Goal: Task Accomplishment & Management: Manage account settings

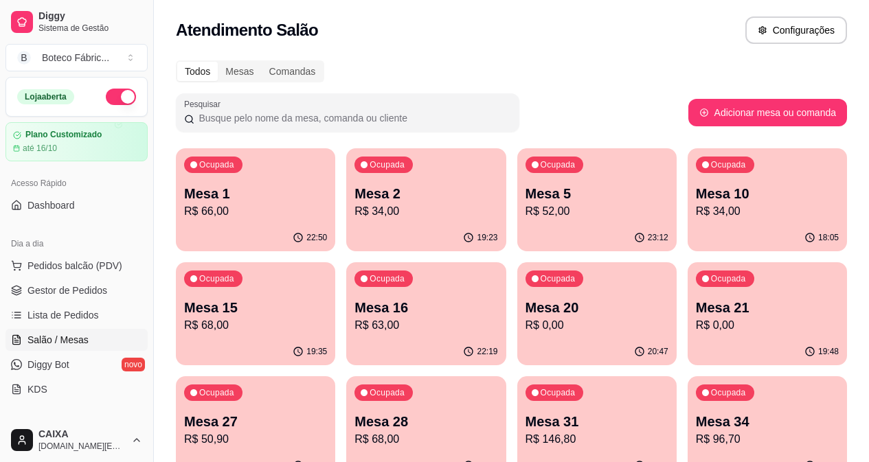
click at [381, 174] on div "Ocupada Mesa 2 R$ 34,00" at bounding box center [425, 186] width 159 height 76
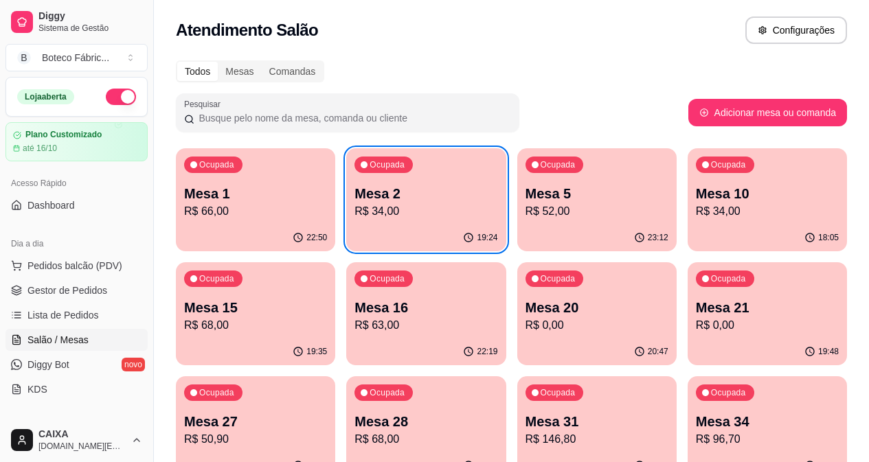
click at [225, 221] on div "Ocupada Mesa 1 R$ 66,00" at bounding box center [255, 186] width 159 height 76
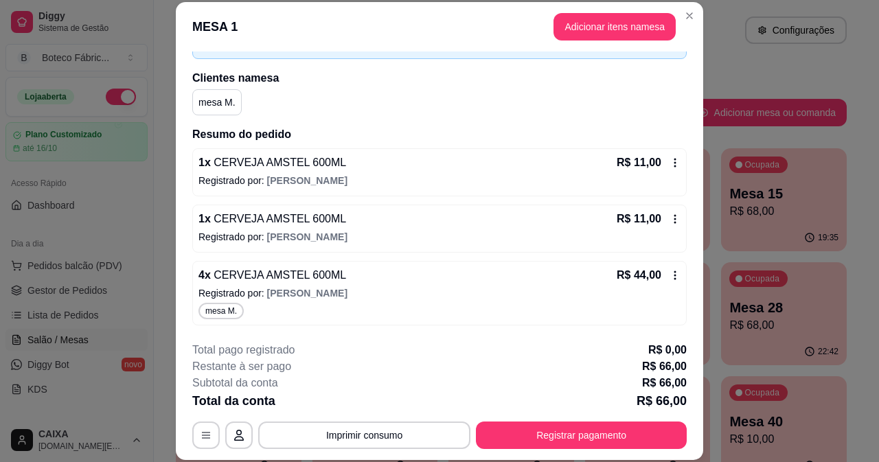
scroll to position [42, 0]
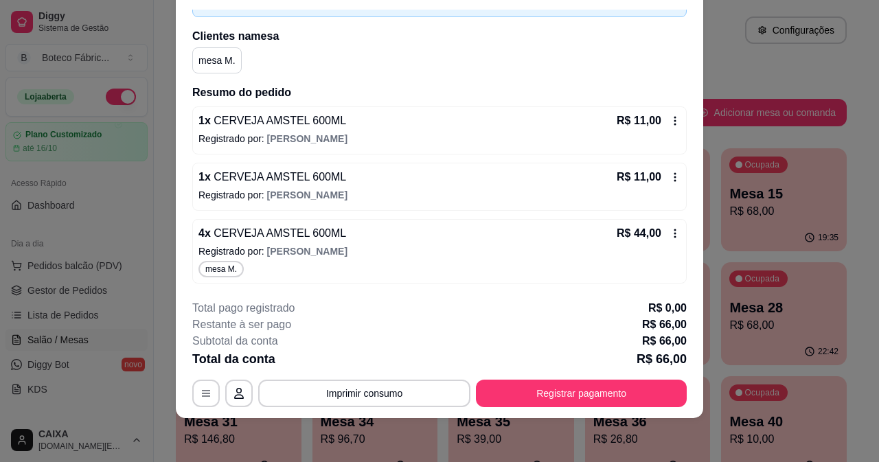
click at [670, 122] on icon at bounding box center [675, 120] width 11 height 11
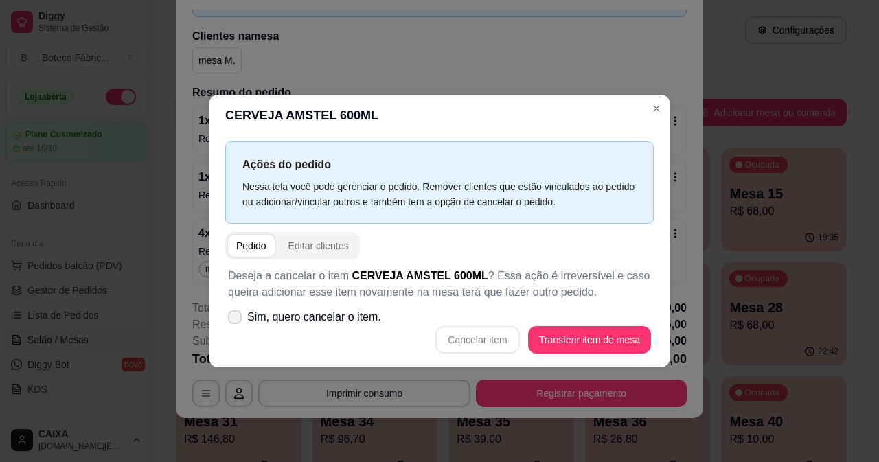
click at [315, 316] on span "Sim, quero cancelar o item." at bounding box center [314, 317] width 134 height 16
click at [236, 319] on input "Sim, quero cancelar o item." at bounding box center [231, 323] width 9 height 9
checkbox input "true"
click at [501, 339] on button "Cancelar item" at bounding box center [477, 339] width 84 height 27
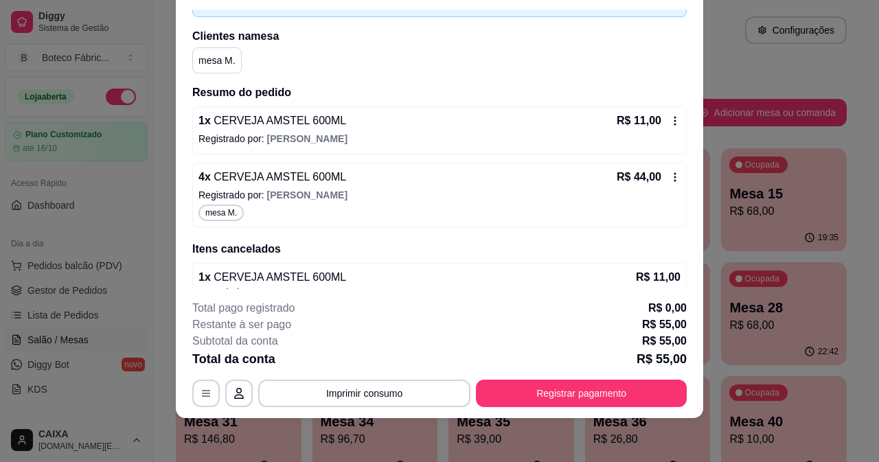
click at [670, 125] on icon at bounding box center [675, 120] width 11 height 11
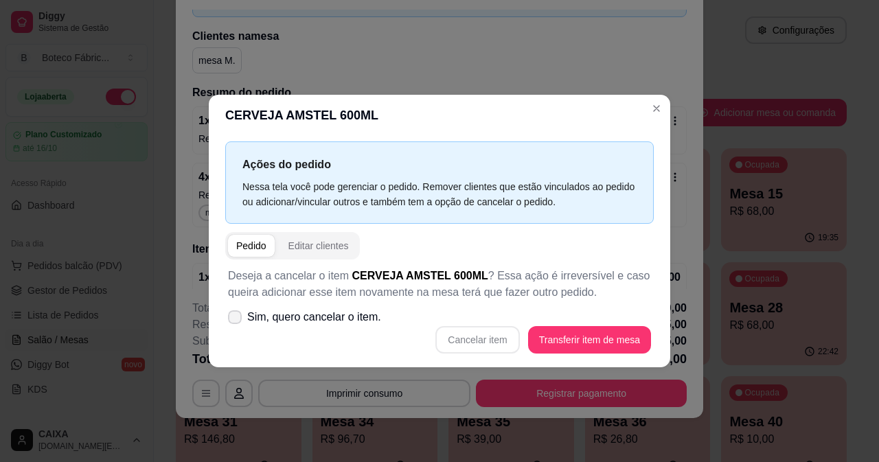
click at [343, 324] on span "Sim, quero cancelar o item." at bounding box center [314, 317] width 134 height 16
click at [236, 324] on input "Sim, quero cancelar o item." at bounding box center [231, 323] width 9 height 9
checkbox input "true"
click at [487, 334] on button "Cancelar item" at bounding box center [477, 339] width 84 height 27
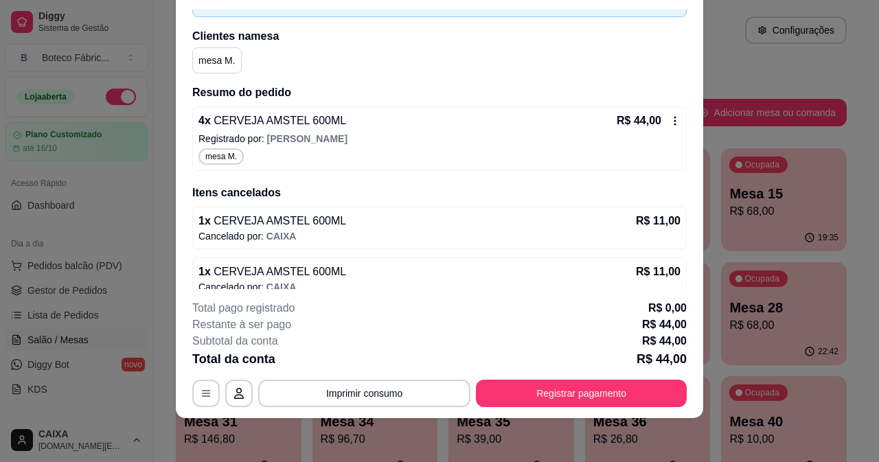
click at [670, 119] on icon at bounding box center [675, 120] width 11 height 11
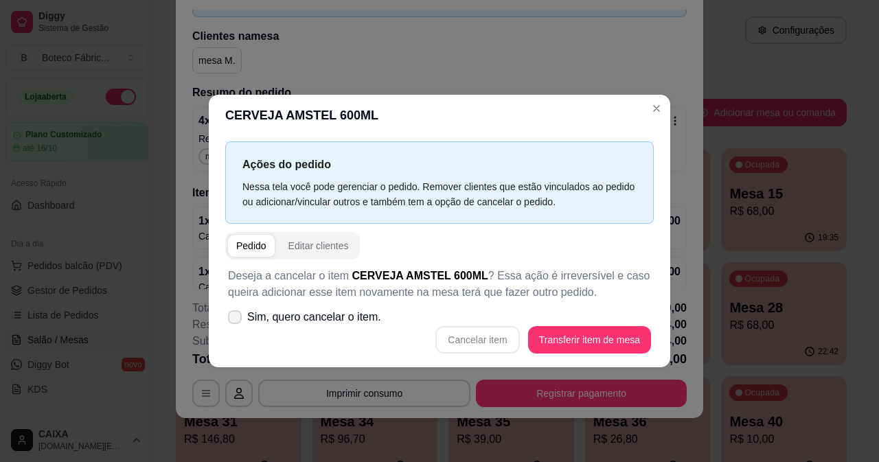
click at [344, 317] on span "Sim, quero cancelar o item." at bounding box center [314, 317] width 134 height 16
click at [236, 319] on input "Sim, quero cancelar o item." at bounding box center [231, 323] width 9 height 9
checkbox input "true"
click at [445, 339] on button "Cancelar item" at bounding box center [478, 339] width 82 height 27
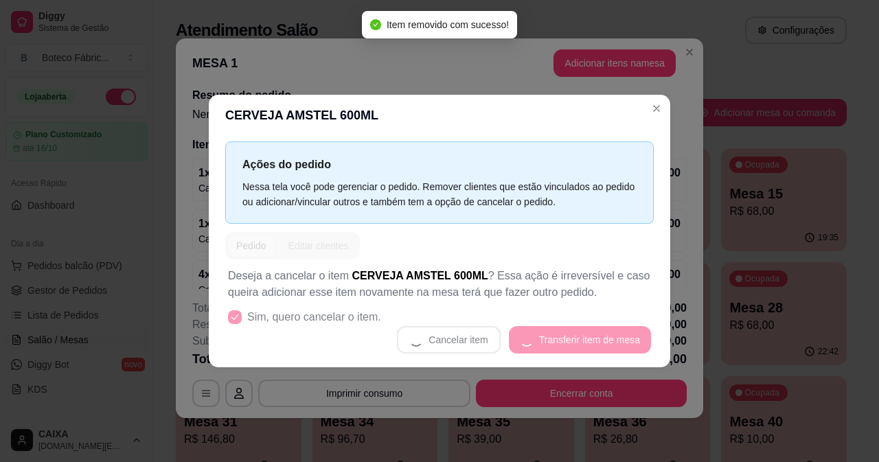
scroll to position [15, 0]
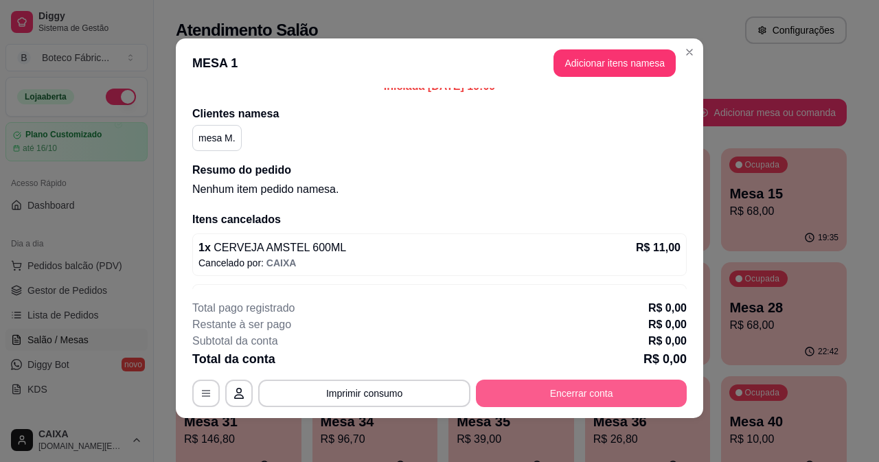
click at [569, 393] on button "Encerrar conta" at bounding box center [581, 393] width 211 height 27
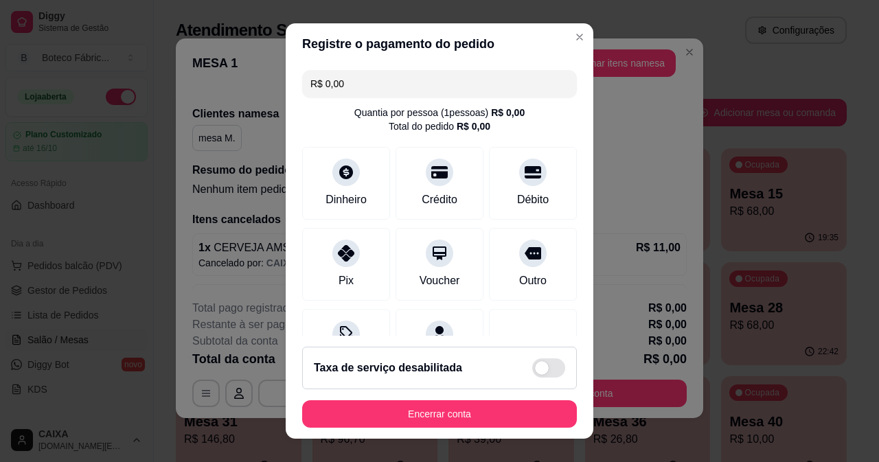
scroll to position [67, 0]
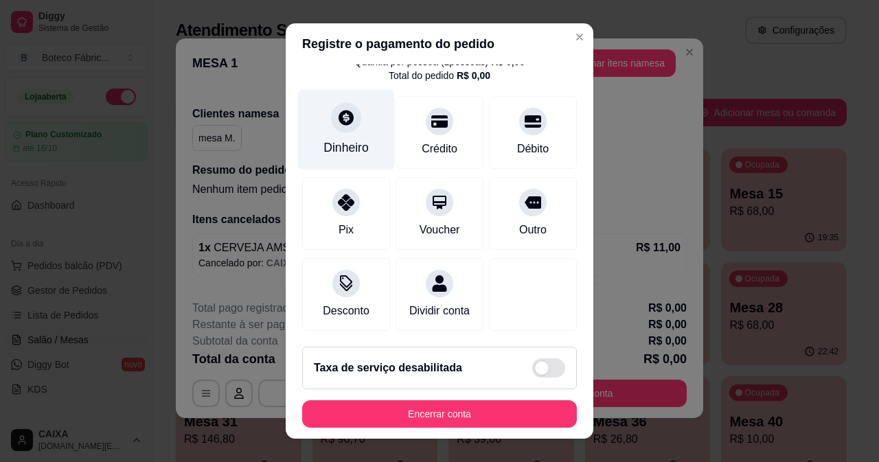
click at [332, 117] on div "Dinheiro" at bounding box center [346, 129] width 97 height 80
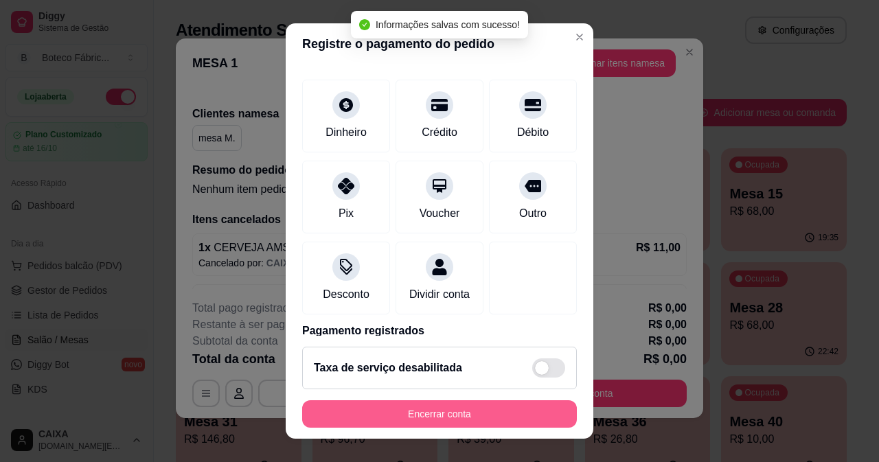
click at [464, 414] on button "Encerrar conta" at bounding box center [439, 413] width 275 height 27
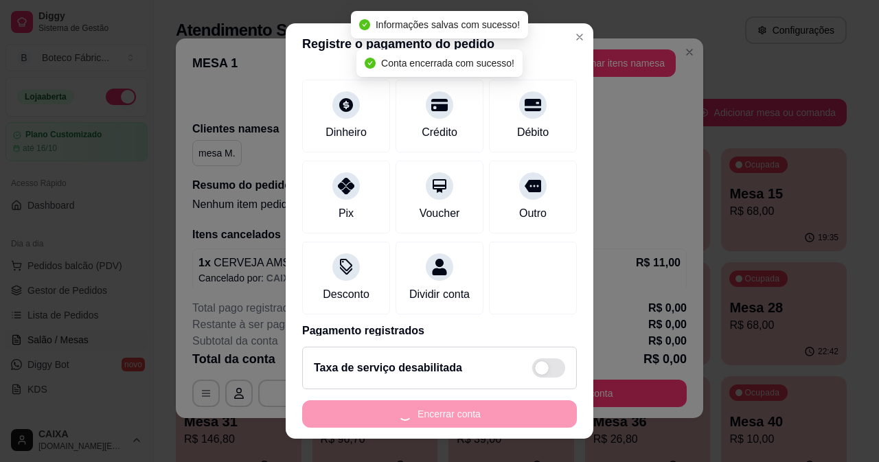
scroll to position [0, 0]
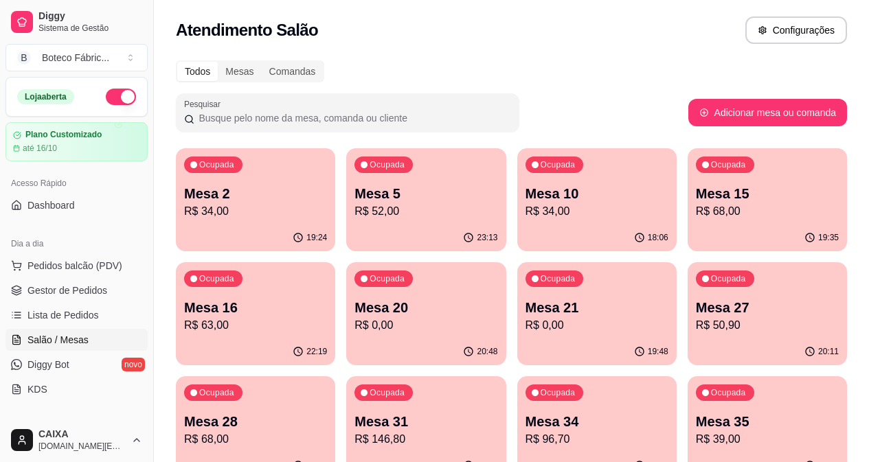
click at [260, 208] on p "R$ 34,00" at bounding box center [255, 211] width 143 height 16
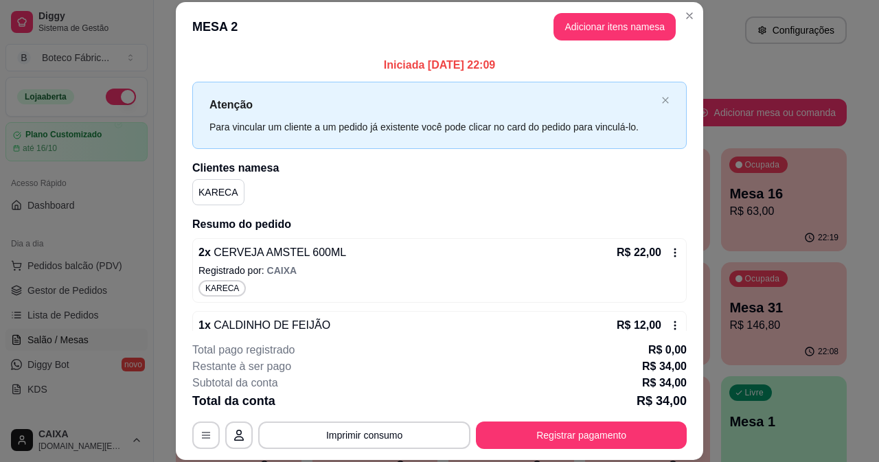
click at [670, 251] on icon at bounding box center [675, 252] width 11 height 11
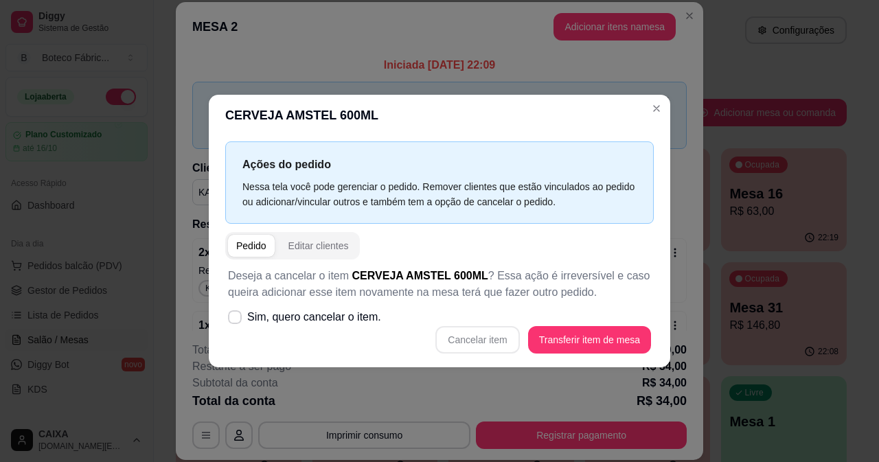
click at [371, 313] on span "Sim, quero cancelar o item." at bounding box center [314, 317] width 134 height 16
click at [236, 319] on input "Sim, quero cancelar o item." at bounding box center [231, 323] width 9 height 9
checkbox input "true"
click at [465, 335] on button "Cancelar item" at bounding box center [477, 339] width 84 height 27
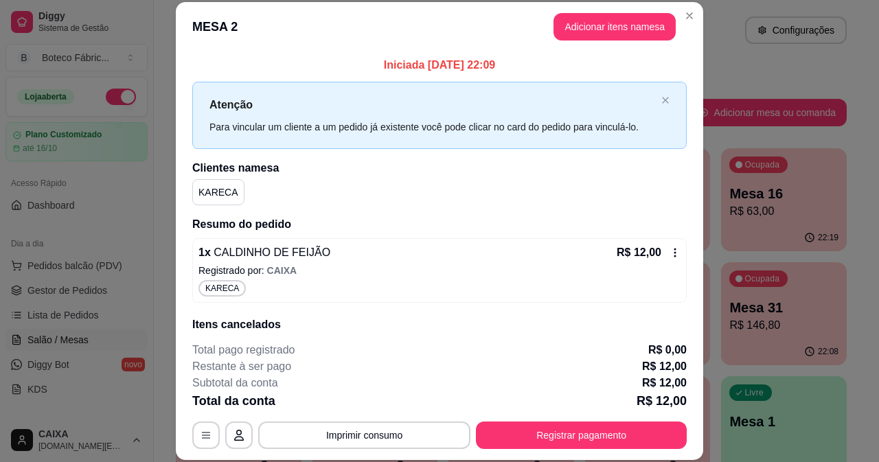
click at [670, 247] on icon at bounding box center [675, 252] width 11 height 11
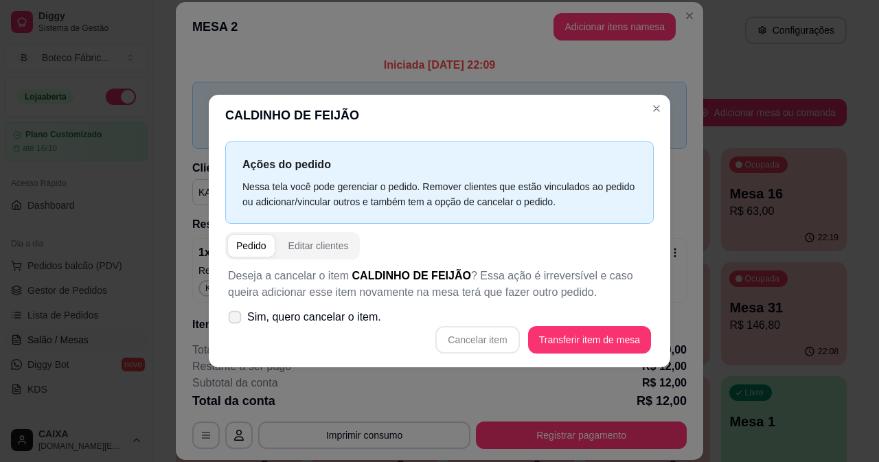
click at [345, 318] on span "Sim, quero cancelar o item." at bounding box center [314, 317] width 134 height 16
click at [236, 319] on input "Sim, quero cancelar o item." at bounding box center [231, 323] width 9 height 9
checkbox input "true"
click at [477, 332] on button "Cancelar item" at bounding box center [478, 339] width 82 height 27
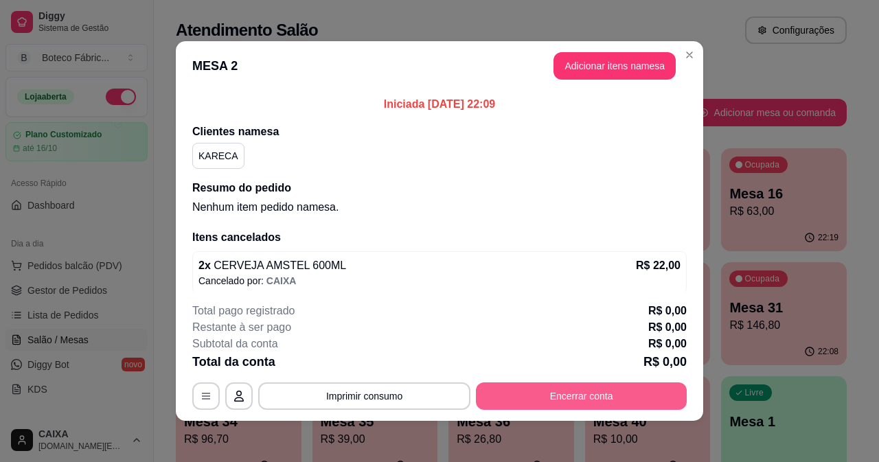
click at [574, 392] on button "Encerrar conta" at bounding box center [581, 396] width 211 height 27
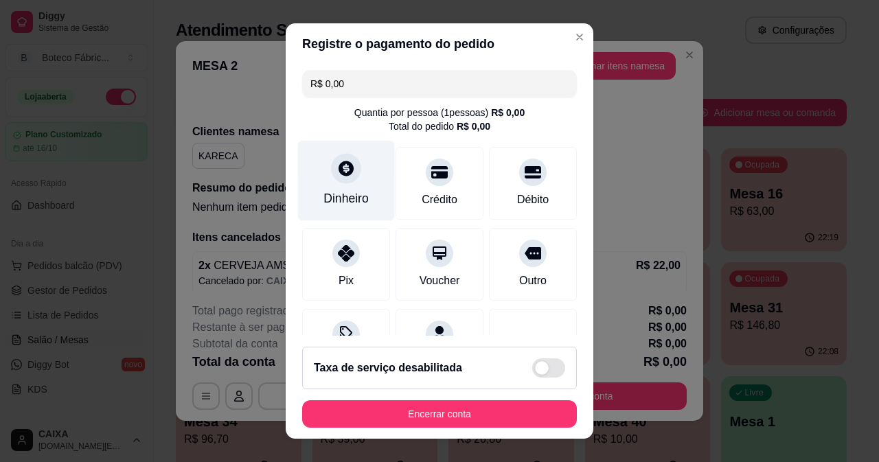
click at [318, 188] on div "Dinheiro" at bounding box center [346, 180] width 97 height 80
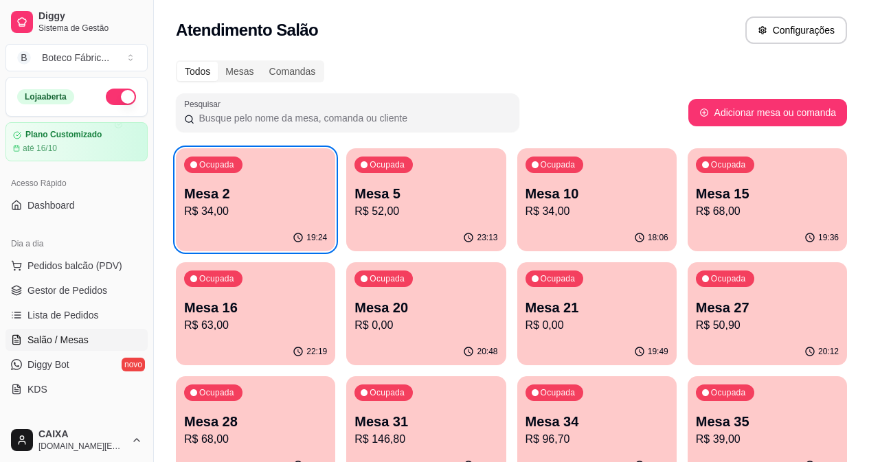
click at [244, 210] on p "R$ 34,00" at bounding box center [255, 211] width 143 height 16
click at [236, 212] on p "R$ 34,00" at bounding box center [255, 211] width 143 height 16
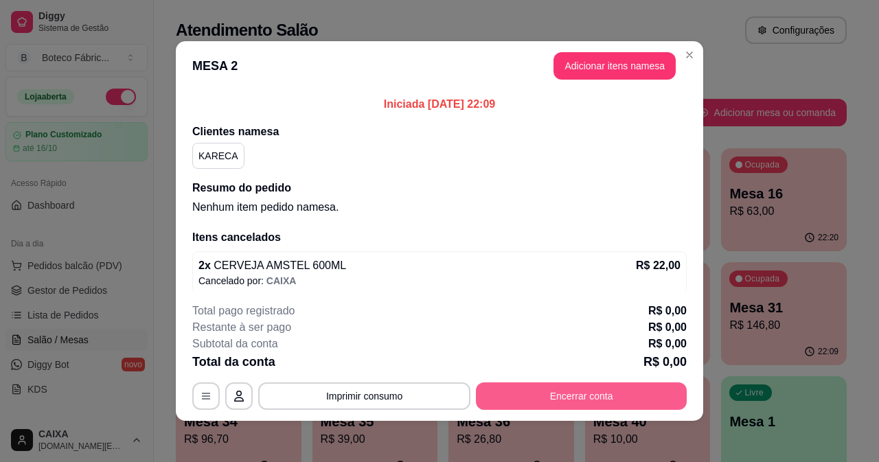
click at [573, 389] on button "Encerrar conta" at bounding box center [581, 396] width 211 height 27
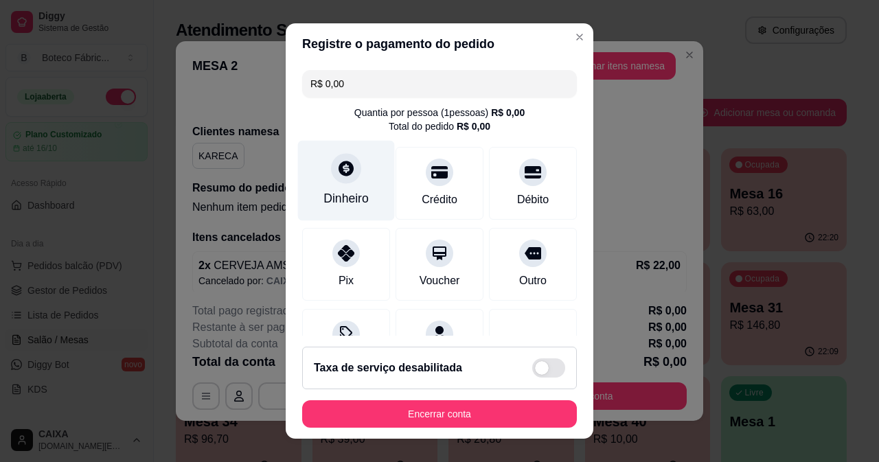
click at [341, 173] on icon at bounding box center [346, 168] width 15 height 15
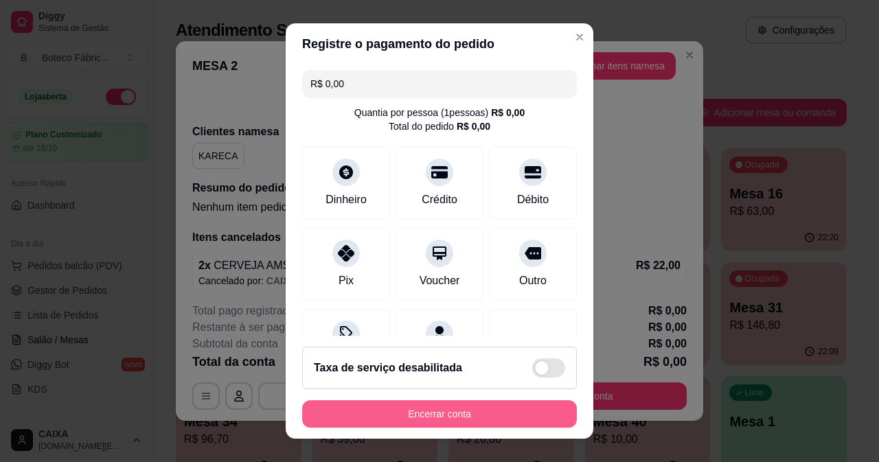
click at [499, 406] on button "Encerrar conta" at bounding box center [439, 413] width 275 height 27
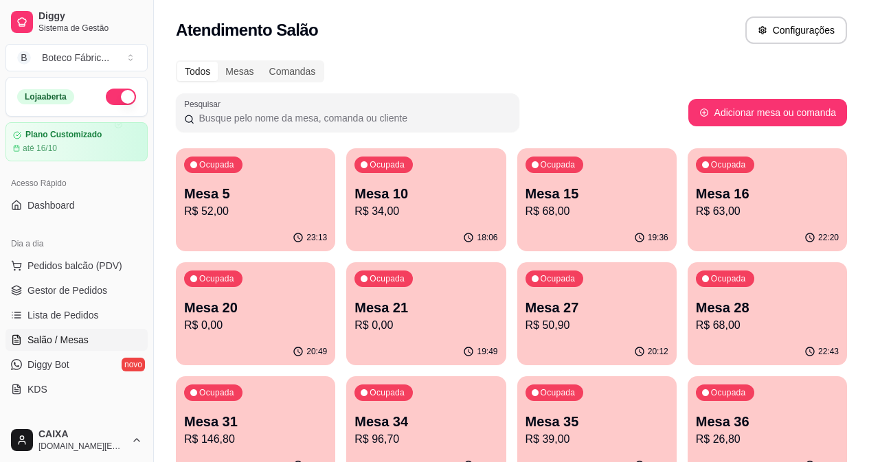
click at [237, 245] on div "23:13" at bounding box center [255, 238] width 159 height 27
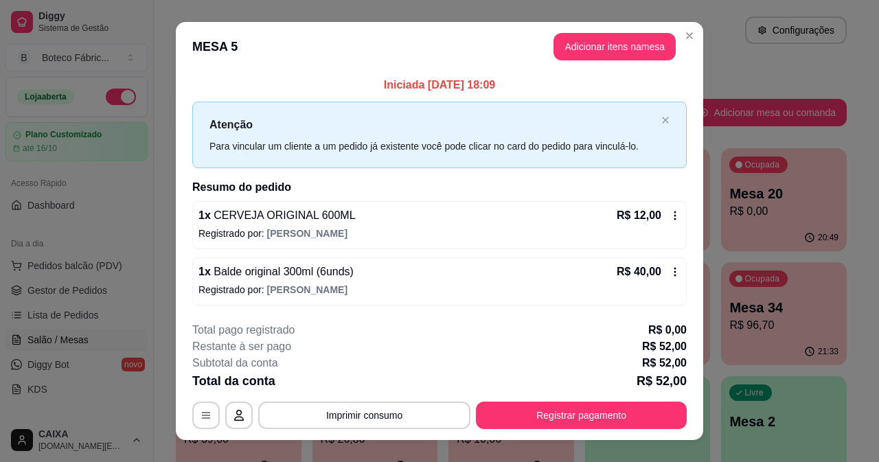
click at [676, 219] on div "1 x CERVEJA ORIGINAL 600ML R$ 12,00 Registrado por: [PERSON_NAME]" at bounding box center [439, 225] width 495 height 48
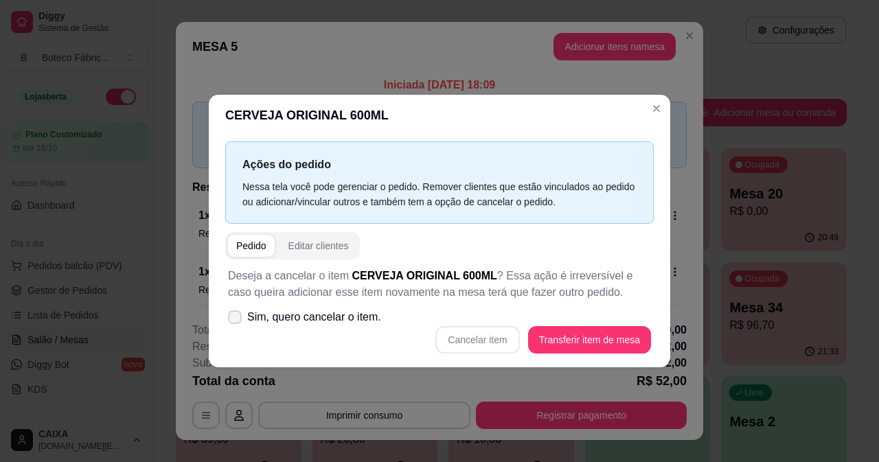
click at [315, 321] on span "Sim, quero cancelar o item." at bounding box center [314, 317] width 134 height 16
click at [236, 321] on input "Sim, quero cancelar o item." at bounding box center [231, 323] width 9 height 9
checkbox input "true"
click at [471, 334] on button "Cancelar item" at bounding box center [477, 339] width 84 height 27
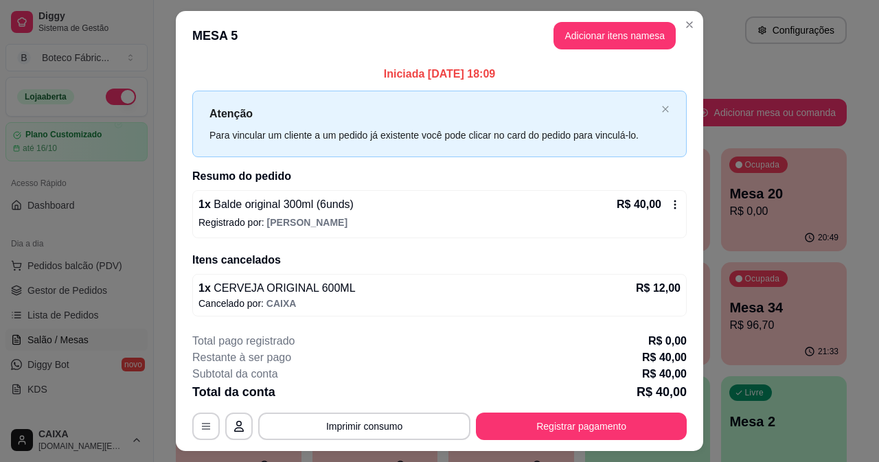
click at [671, 209] on icon at bounding box center [675, 204] width 11 height 11
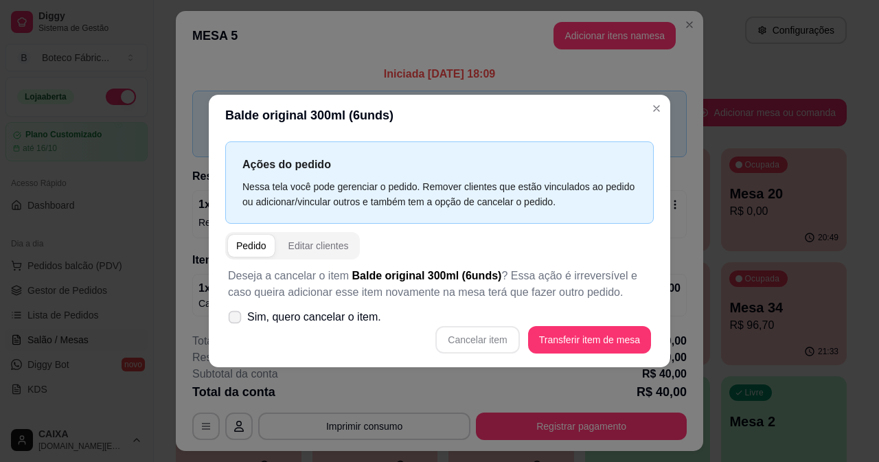
click at [372, 317] on span "Sim, quero cancelar o item." at bounding box center [314, 317] width 134 height 16
click at [236, 319] on input "Sim, quero cancelar o item." at bounding box center [231, 323] width 9 height 9
checkbox input "true"
click at [471, 335] on button "Cancelar item" at bounding box center [478, 339] width 82 height 27
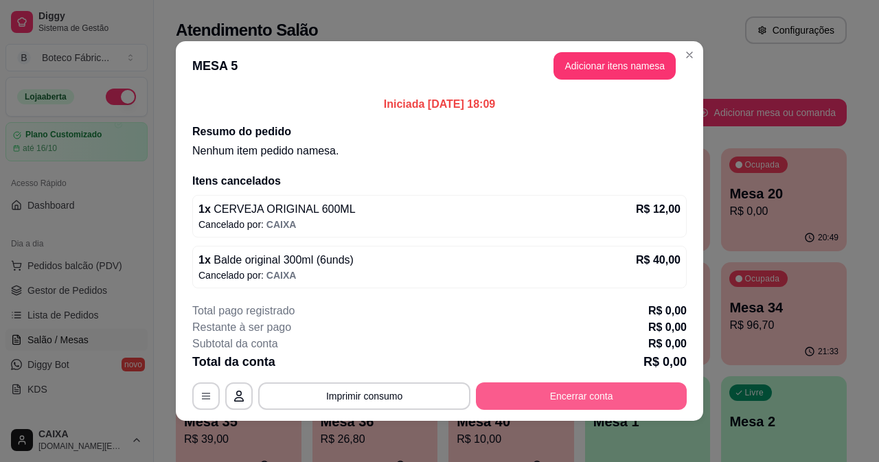
click at [572, 394] on button "Encerrar conta" at bounding box center [581, 396] width 211 height 27
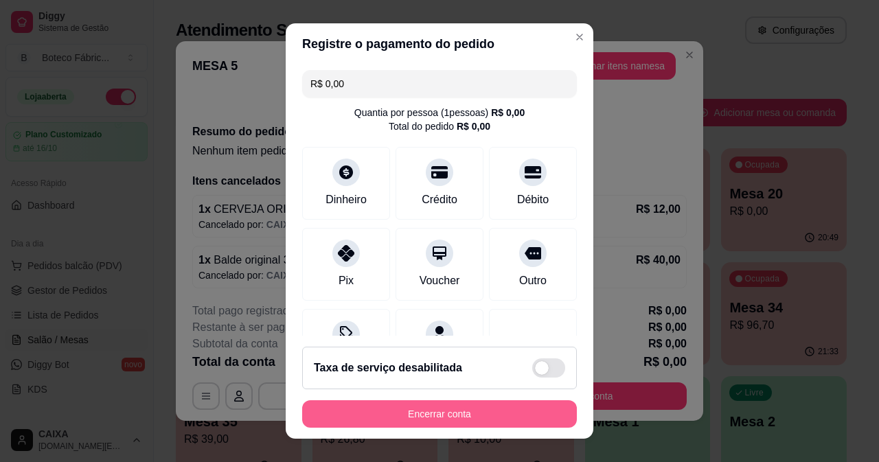
click at [486, 417] on button "Encerrar conta" at bounding box center [439, 413] width 275 height 27
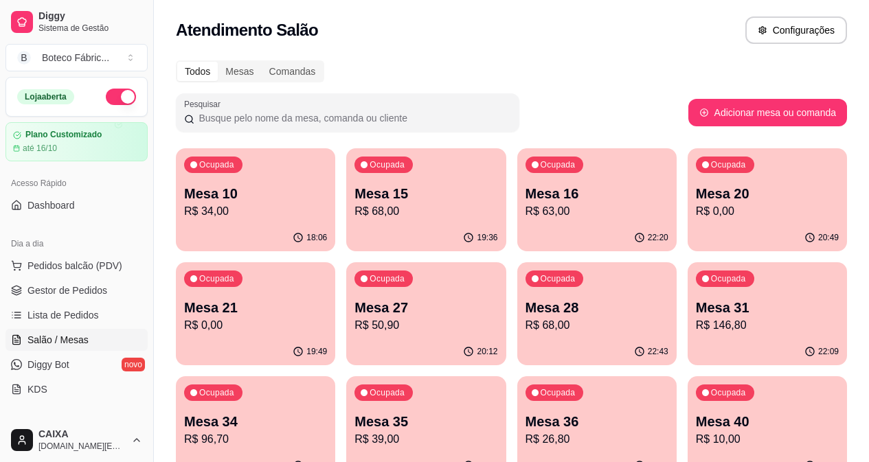
click at [252, 199] on p "Mesa 10" at bounding box center [255, 193] width 143 height 19
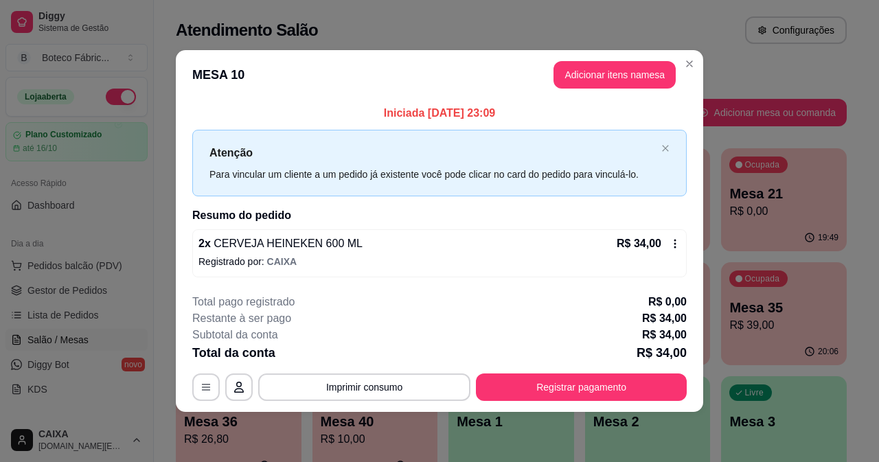
click at [672, 247] on icon at bounding box center [675, 243] width 11 height 11
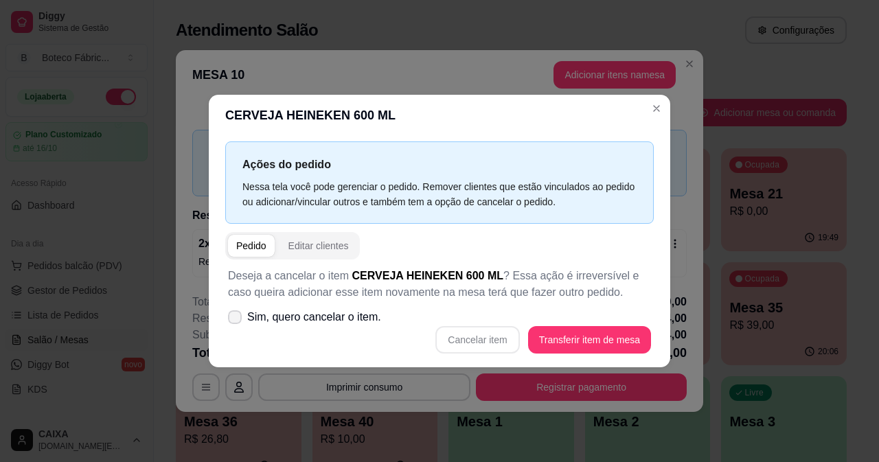
click at [342, 317] on span "Sim, quero cancelar o item." at bounding box center [314, 317] width 134 height 16
click at [236, 319] on input "Sim, quero cancelar o item." at bounding box center [231, 323] width 9 height 9
checkbox input "true"
click at [469, 332] on button "Cancelar item" at bounding box center [477, 339] width 84 height 27
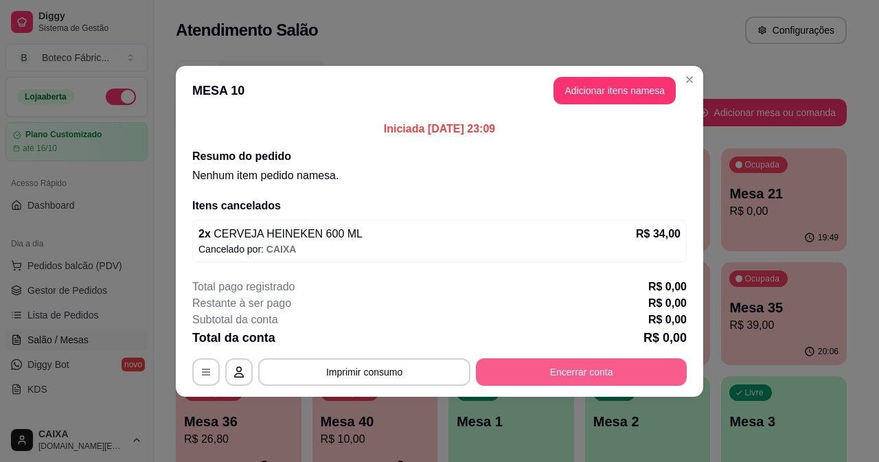
click at [558, 377] on button "Encerrar conta" at bounding box center [581, 372] width 211 height 27
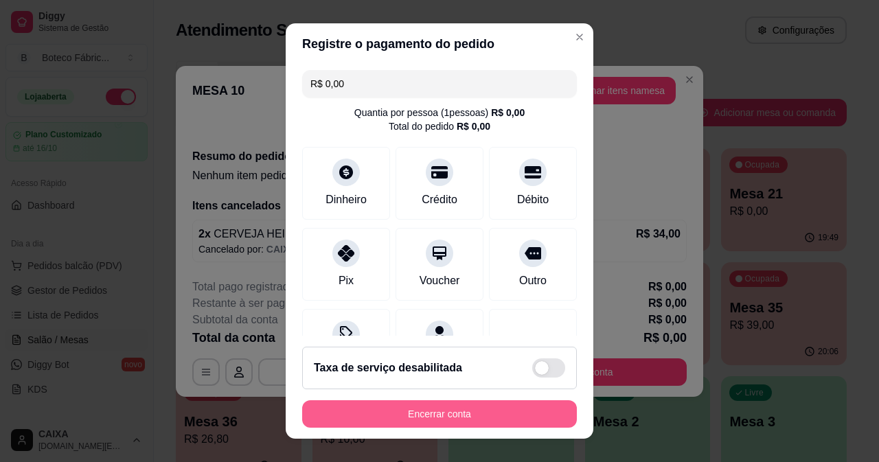
click at [499, 415] on button "Encerrar conta" at bounding box center [439, 413] width 275 height 27
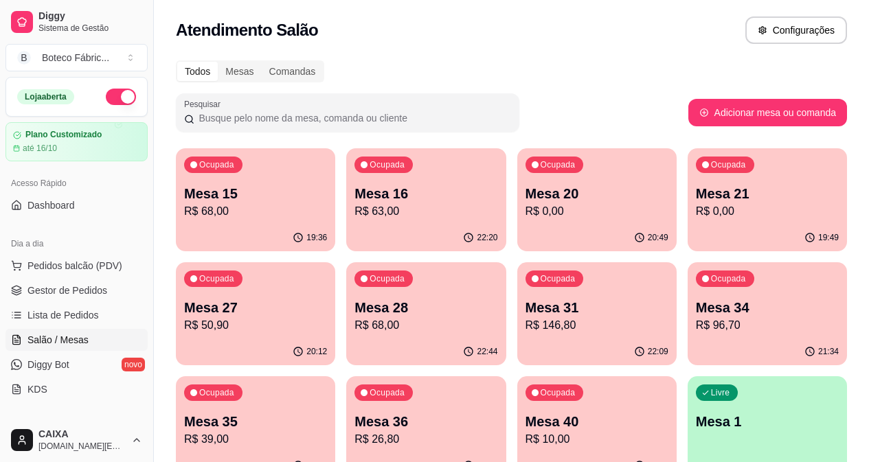
click at [238, 213] on p "R$ 68,00" at bounding box center [255, 211] width 143 height 16
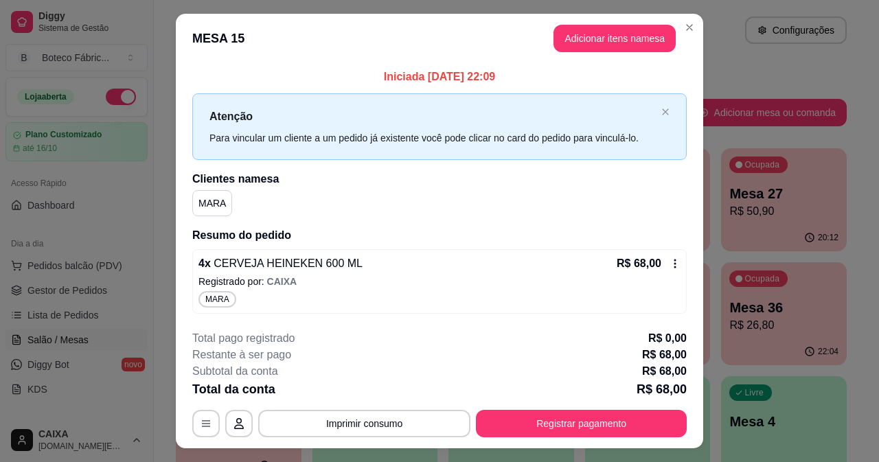
click at [672, 264] on icon at bounding box center [675, 263] width 11 height 11
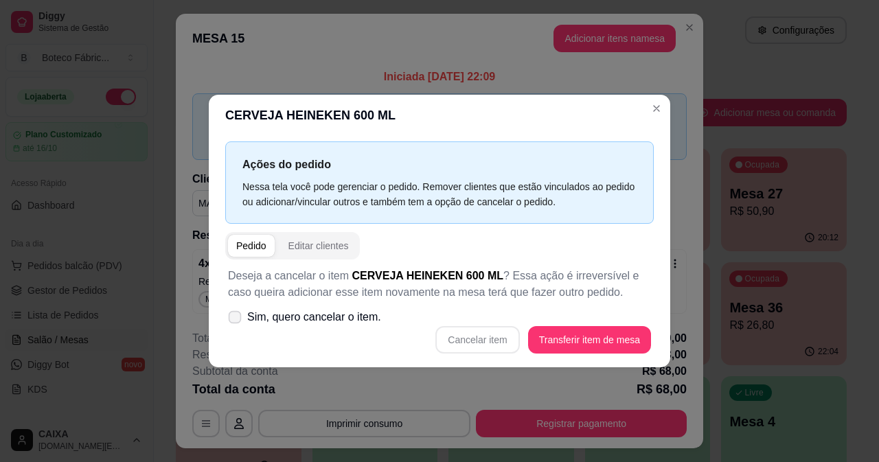
click at [336, 315] on span "Sim, quero cancelar o item." at bounding box center [314, 317] width 134 height 16
click at [236, 319] on input "Sim, quero cancelar o item." at bounding box center [231, 323] width 9 height 9
checkbox input "true"
click at [487, 342] on button "Cancelar item" at bounding box center [477, 339] width 84 height 27
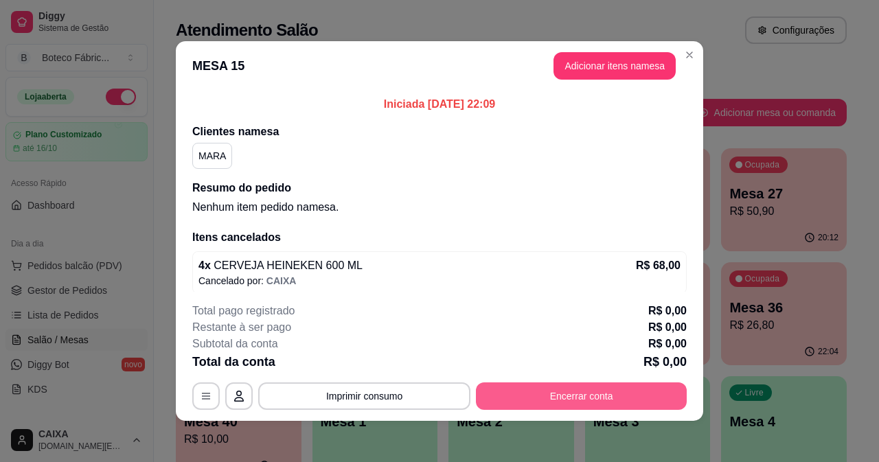
click at [556, 396] on button "Encerrar conta" at bounding box center [581, 396] width 211 height 27
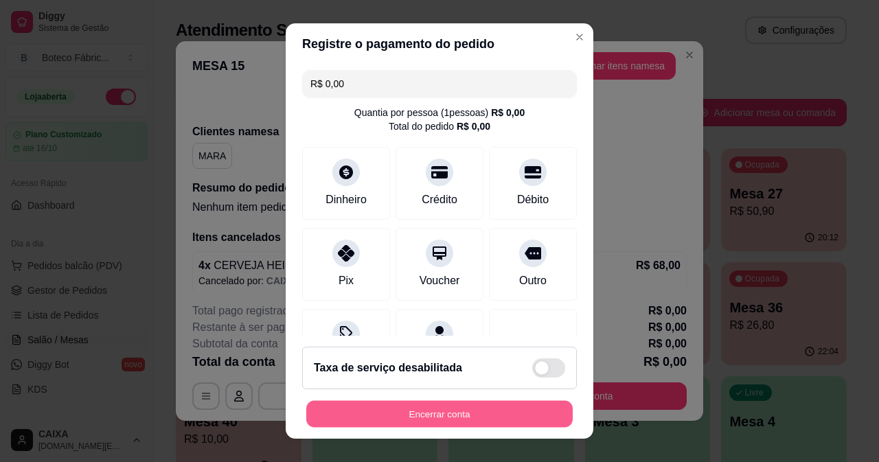
click at [455, 410] on button "Encerrar conta" at bounding box center [439, 414] width 267 height 27
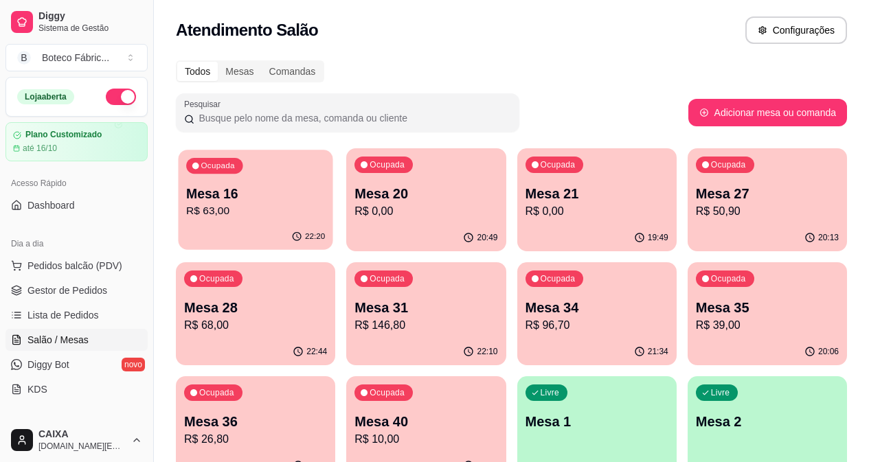
click at [251, 226] on div "22:20" at bounding box center [255, 237] width 155 height 26
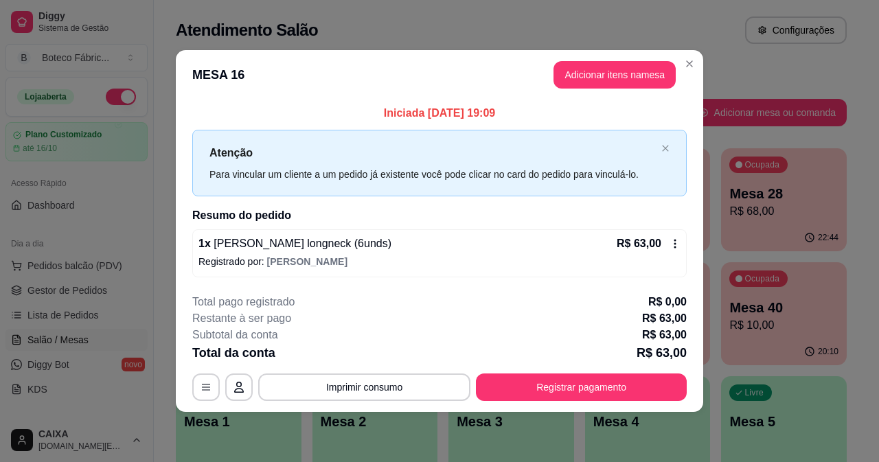
click at [674, 244] on icon at bounding box center [675, 243] width 11 height 11
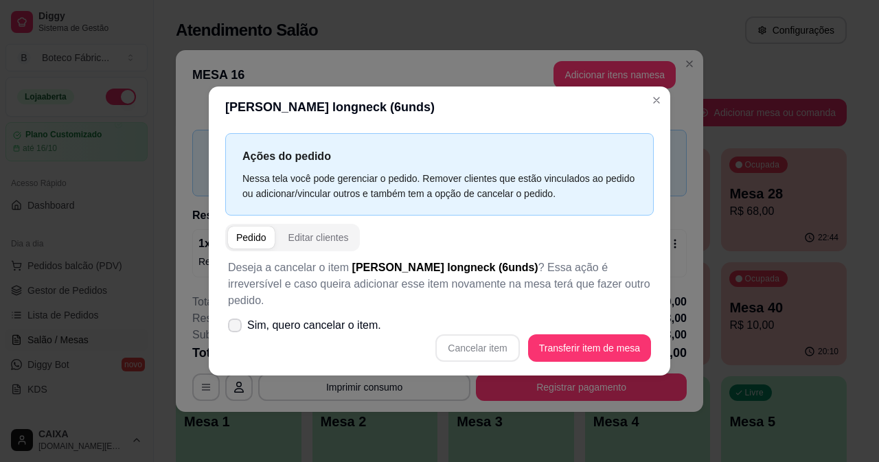
click at [338, 318] on span "Sim, quero cancelar o item." at bounding box center [314, 325] width 134 height 16
click at [236, 328] on input "Sim, quero cancelar o item." at bounding box center [231, 332] width 9 height 9
checkbox input "true"
click at [499, 345] on button "Cancelar item" at bounding box center [477, 348] width 84 height 27
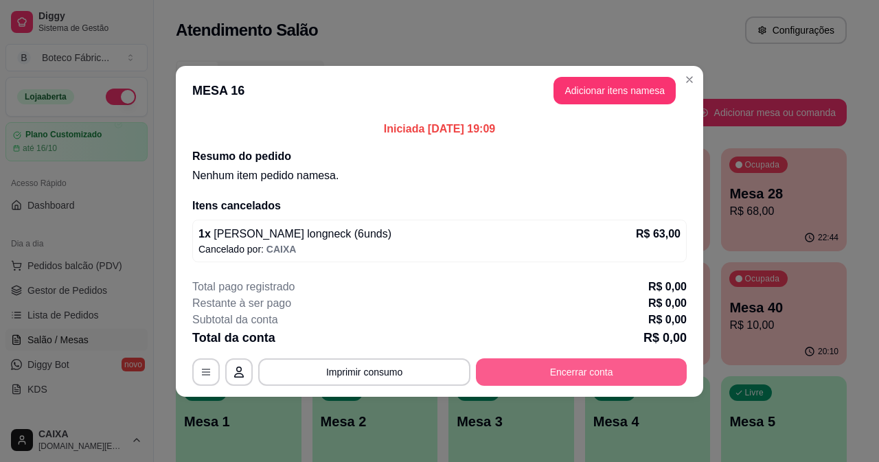
click at [568, 373] on button "Encerrar conta" at bounding box center [581, 372] width 211 height 27
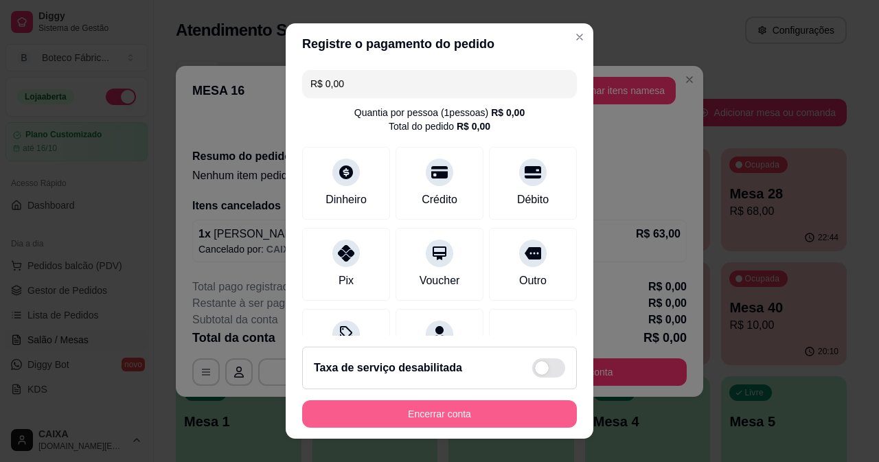
click at [494, 409] on button "Encerrar conta" at bounding box center [439, 413] width 275 height 27
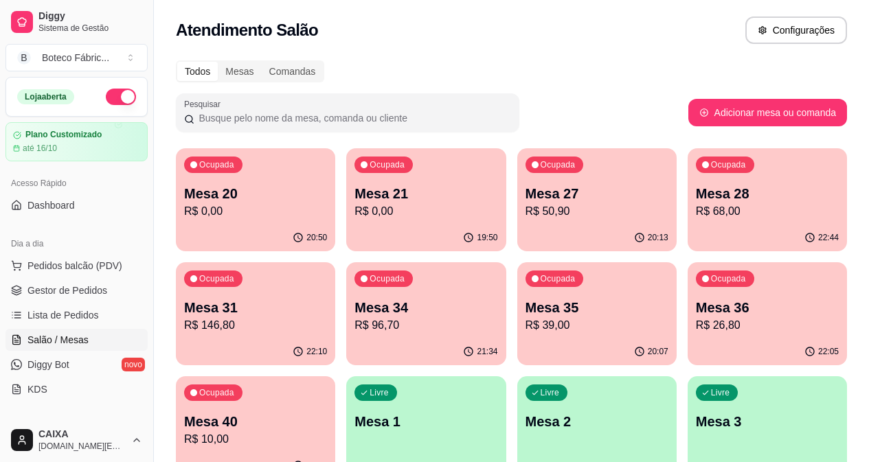
click at [258, 209] on p "R$ 0,00" at bounding box center [255, 211] width 143 height 16
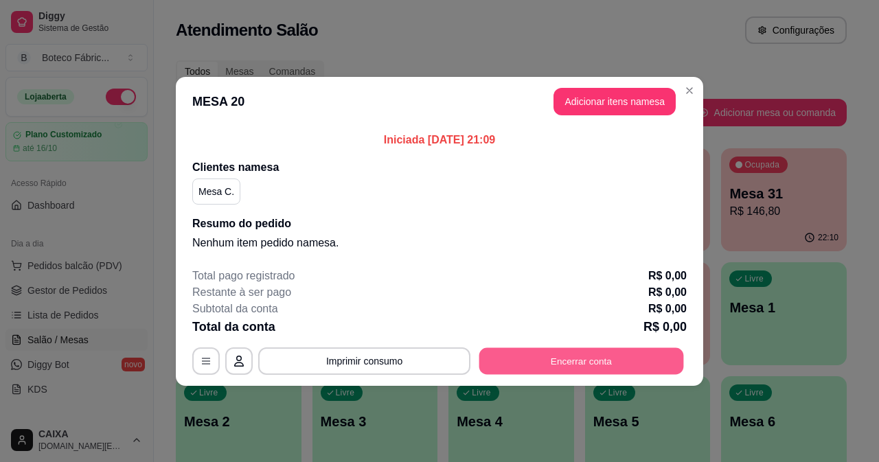
click at [528, 352] on button "Encerrar conta" at bounding box center [581, 361] width 205 height 27
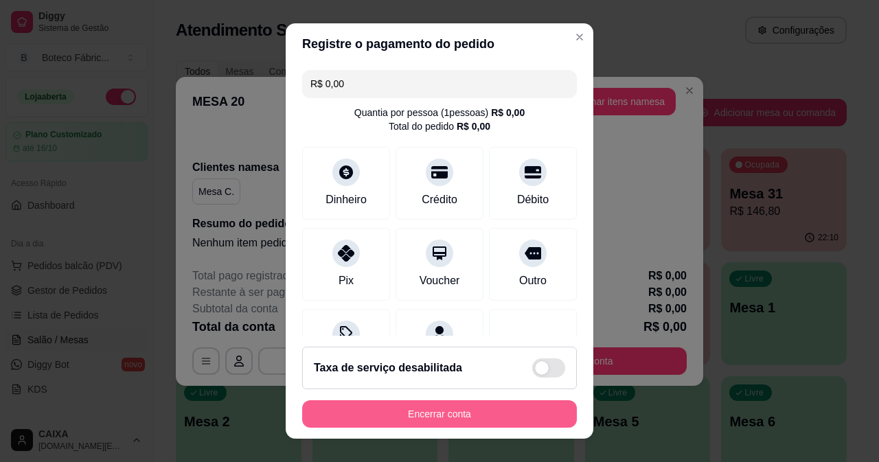
click at [485, 414] on button "Encerrar conta" at bounding box center [439, 413] width 275 height 27
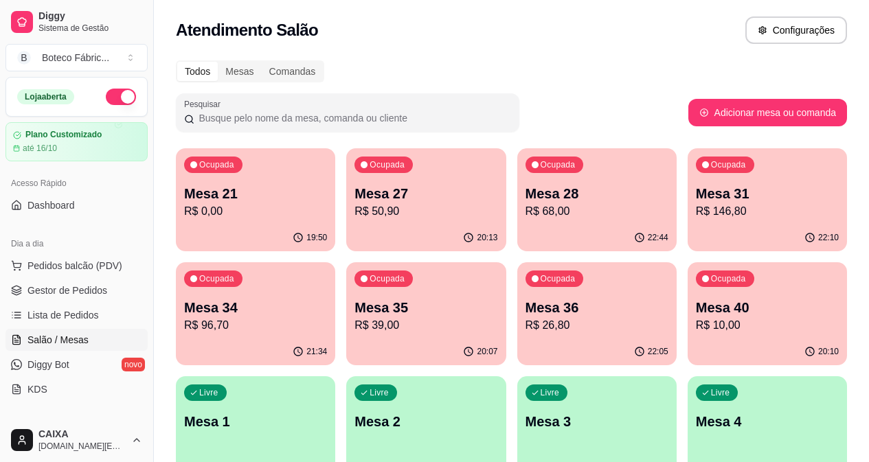
click at [240, 216] on p "R$ 0,00" at bounding box center [255, 211] width 143 height 16
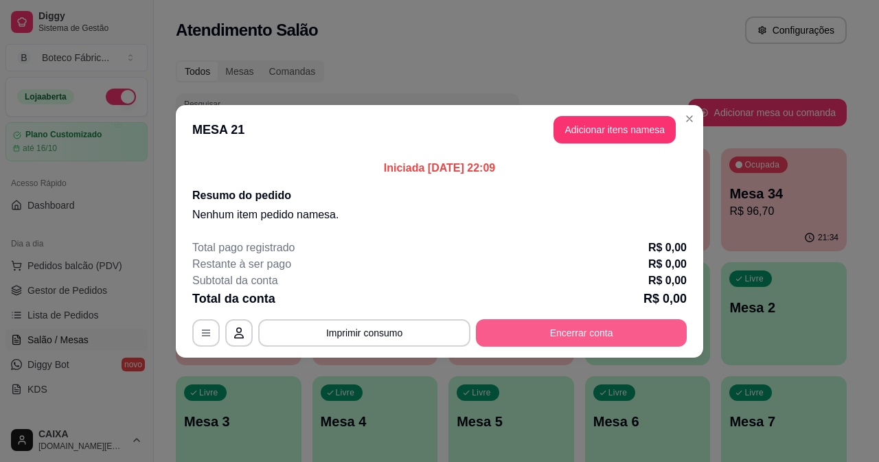
click at [620, 328] on button "Encerrar conta" at bounding box center [581, 332] width 211 height 27
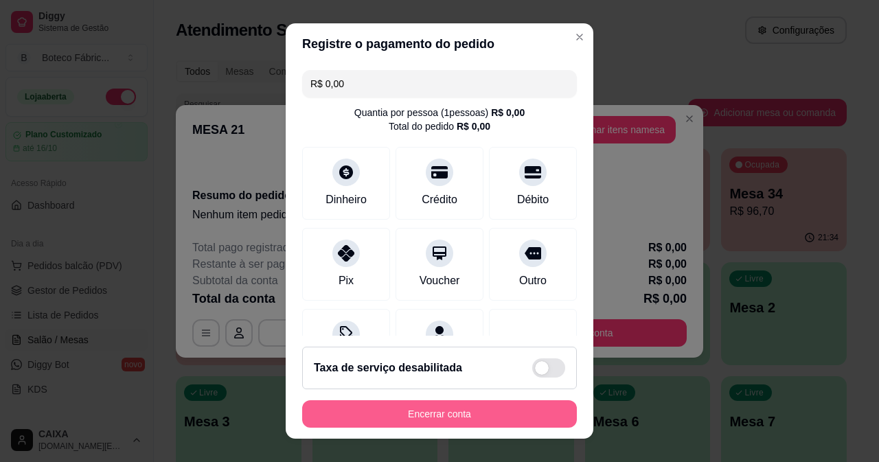
click at [414, 413] on button "Encerrar conta" at bounding box center [439, 413] width 275 height 27
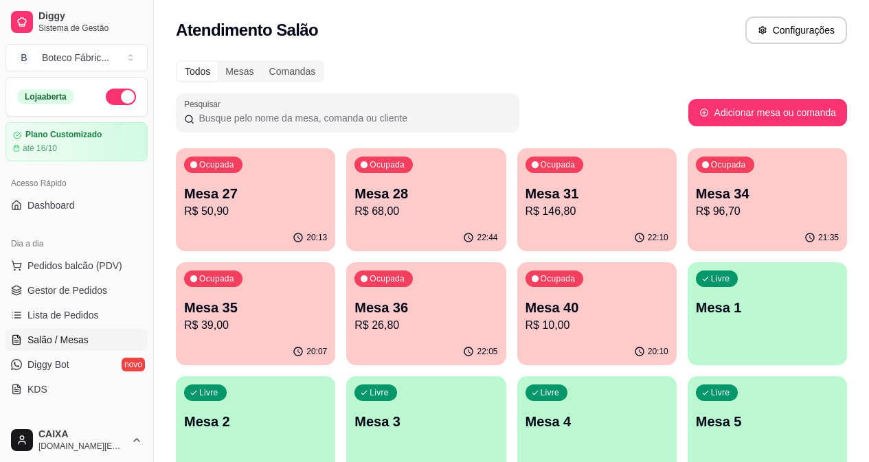
click at [270, 220] on div "Ocupada Mesa 27 R$ 50,90" at bounding box center [255, 186] width 159 height 76
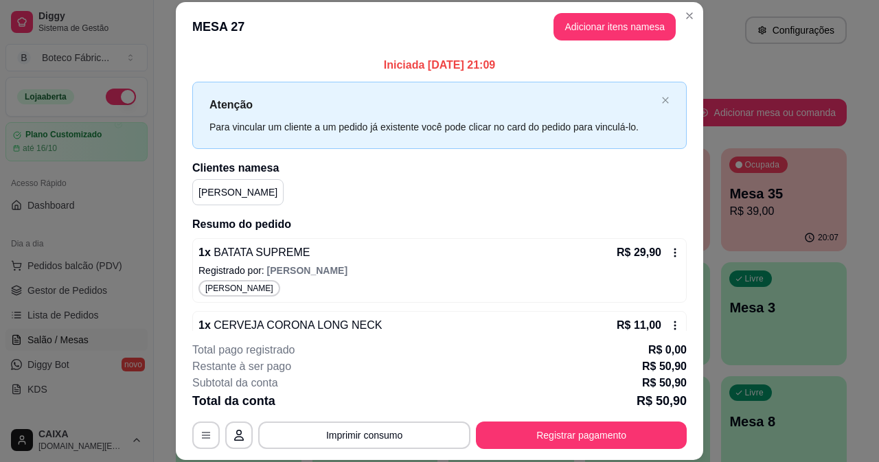
click at [660, 258] on div "R$ 29,90" at bounding box center [649, 253] width 64 height 16
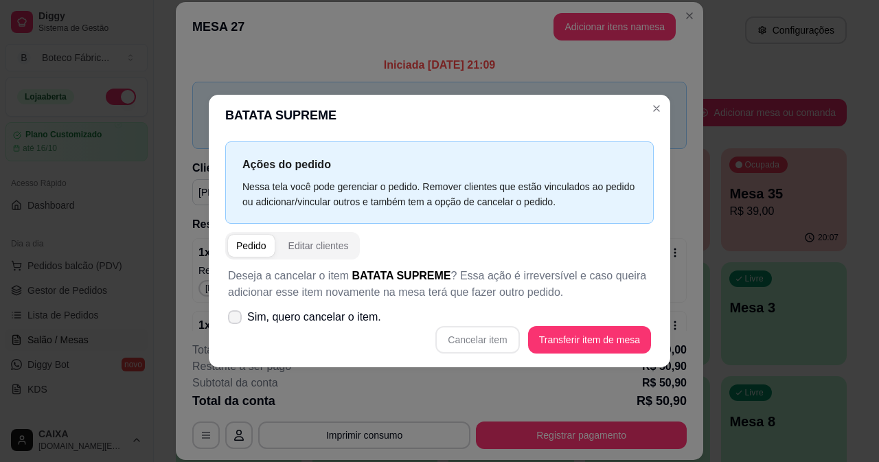
click at [359, 316] on span "Sim, quero cancelar o item." at bounding box center [314, 317] width 134 height 16
click at [236, 319] on input "Sim, quero cancelar o item." at bounding box center [231, 323] width 9 height 9
checkbox input "true"
click at [477, 327] on button "Cancelar item" at bounding box center [478, 339] width 82 height 27
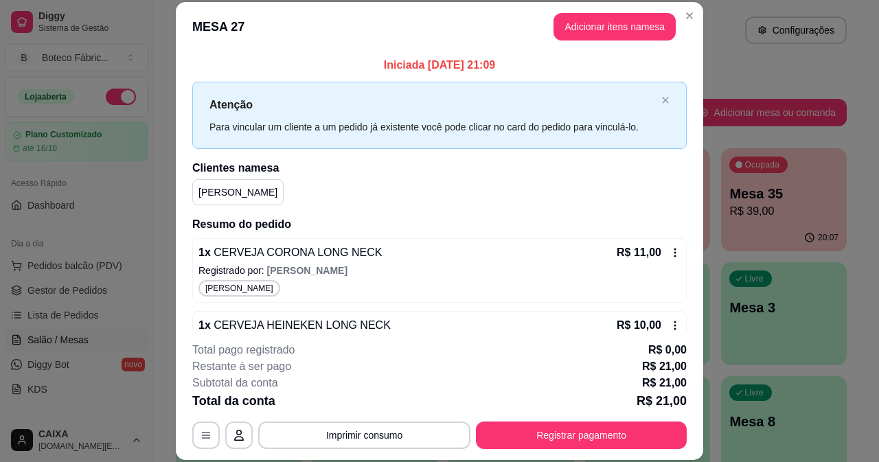
click at [670, 254] on icon at bounding box center [675, 252] width 11 height 11
click at [670, 247] on icon at bounding box center [675, 252] width 11 height 11
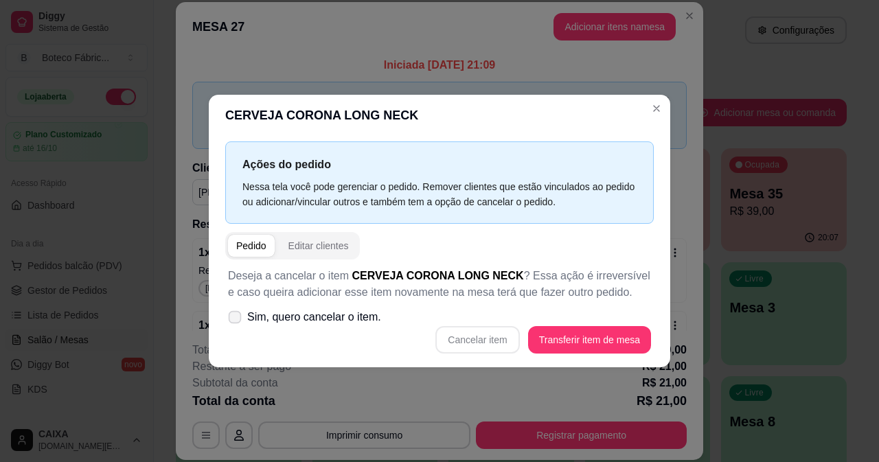
click at [347, 321] on span "Sim, quero cancelar o item." at bounding box center [314, 317] width 134 height 16
click at [236, 321] on input "Sim, quero cancelar o item." at bounding box center [231, 323] width 9 height 9
checkbox input "true"
click at [476, 324] on div "Deseja a cancelar o item CERVEJA CORONA LONG NECK ? Essa ação é irreversível e …" at bounding box center [439, 311] width 429 height 102
click at [484, 335] on button "Cancelar item" at bounding box center [477, 339] width 84 height 27
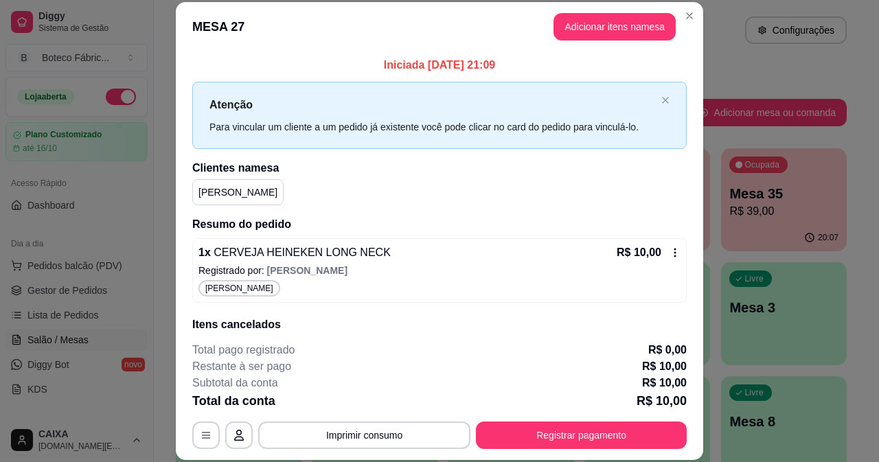
click at [670, 254] on icon at bounding box center [675, 252] width 11 height 11
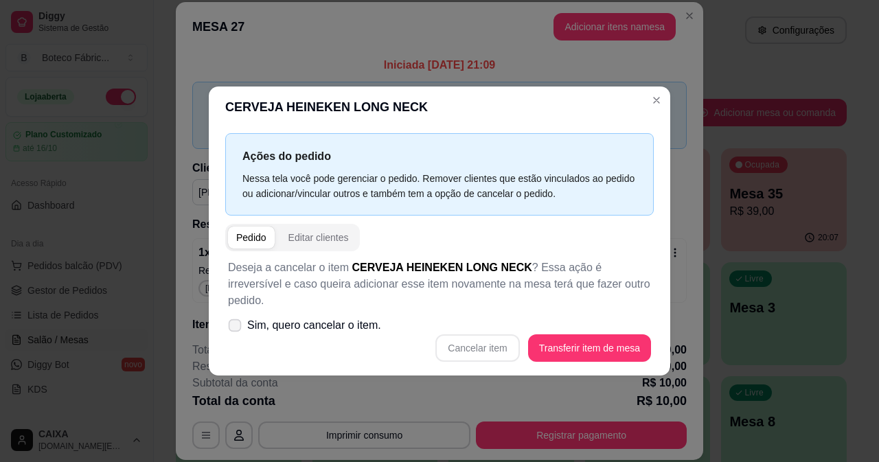
click at [352, 321] on span "Sim, quero cancelar o item." at bounding box center [314, 325] width 134 height 16
click at [236, 328] on input "Sim, quero cancelar o item." at bounding box center [231, 332] width 9 height 9
checkbox input "true"
click at [477, 346] on button "Cancelar item" at bounding box center [477, 348] width 84 height 27
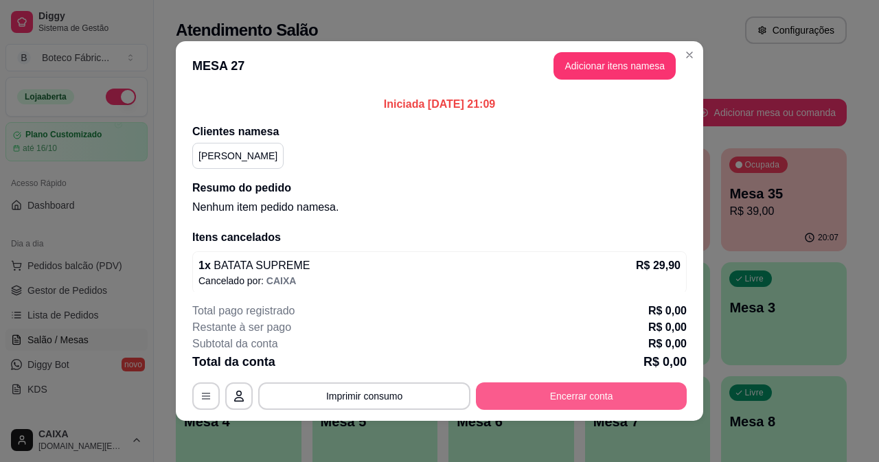
click at [554, 385] on button "Encerrar conta" at bounding box center [581, 396] width 211 height 27
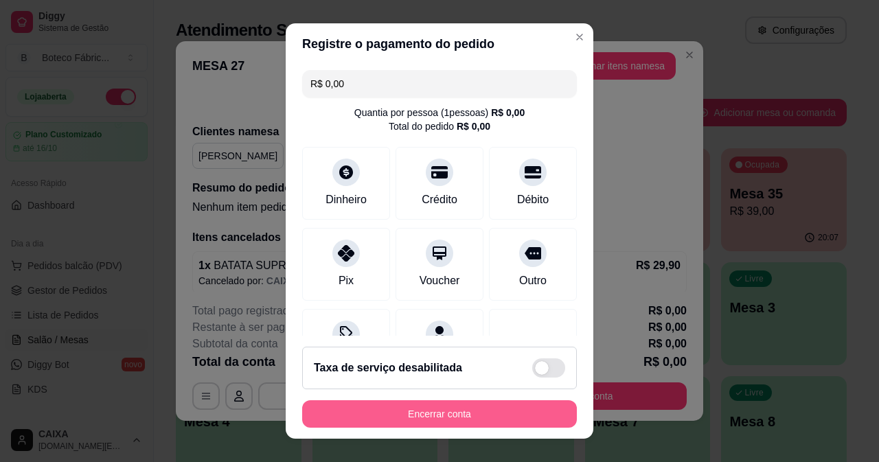
click at [488, 414] on button "Encerrar conta" at bounding box center [439, 413] width 275 height 27
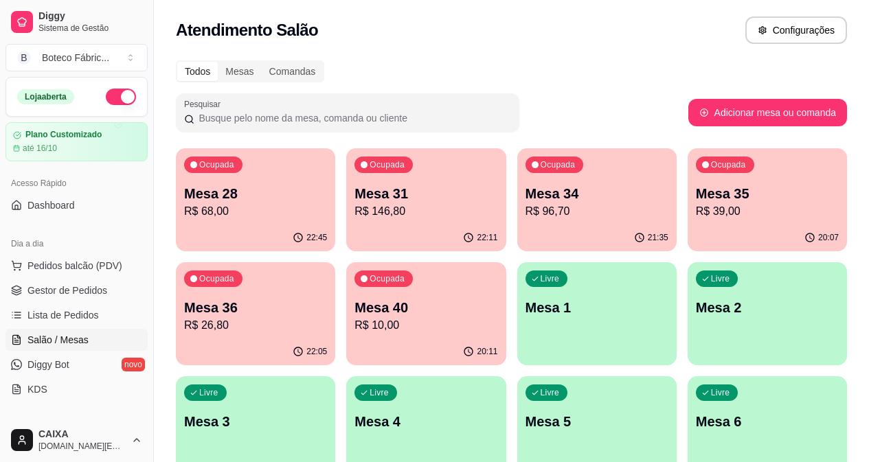
click at [208, 211] on p "R$ 68,00" at bounding box center [255, 211] width 143 height 16
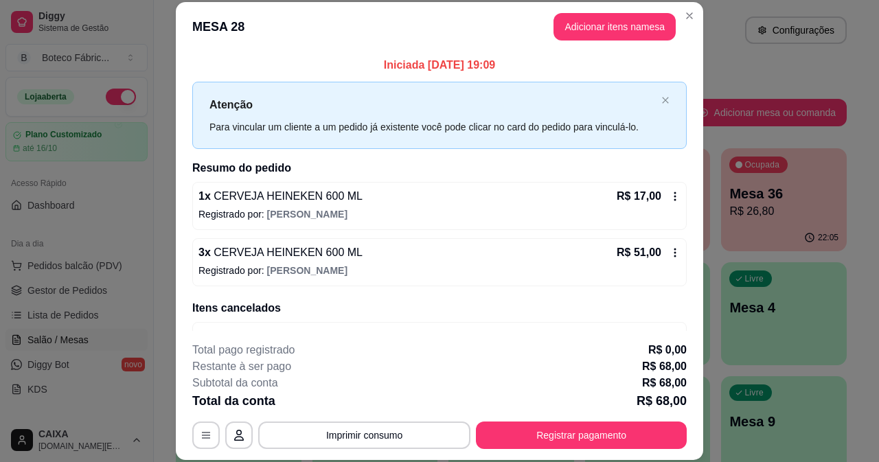
click at [670, 192] on icon at bounding box center [675, 196] width 11 height 11
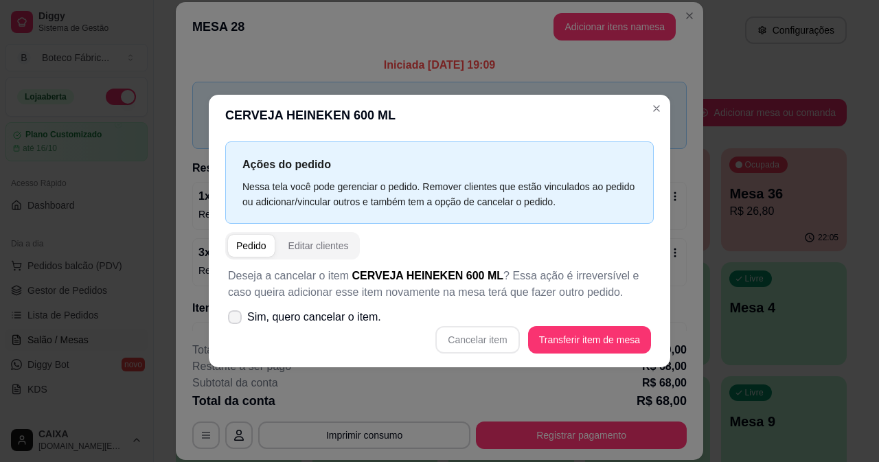
click at [278, 317] on span "Sim, quero cancelar o item." at bounding box center [314, 317] width 134 height 16
click at [236, 319] on input "Sim, quero cancelar o item." at bounding box center [231, 323] width 9 height 9
checkbox input "true"
click at [488, 339] on button "Cancelar item" at bounding box center [477, 339] width 84 height 27
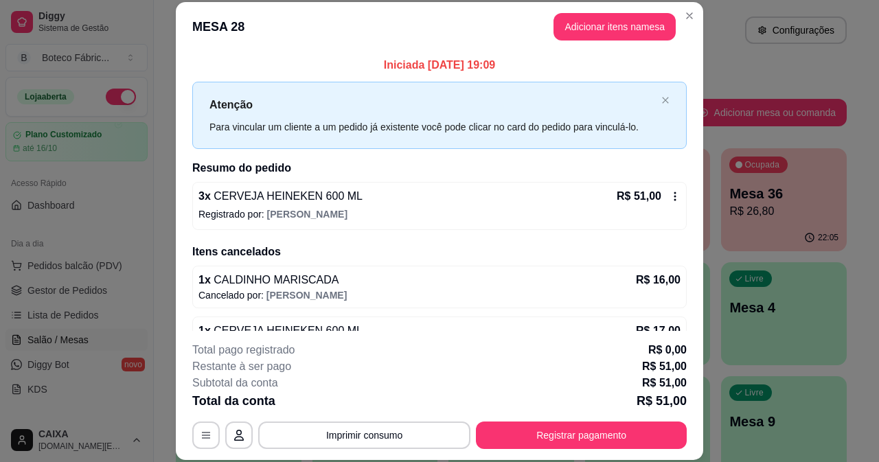
click at [670, 194] on icon at bounding box center [675, 196] width 11 height 11
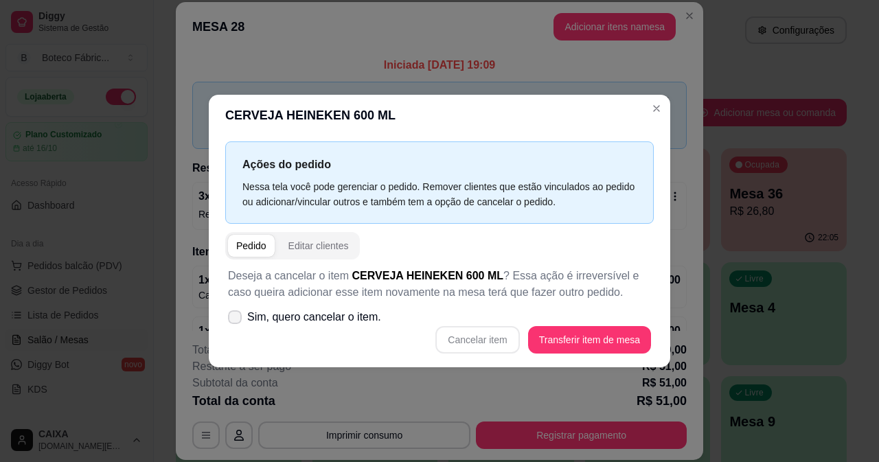
click at [333, 314] on span "Sim, quero cancelar o item." at bounding box center [314, 317] width 134 height 16
click at [236, 319] on input "Sim, quero cancelar o item." at bounding box center [231, 323] width 9 height 9
checkbox input "true"
click at [500, 343] on button "Cancelar item" at bounding box center [478, 339] width 82 height 27
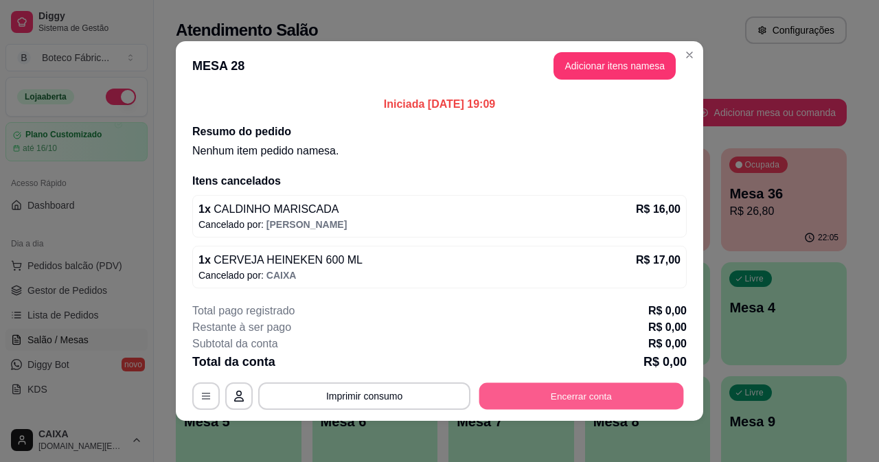
click at [594, 397] on button "Encerrar conta" at bounding box center [581, 396] width 205 height 27
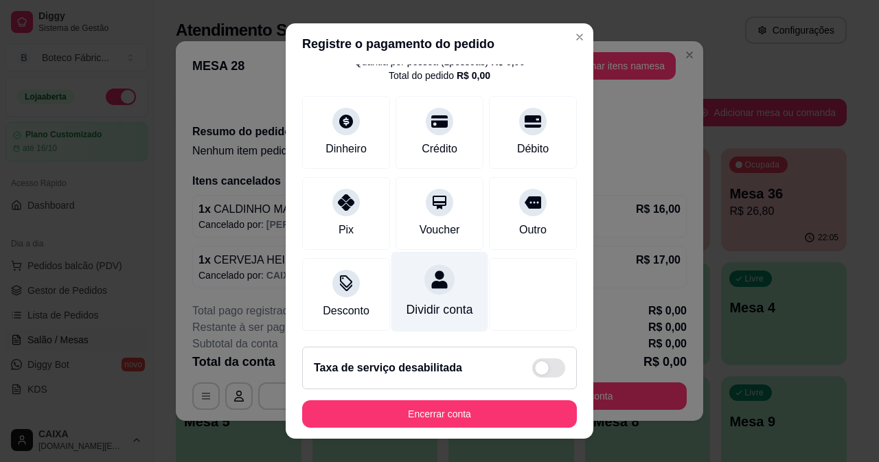
scroll to position [21, 0]
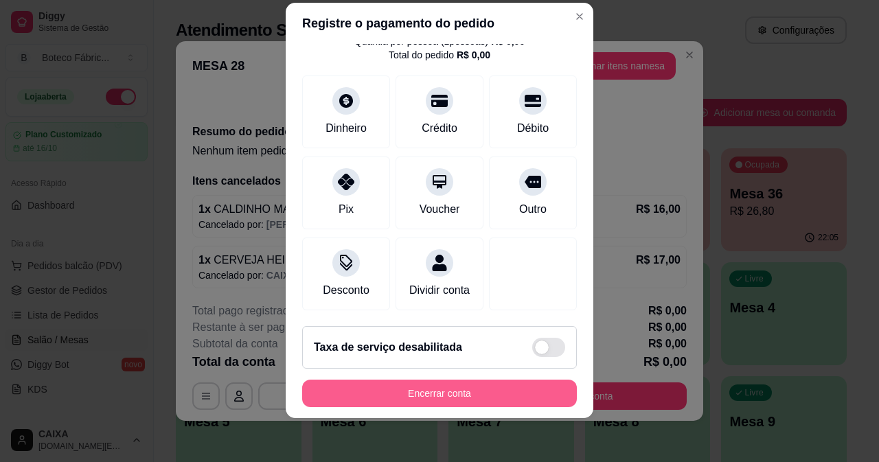
click at [502, 383] on button "Encerrar conta" at bounding box center [439, 393] width 275 height 27
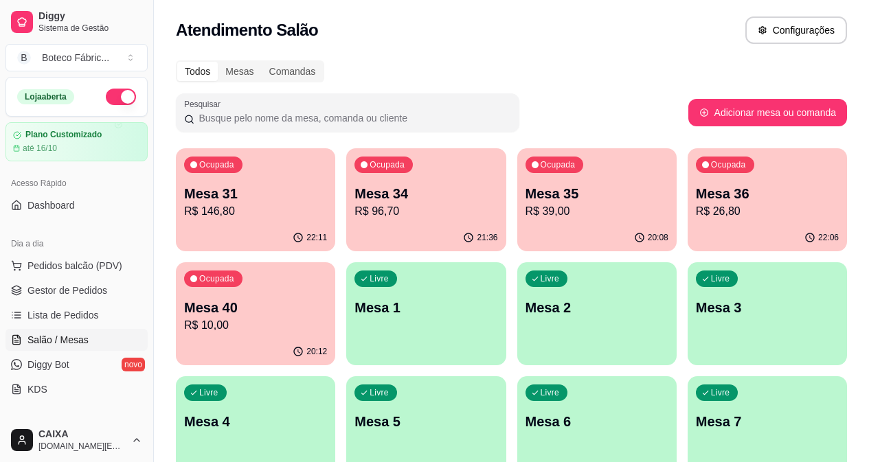
click at [243, 188] on p "Mesa 31" at bounding box center [255, 193] width 143 height 19
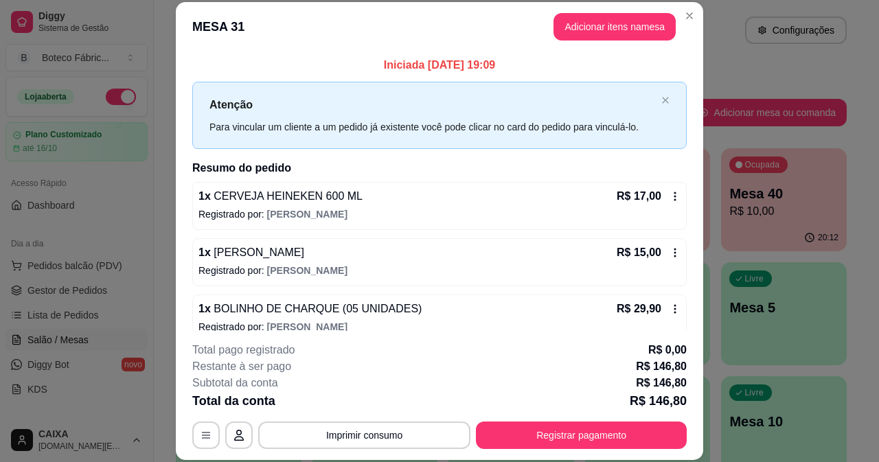
click at [670, 193] on icon at bounding box center [675, 196] width 11 height 11
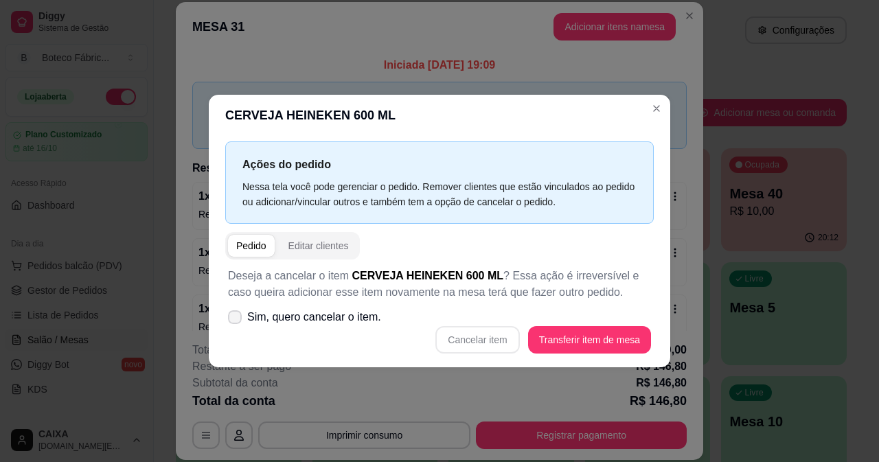
click at [348, 303] on div "Deseja a cancelar o item CERVEJA HEINEKEN 600 ML ? Essa ação é irreversível e c…" at bounding box center [439, 311] width 429 height 102
click at [345, 316] on span "Sim, quero cancelar o item." at bounding box center [314, 317] width 134 height 16
click at [236, 319] on input "Sim, quero cancelar o item." at bounding box center [231, 323] width 9 height 9
checkbox input "true"
click at [486, 348] on button "Cancelar item" at bounding box center [477, 339] width 84 height 27
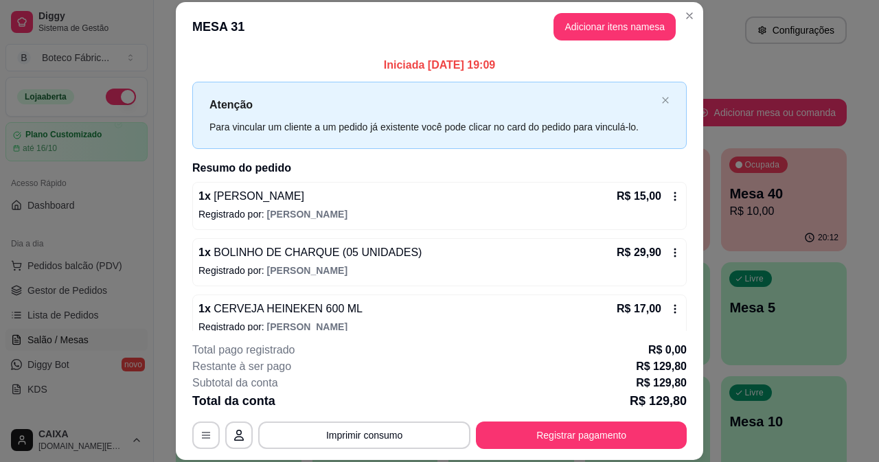
click at [670, 201] on icon at bounding box center [675, 196] width 11 height 11
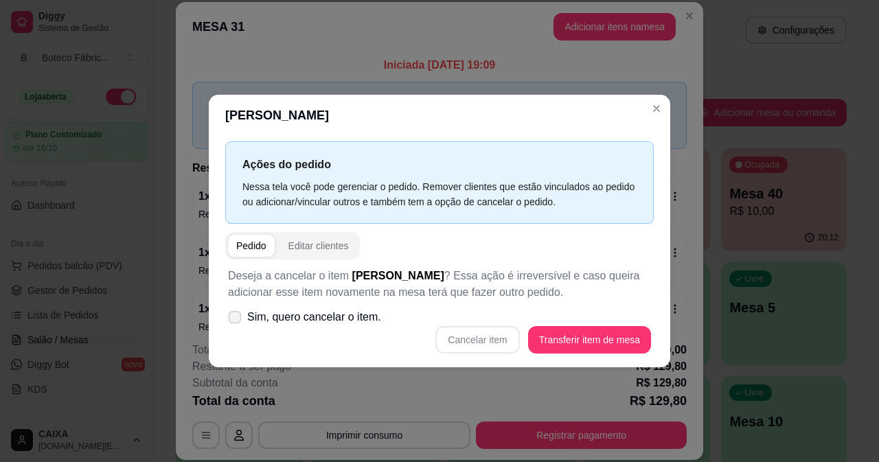
click at [308, 316] on span "Sim, quero cancelar o item." at bounding box center [314, 317] width 134 height 16
click at [236, 319] on input "Sim, quero cancelar o item." at bounding box center [231, 323] width 9 height 9
checkbox input "true"
click at [462, 335] on button "Cancelar item" at bounding box center [477, 339] width 84 height 27
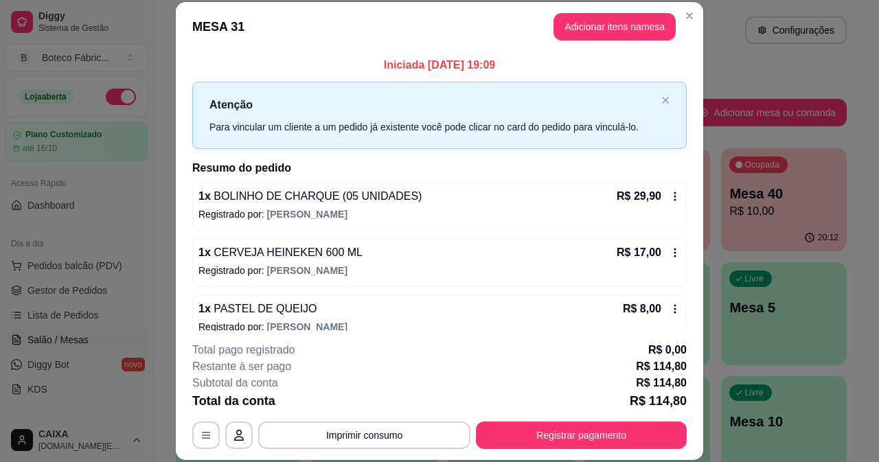
click at [670, 201] on icon at bounding box center [675, 196] width 11 height 11
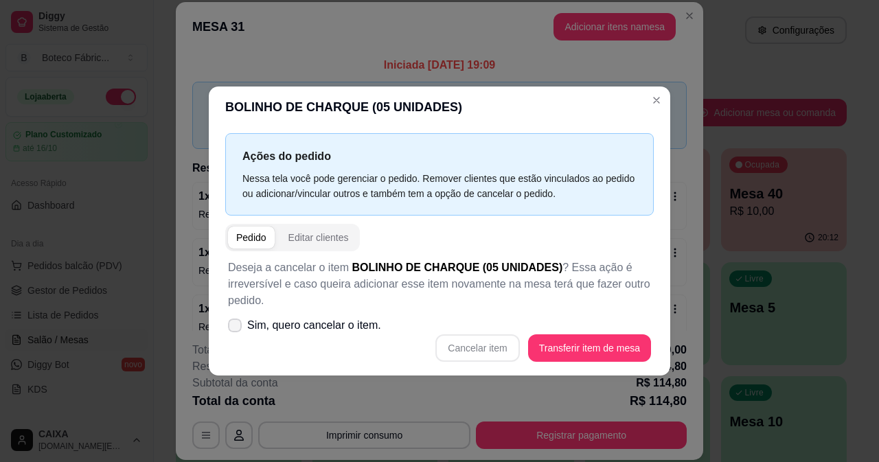
click at [302, 319] on span "Sim, quero cancelar o item." at bounding box center [314, 325] width 134 height 16
click at [236, 328] on input "Sim, quero cancelar o item." at bounding box center [231, 332] width 9 height 9
checkbox input "true"
click at [498, 350] on button "Cancelar item" at bounding box center [478, 348] width 82 height 27
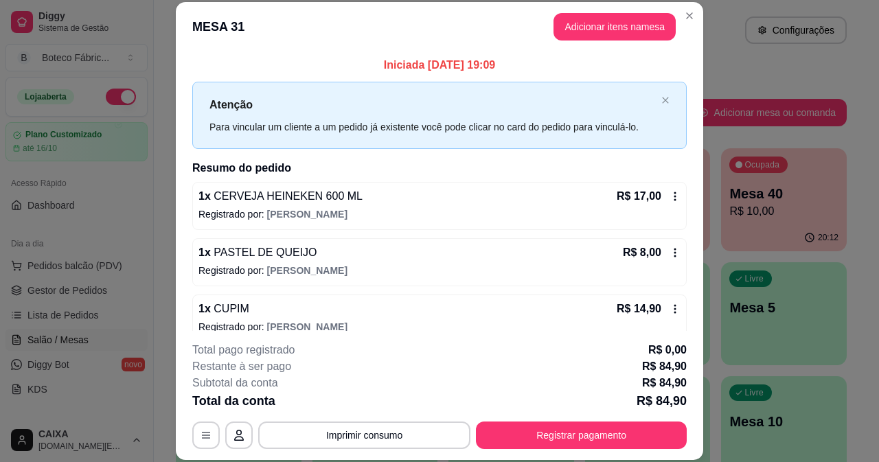
click at [653, 197] on div "R$ 17,00" at bounding box center [649, 196] width 64 height 16
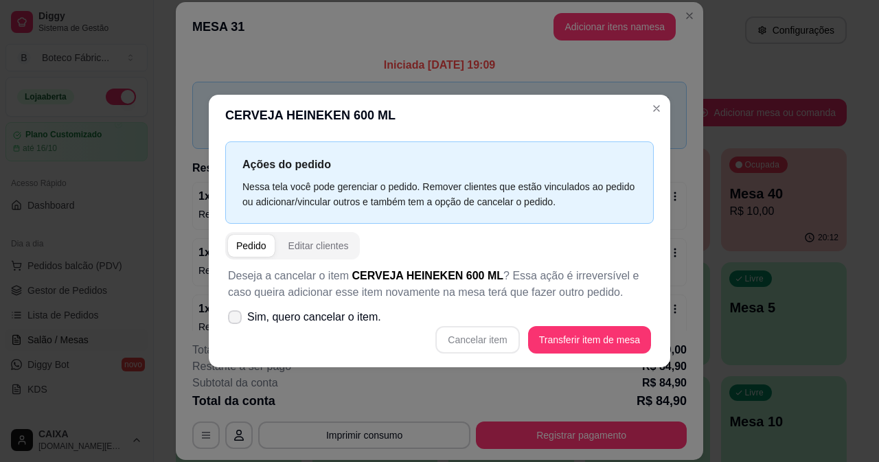
click at [324, 323] on span "Sim, quero cancelar o item." at bounding box center [314, 317] width 134 height 16
click at [236, 323] on input "Sim, quero cancelar o item." at bounding box center [231, 323] width 9 height 9
checkbox input "true"
click at [478, 346] on button "Cancelar item" at bounding box center [477, 339] width 84 height 27
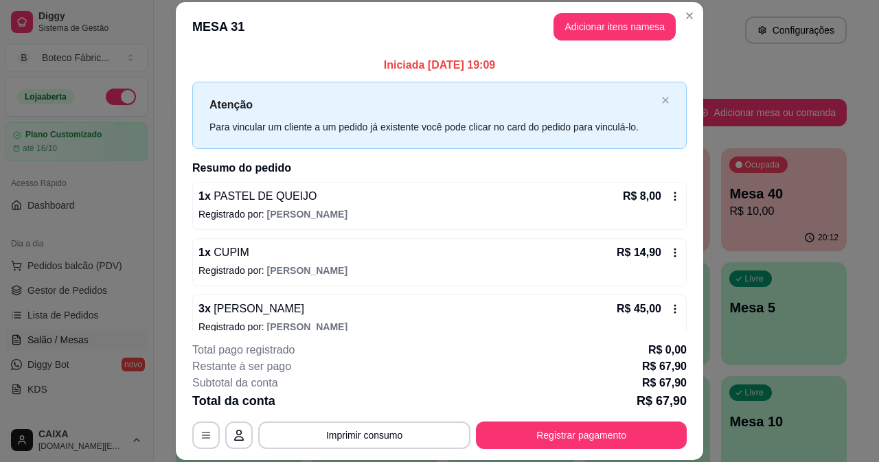
click at [670, 192] on icon at bounding box center [675, 196] width 11 height 11
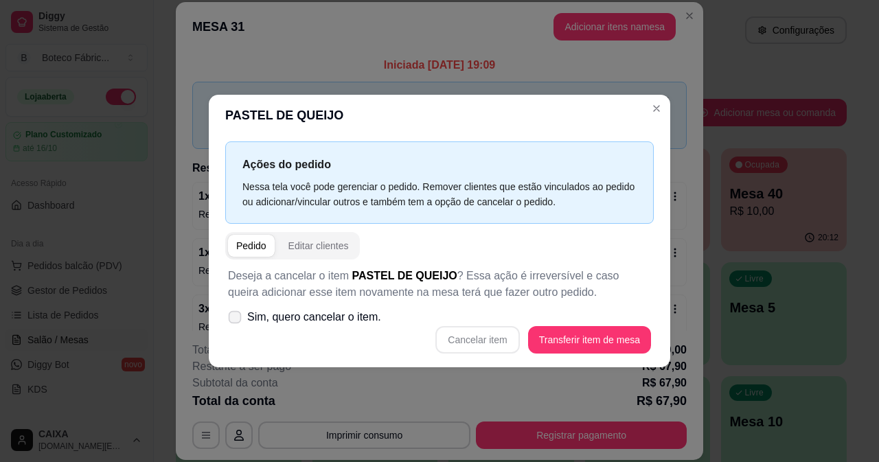
click at [361, 320] on span "Sim, quero cancelar o item." at bounding box center [314, 317] width 134 height 16
click at [236, 320] on input "Sim, quero cancelar o item." at bounding box center [231, 323] width 9 height 9
checkbox input "true"
click at [478, 338] on button "Cancelar item" at bounding box center [477, 339] width 84 height 27
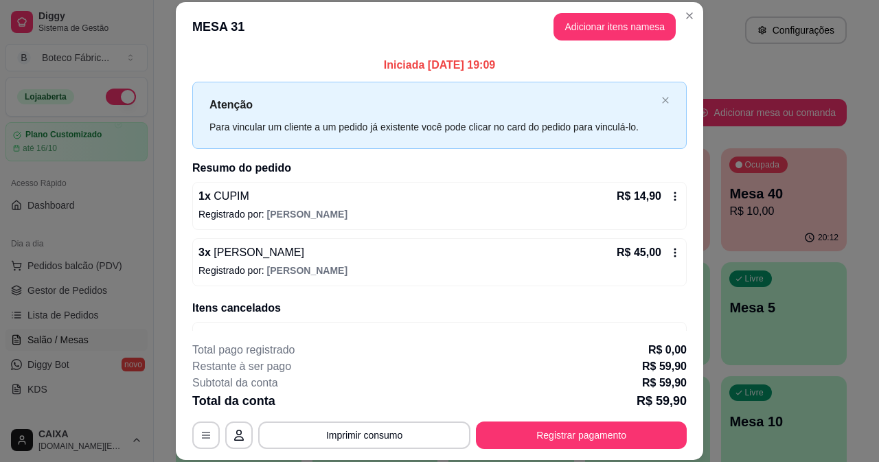
click at [666, 201] on div "1 x CUPIM R$ 14,90 Registrado por: [PERSON_NAME]" at bounding box center [439, 206] width 495 height 48
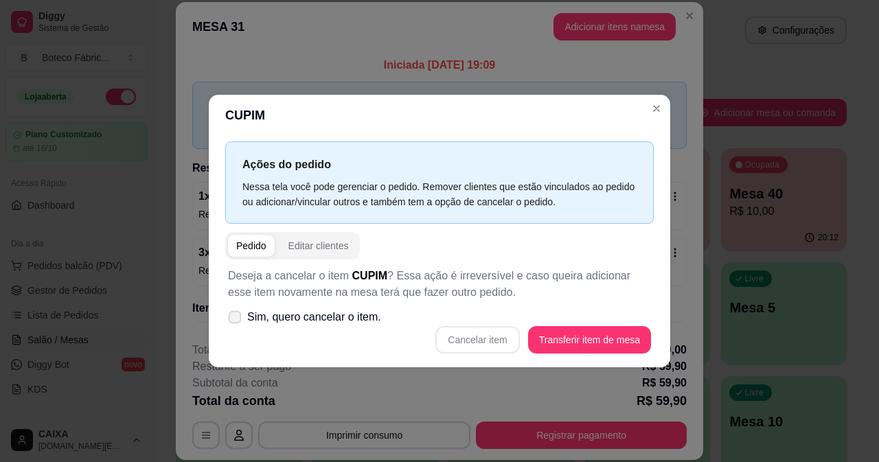
click at [301, 323] on span "Sim, quero cancelar o item." at bounding box center [314, 317] width 134 height 16
click at [236, 323] on input "Sim, quero cancelar o item." at bounding box center [231, 323] width 9 height 9
checkbox input "true"
click at [473, 331] on button "Cancelar item" at bounding box center [478, 339] width 82 height 27
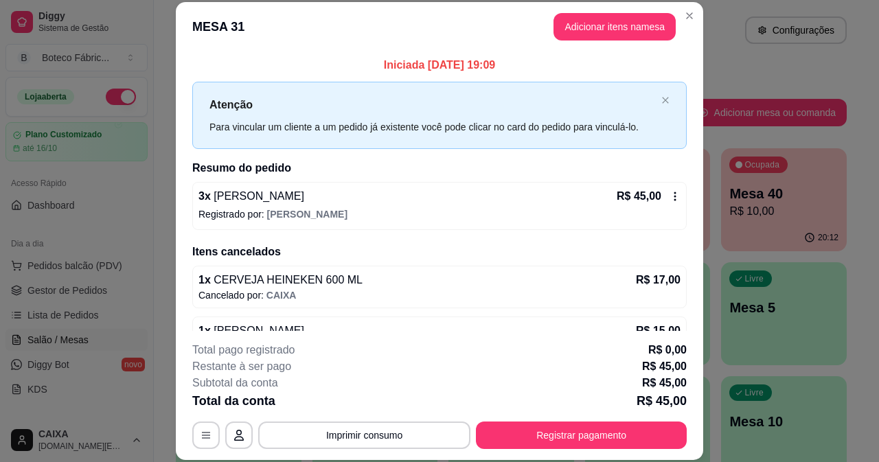
click at [670, 194] on icon at bounding box center [675, 196] width 11 height 11
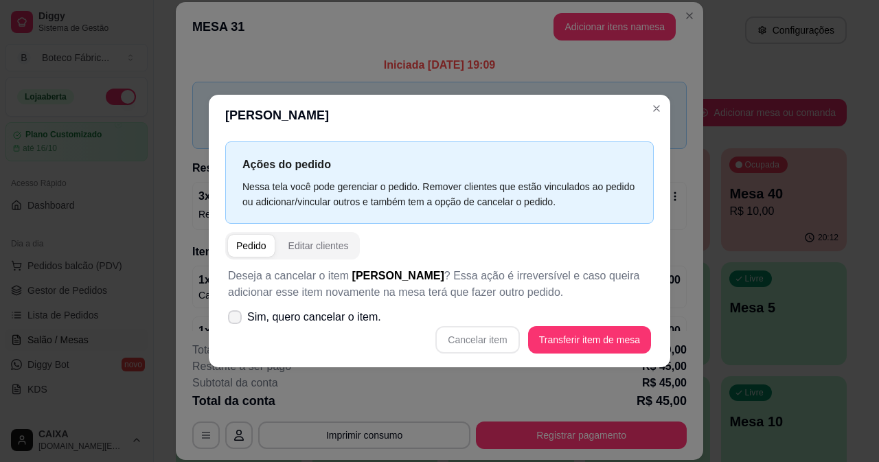
click at [313, 317] on span "Sim, quero cancelar o item." at bounding box center [314, 317] width 134 height 16
click at [236, 319] on input "Sim, quero cancelar o item." at bounding box center [231, 323] width 9 height 9
checkbox input "true"
click at [474, 340] on button "Cancelar item" at bounding box center [478, 339] width 82 height 27
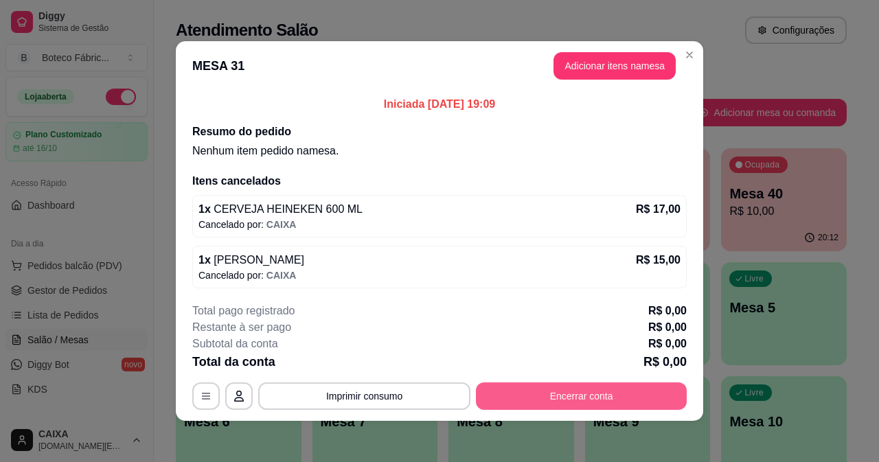
click at [600, 396] on button "Encerrar conta" at bounding box center [581, 396] width 211 height 27
click at [559, 394] on button "Encerrar conta" at bounding box center [581, 396] width 211 height 27
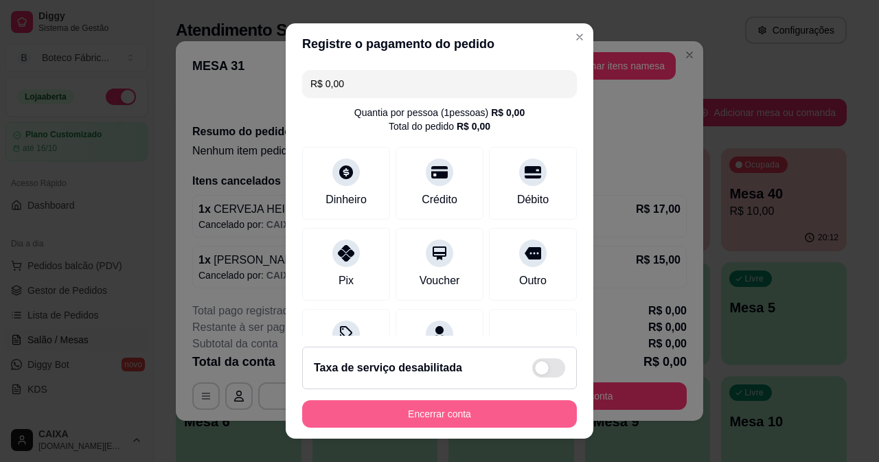
click at [473, 422] on button "Encerrar conta" at bounding box center [439, 413] width 275 height 27
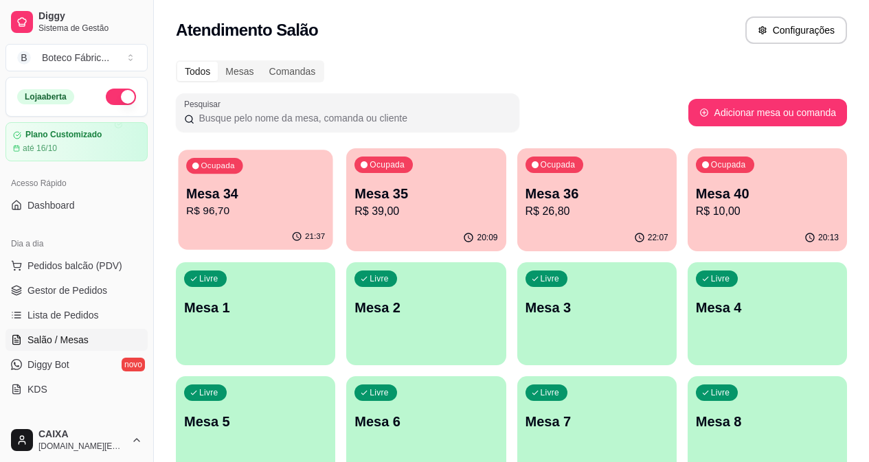
click at [238, 207] on p "R$ 96,70" at bounding box center [255, 211] width 139 height 16
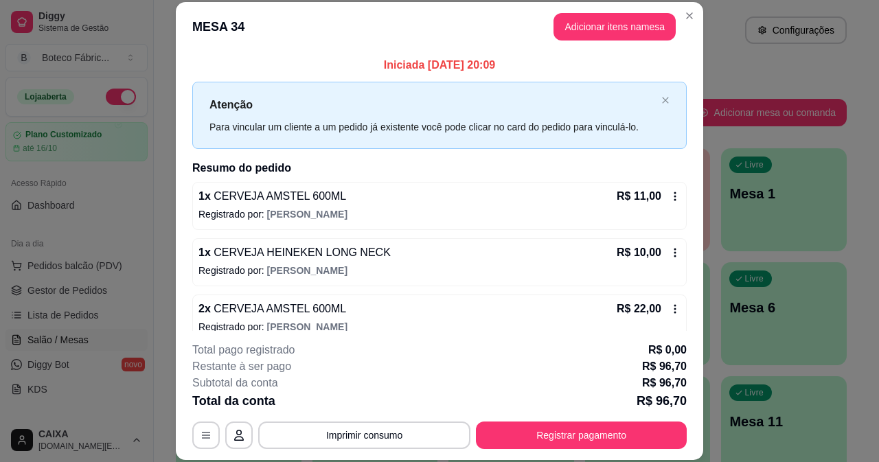
click at [670, 191] on icon at bounding box center [675, 196] width 11 height 11
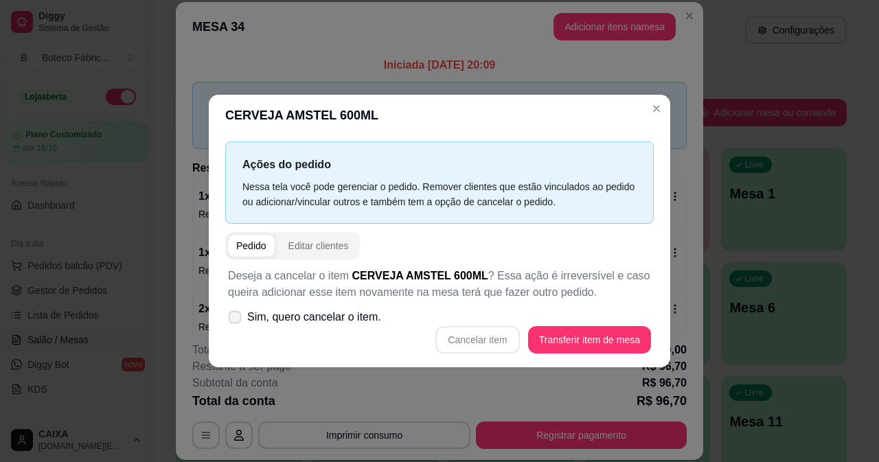
click at [340, 312] on span "Sim, quero cancelar o item." at bounding box center [314, 317] width 134 height 16
click at [236, 319] on input "Sim, quero cancelar o item." at bounding box center [231, 323] width 9 height 9
checkbox input "true"
click at [488, 342] on button "Cancelar item" at bounding box center [478, 339] width 82 height 27
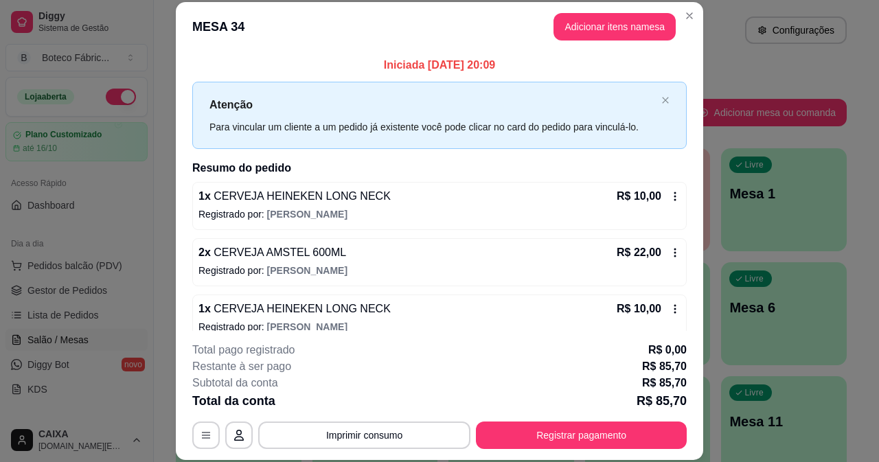
click at [670, 199] on icon at bounding box center [675, 196] width 11 height 11
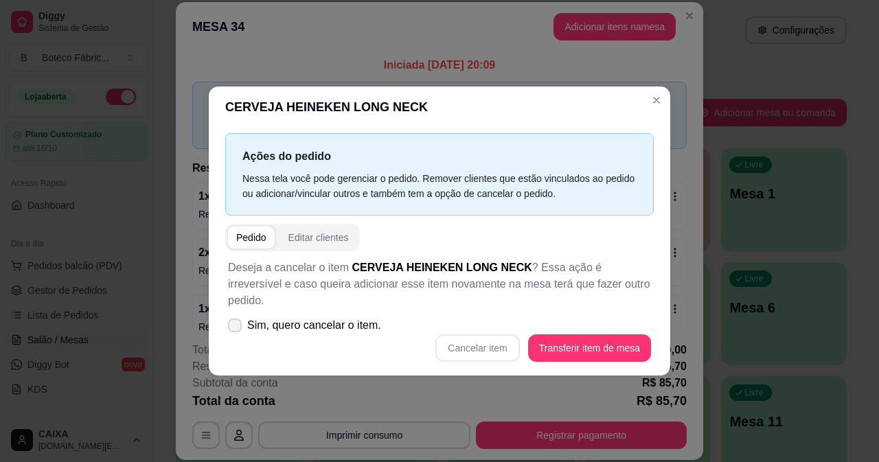
click at [337, 320] on span "Sim, quero cancelar o item." at bounding box center [314, 325] width 134 height 16
click at [236, 328] on input "Sim, quero cancelar o item." at bounding box center [231, 332] width 9 height 9
checkbox input "true"
click at [475, 335] on button "Cancelar item" at bounding box center [477, 348] width 84 height 27
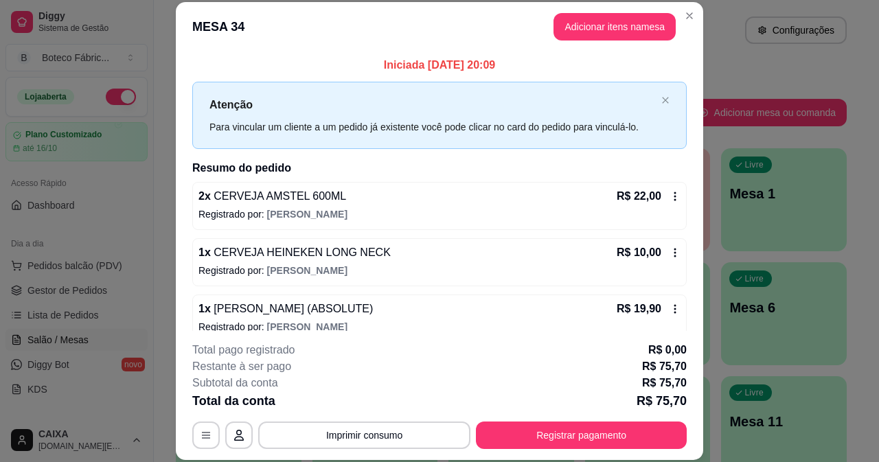
click at [670, 195] on icon at bounding box center [675, 196] width 11 height 11
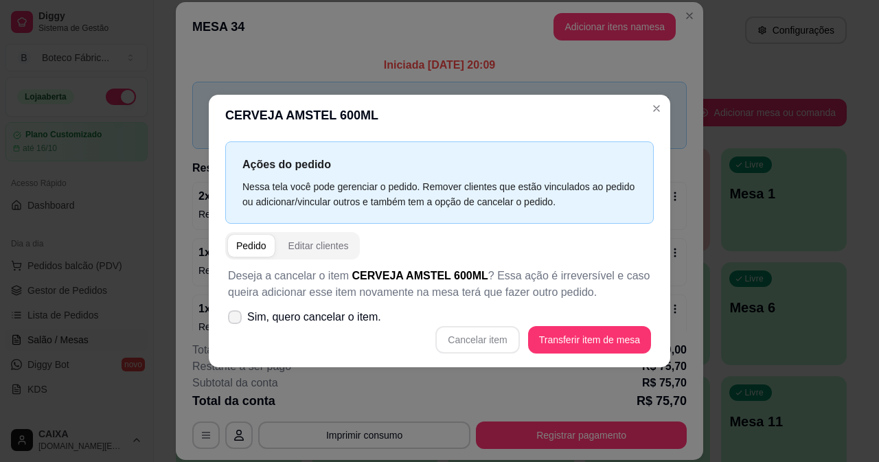
click at [329, 311] on span "Sim, quero cancelar o item." at bounding box center [314, 317] width 134 height 16
click at [236, 319] on input "Sim, quero cancelar o item." at bounding box center [231, 323] width 9 height 9
checkbox input "true"
click at [460, 335] on button "Cancelar item" at bounding box center [478, 339] width 82 height 27
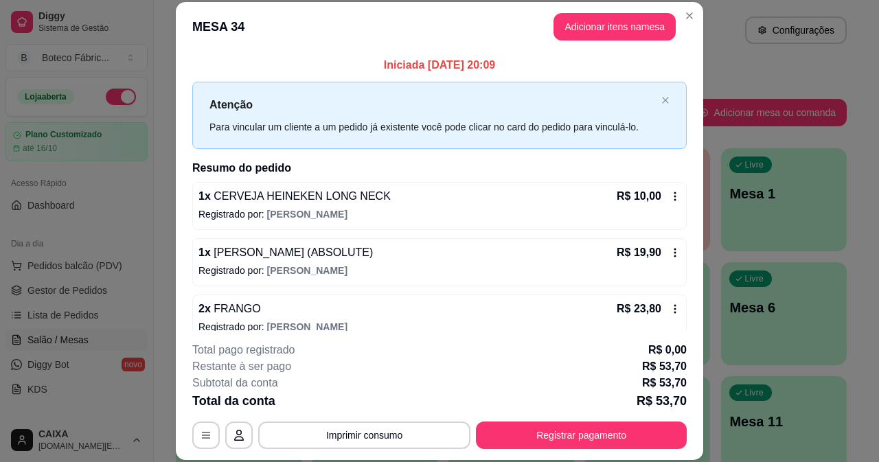
click at [670, 195] on icon at bounding box center [675, 196] width 11 height 11
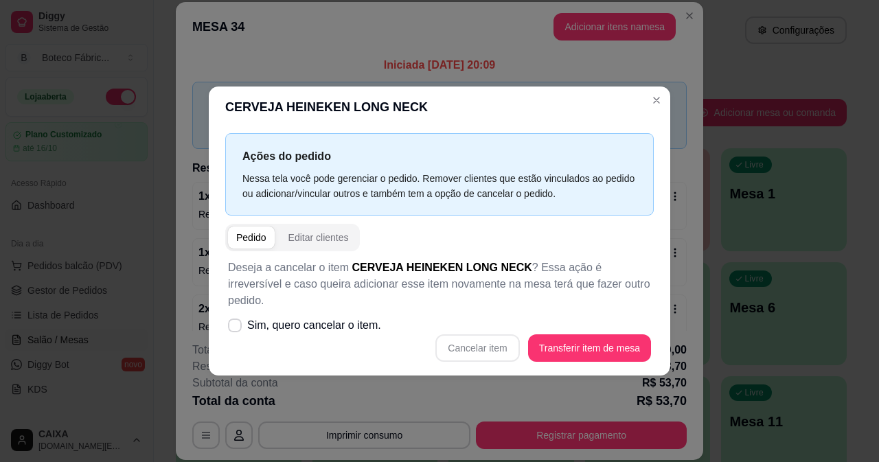
click at [365, 317] on span "Sim, quero cancelar o item." at bounding box center [314, 325] width 134 height 16
click at [236, 328] on input "Sim, quero cancelar o item." at bounding box center [231, 332] width 9 height 9
checkbox input "true"
click at [460, 336] on button "Cancelar item" at bounding box center [477, 348] width 84 height 27
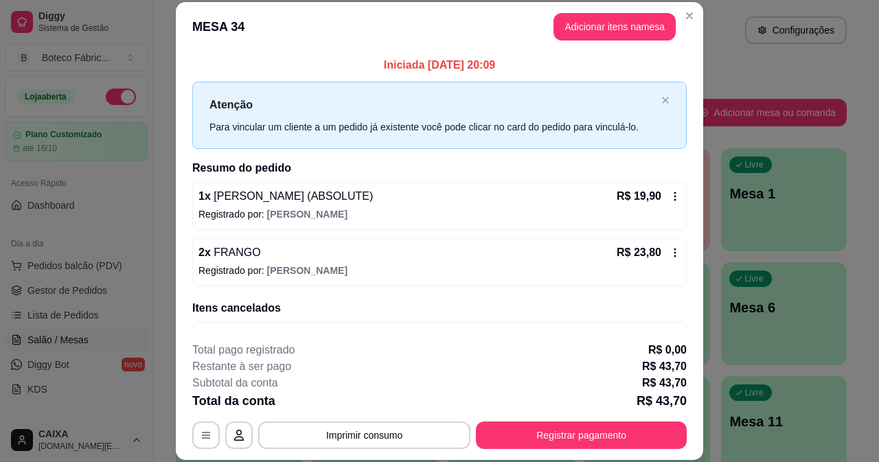
click at [670, 197] on icon at bounding box center [675, 196] width 11 height 11
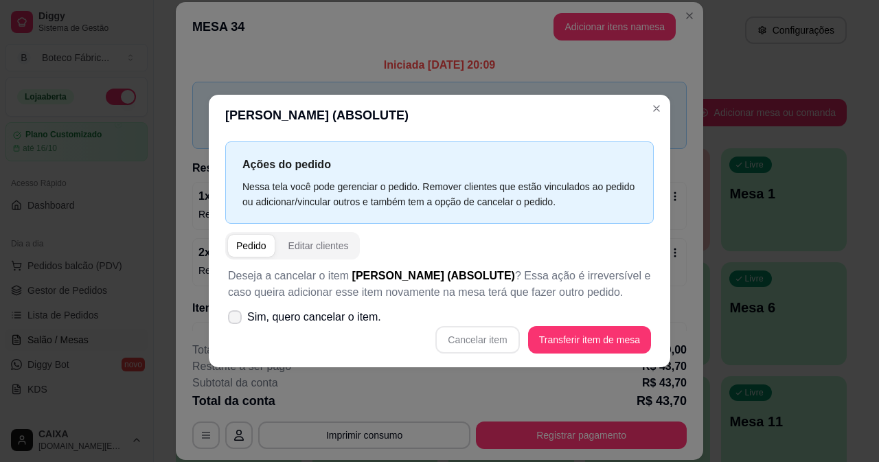
click at [357, 320] on span "Sim, quero cancelar o item." at bounding box center [314, 317] width 134 height 16
click at [236, 320] on input "Sim, quero cancelar o item." at bounding box center [231, 323] width 9 height 9
checkbox input "true"
click at [473, 332] on button "Cancelar item" at bounding box center [477, 339] width 84 height 27
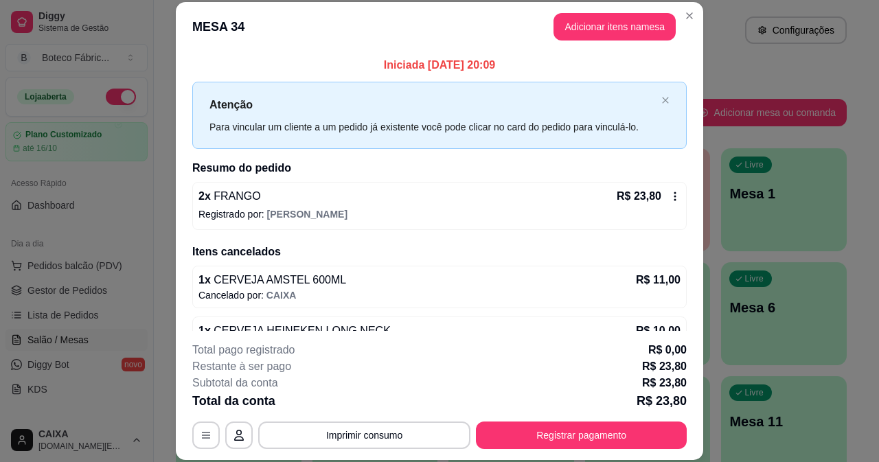
click at [668, 197] on div "2 x FRANGO R$ 23,80 Registrado por: [PERSON_NAME]" at bounding box center [439, 206] width 495 height 48
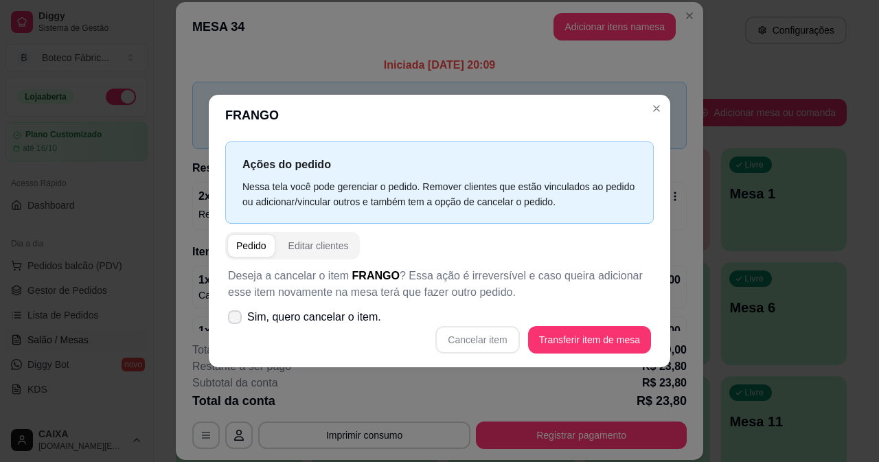
click at [337, 323] on span "Sim, quero cancelar o item." at bounding box center [314, 317] width 134 height 16
click at [236, 323] on input "Sim, quero cancelar o item." at bounding box center [231, 323] width 9 height 9
checkbox input "true"
click at [508, 344] on button "Cancelar item" at bounding box center [477, 339] width 84 height 27
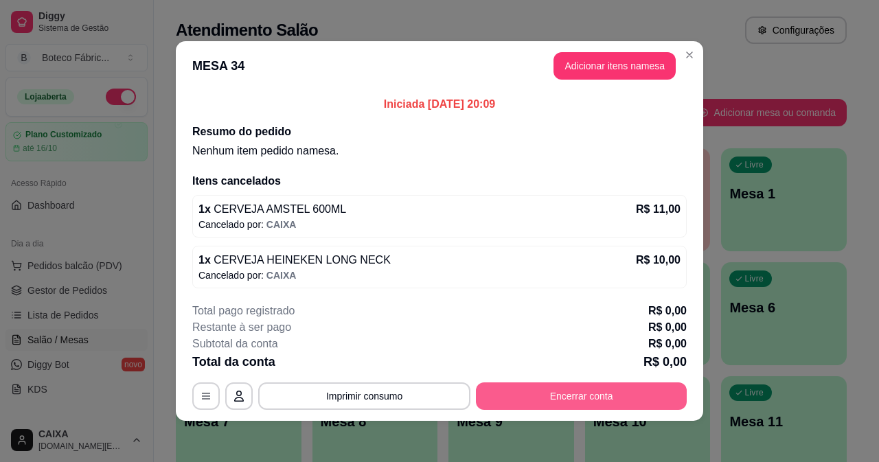
click at [551, 398] on button "Encerrar conta" at bounding box center [581, 396] width 211 height 27
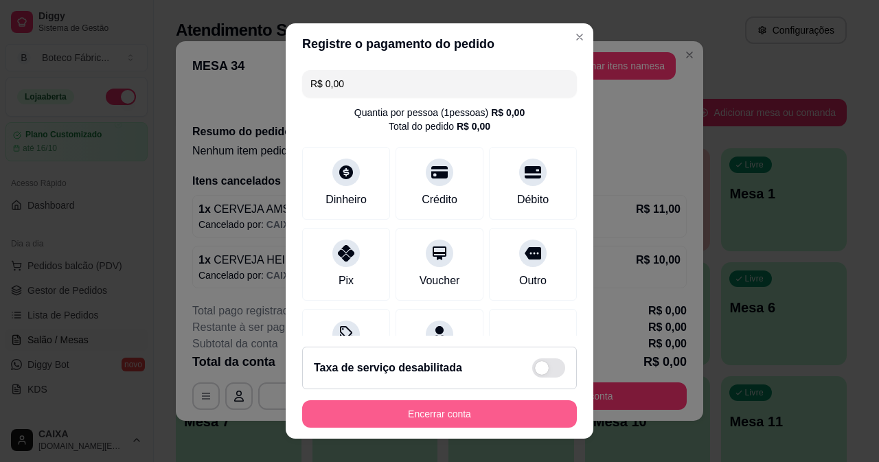
click at [525, 409] on button "Encerrar conta" at bounding box center [439, 413] width 275 height 27
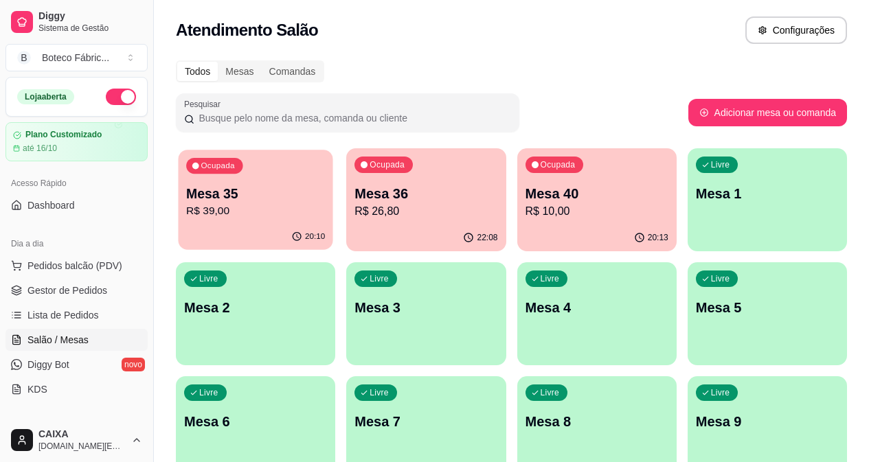
click at [225, 194] on p "Mesa 35" at bounding box center [255, 194] width 139 height 19
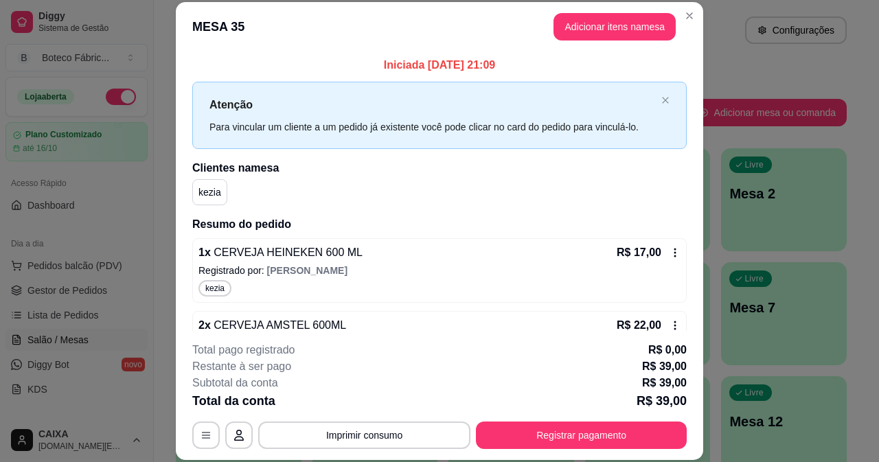
click at [670, 249] on icon at bounding box center [675, 252] width 11 height 11
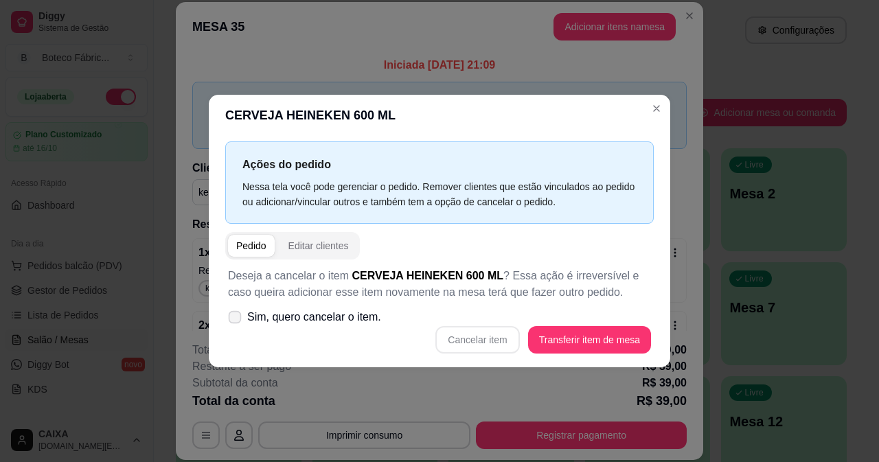
click at [380, 316] on label "Sim, quero cancelar o item." at bounding box center [305, 317] width 164 height 27
click at [236, 319] on input "Sim, quero cancelar o item." at bounding box center [231, 323] width 9 height 9
checkbox input "true"
click at [509, 343] on button "Cancelar item" at bounding box center [477, 339] width 84 height 27
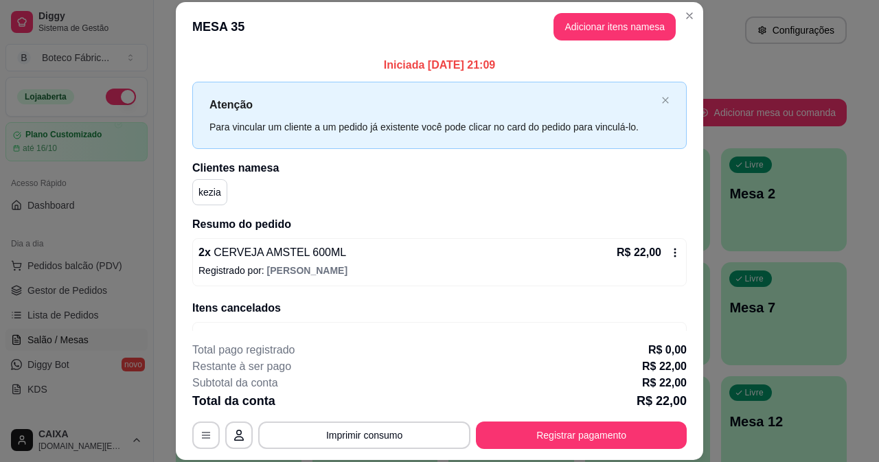
click at [663, 259] on div "R$ 22,00" at bounding box center [649, 253] width 64 height 16
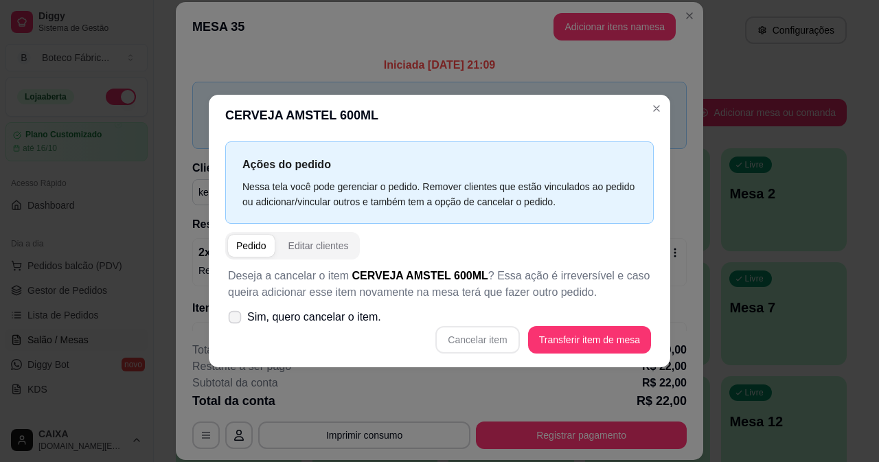
click at [350, 319] on span "Sim, quero cancelar o item." at bounding box center [314, 317] width 134 height 16
click at [236, 319] on input "Sim, quero cancelar o item." at bounding box center [231, 323] width 9 height 9
checkbox input "true"
click at [492, 343] on button "Cancelar item" at bounding box center [477, 339] width 84 height 27
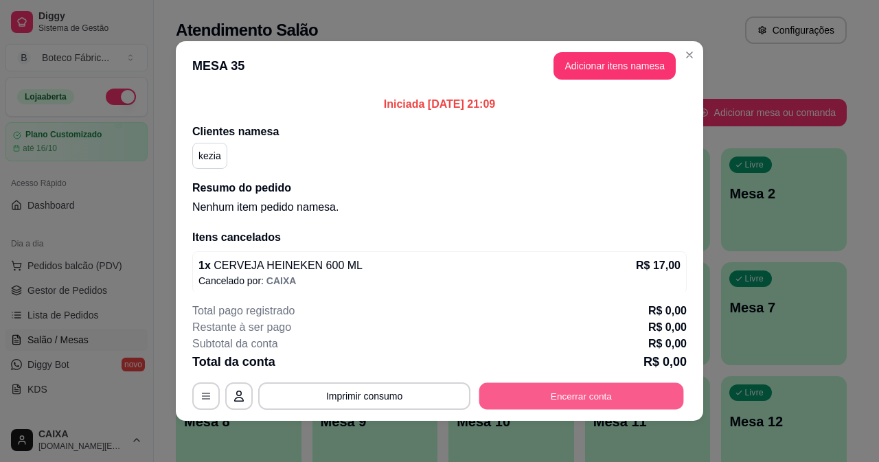
click at [597, 396] on button "Encerrar conta" at bounding box center [581, 396] width 205 height 27
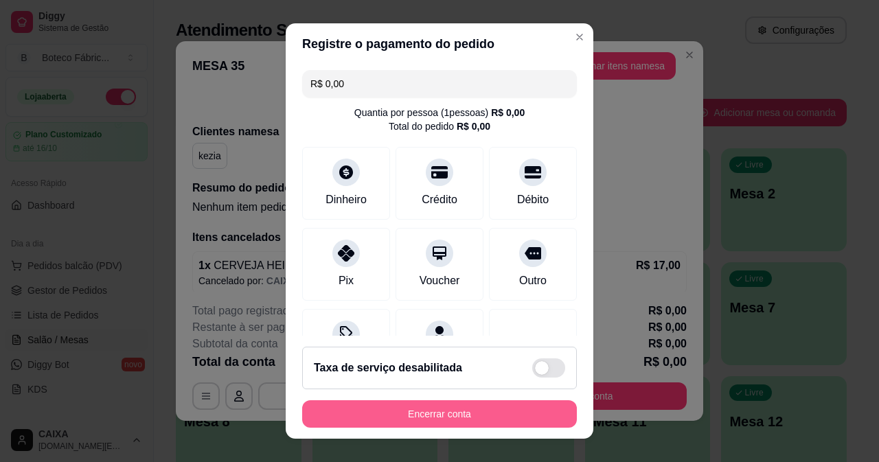
click at [465, 416] on button "Encerrar conta" at bounding box center [439, 413] width 275 height 27
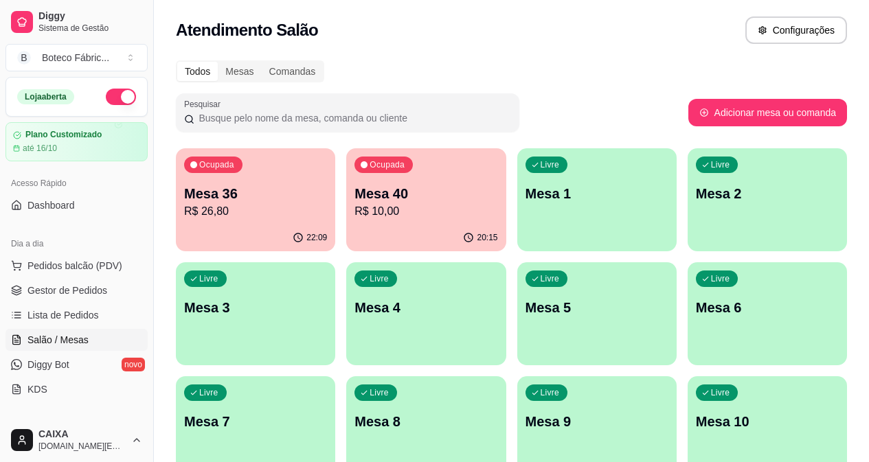
click at [258, 210] on p "R$ 26,80" at bounding box center [255, 211] width 143 height 16
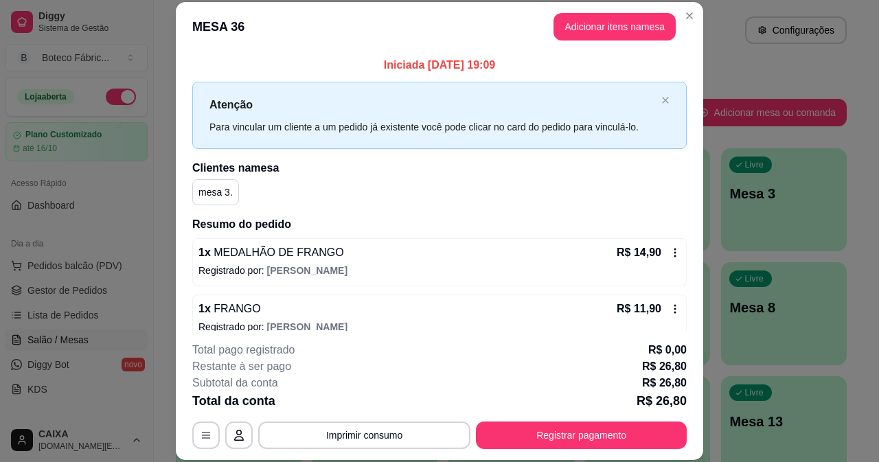
click at [670, 257] on icon at bounding box center [675, 252] width 11 height 11
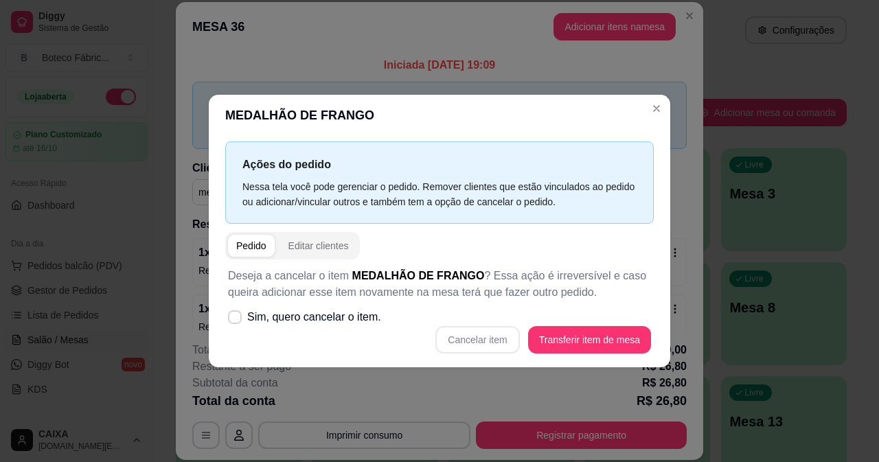
click at [351, 311] on span "Sim, quero cancelar o item." at bounding box center [314, 317] width 134 height 16
click at [236, 319] on input "Sim, quero cancelar o item." at bounding box center [231, 323] width 9 height 9
checkbox input "true"
click at [471, 338] on button "Cancelar item" at bounding box center [477, 339] width 84 height 27
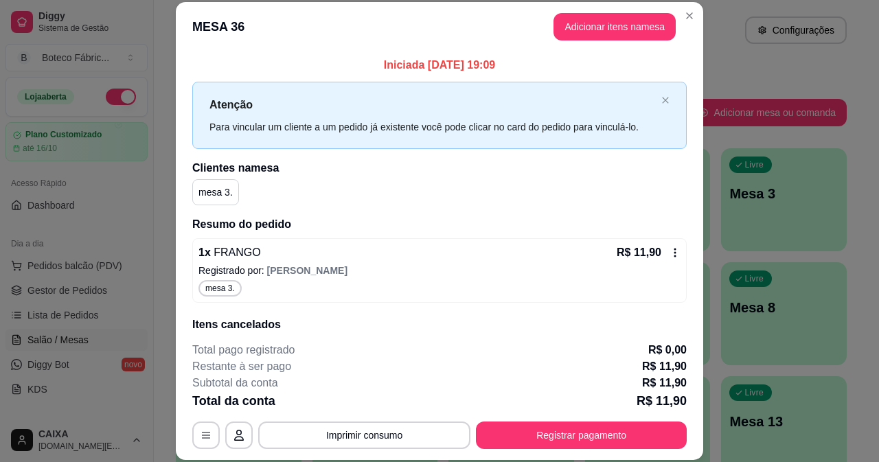
click at [670, 254] on icon at bounding box center [675, 252] width 11 height 11
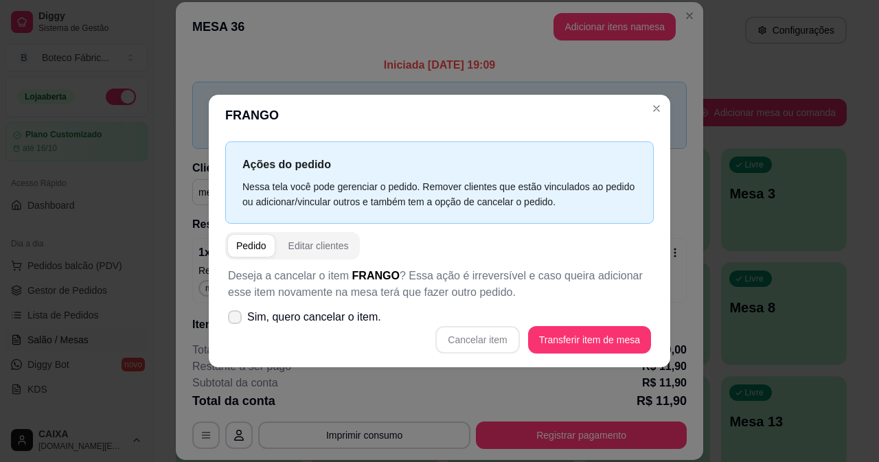
click at [353, 318] on span "Sim, quero cancelar o item." at bounding box center [314, 317] width 134 height 16
click at [236, 319] on input "Sim, quero cancelar o item." at bounding box center [231, 323] width 9 height 9
checkbox input "true"
click at [479, 354] on div "Deseja a cancelar o item FRANGO ? Essa ação é irreversível e caso queira adicio…" at bounding box center [439, 311] width 429 height 102
click at [483, 346] on button "Cancelar item" at bounding box center [477, 339] width 84 height 27
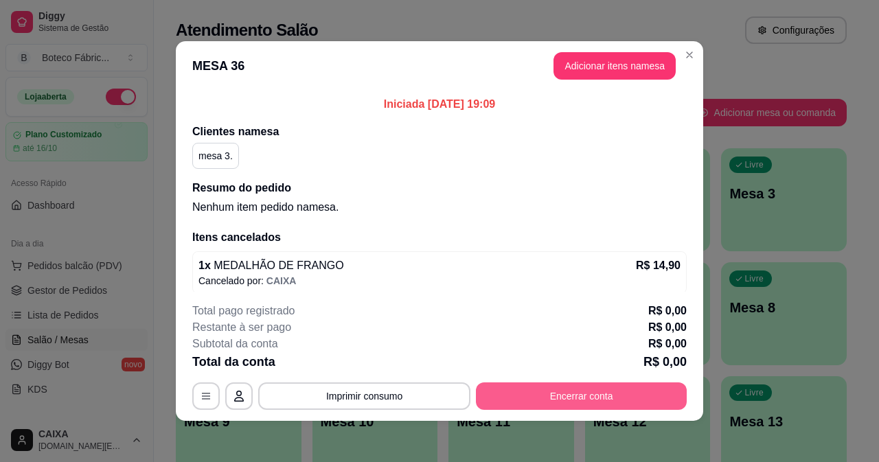
click at [600, 398] on button "Encerrar conta" at bounding box center [581, 396] width 211 height 27
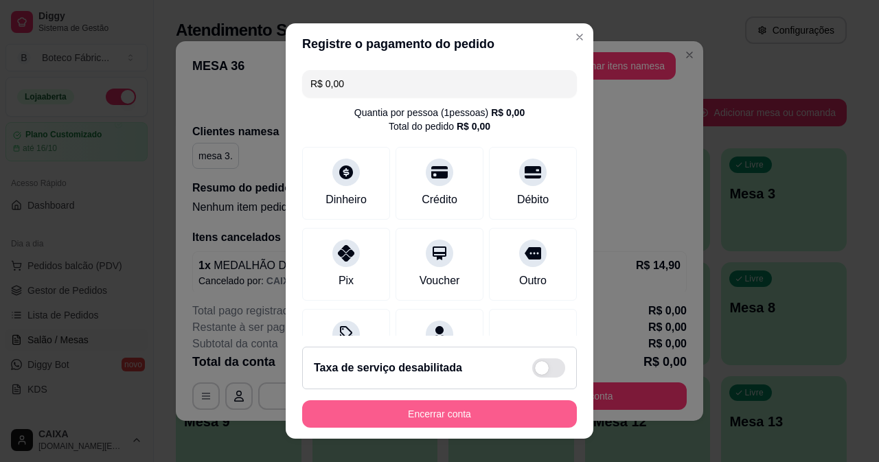
click at [470, 407] on button "Encerrar conta" at bounding box center [439, 413] width 275 height 27
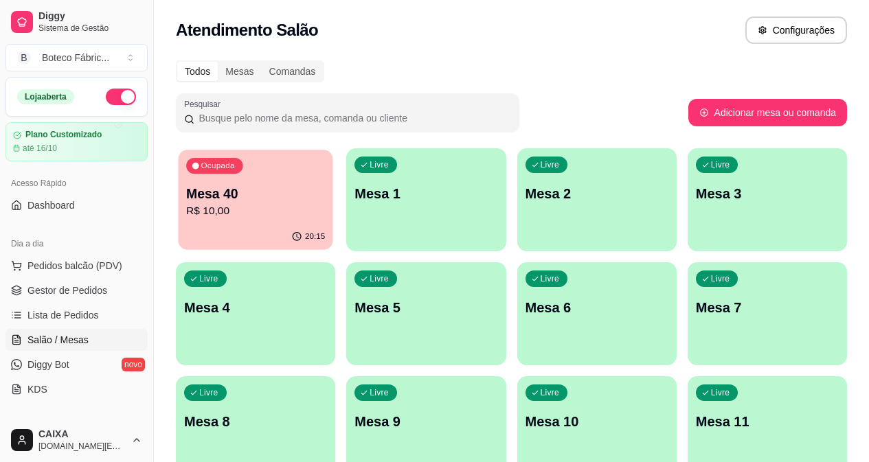
click at [253, 210] on p "R$ 10,00" at bounding box center [255, 211] width 139 height 16
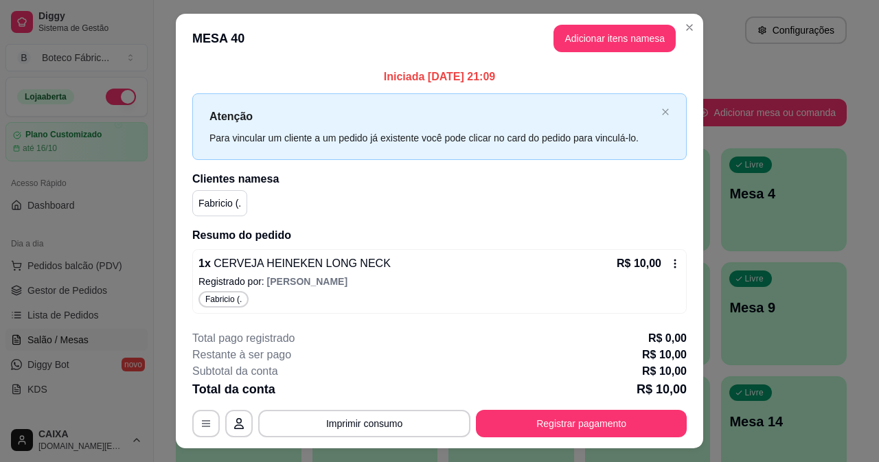
click at [670, 262] on icon at bounding box center [675, 263] width 11 height 11
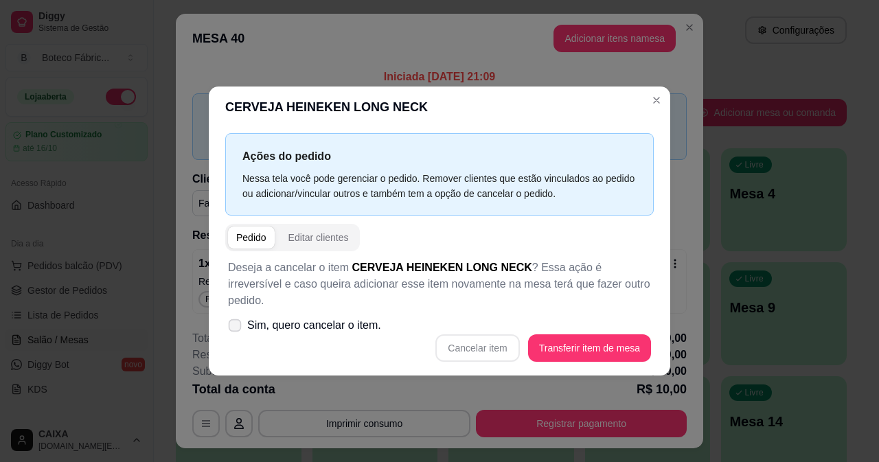
click at [348, 312] on label "Sim, quero cancelar o item." at bounding box center [305, 325] width 164 height 27
click at [236, 328] on input "Sim, quero cancelar o item." at bounding box center [231, 332] width 9 height 9
checkbox input "true"
click at [466, 335] on button "Cancelar item" at bounding box center [477, 348] width 84 height 27
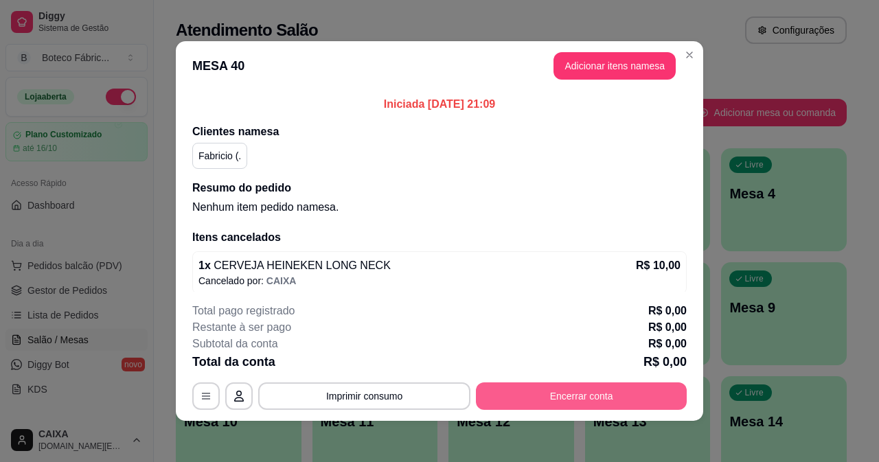
click at [583, 402] on button "Encerrar conta" at bounding box center [581, 396] width 211 height 27
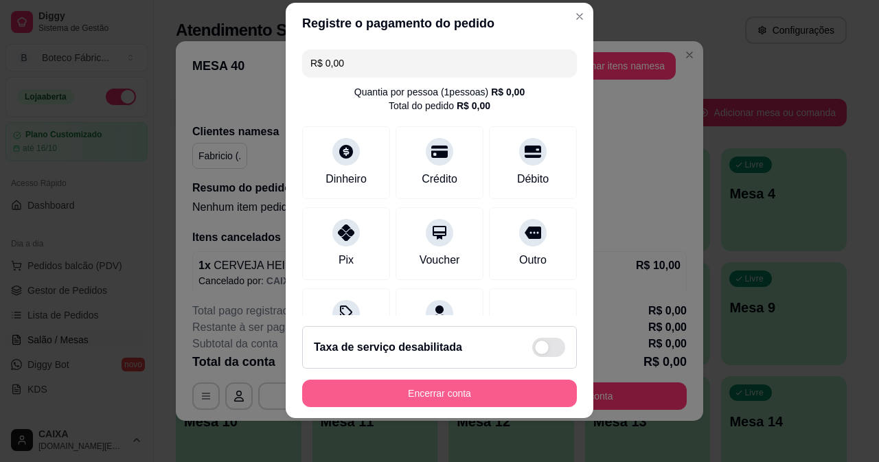
click at [481, 385] on button "Encerrar conta" at bounding box center [439, 393] width 275 height 27
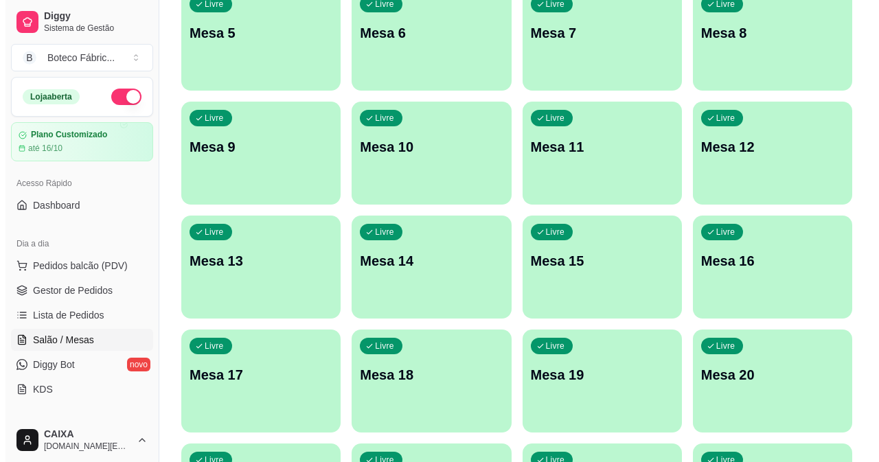
scroll to position [529, 0]
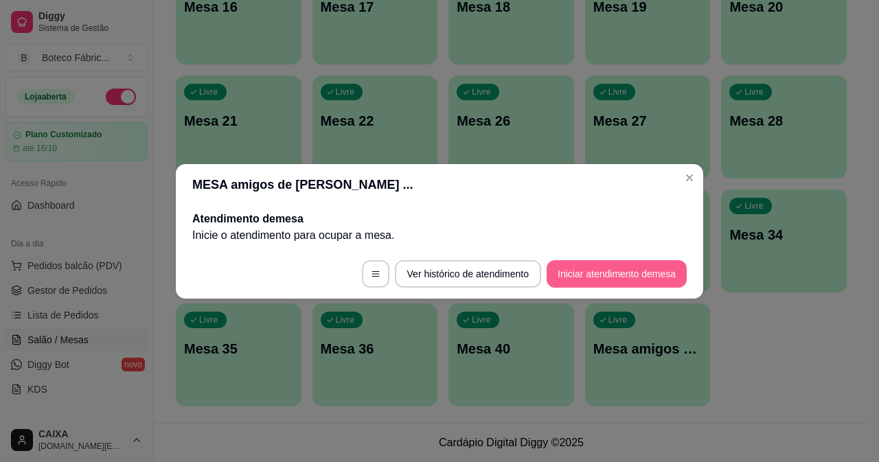
click at [587, 269] on button "Iniciar atendimento de mesa" at bounding box center [617, 273] width 140 height 27
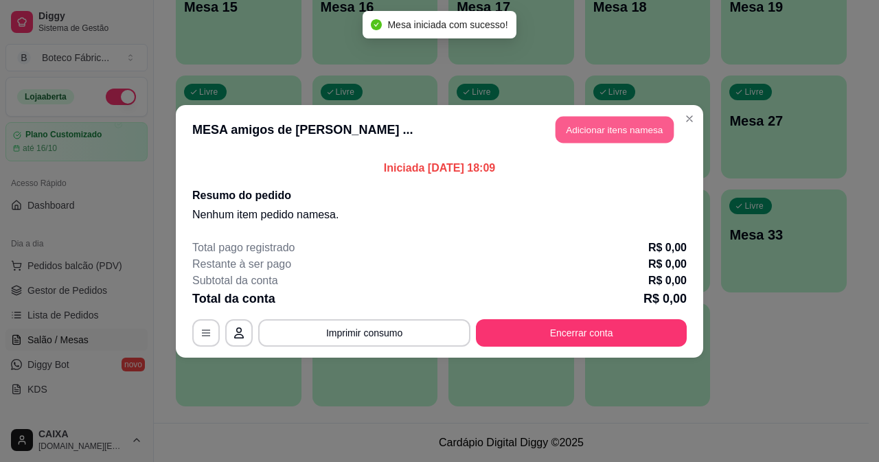
click at [619, 136] on button "Adicionar itens na mesa" at bounding box center [615, 129] width 118 height 27
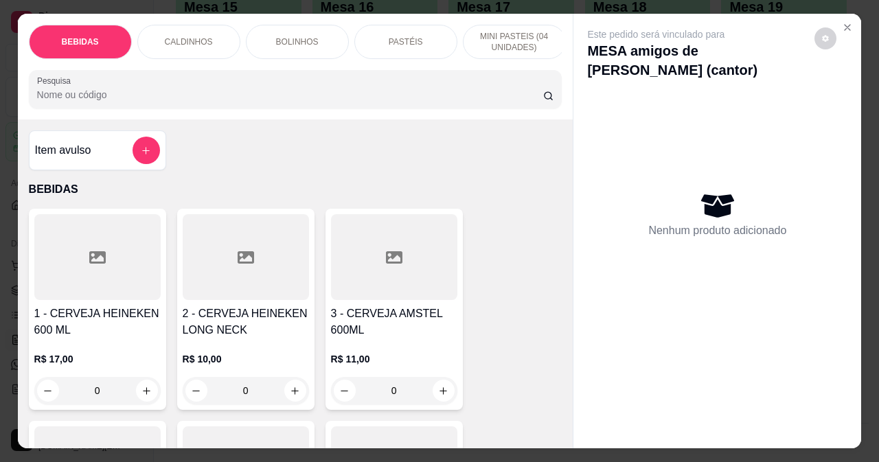
scroll to position [137, 0]
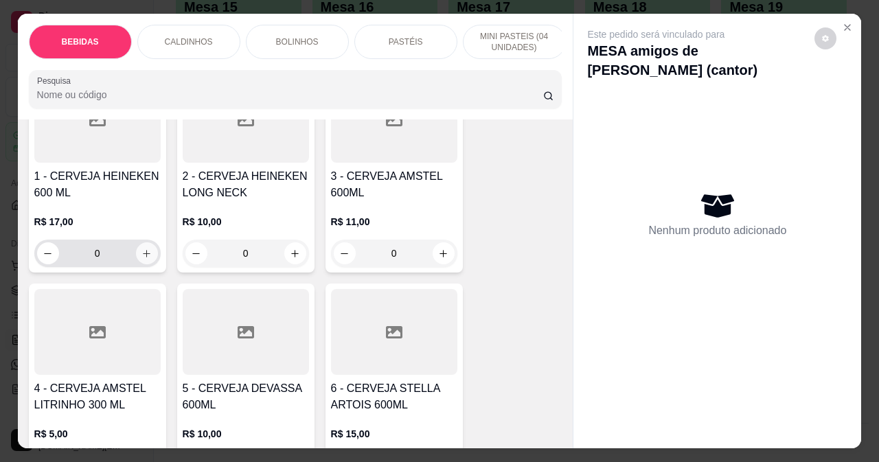
click at [141, 259] on icon "increase-product-quantity" at bounding box center [146, 254] width 10 height 10
type input "1"
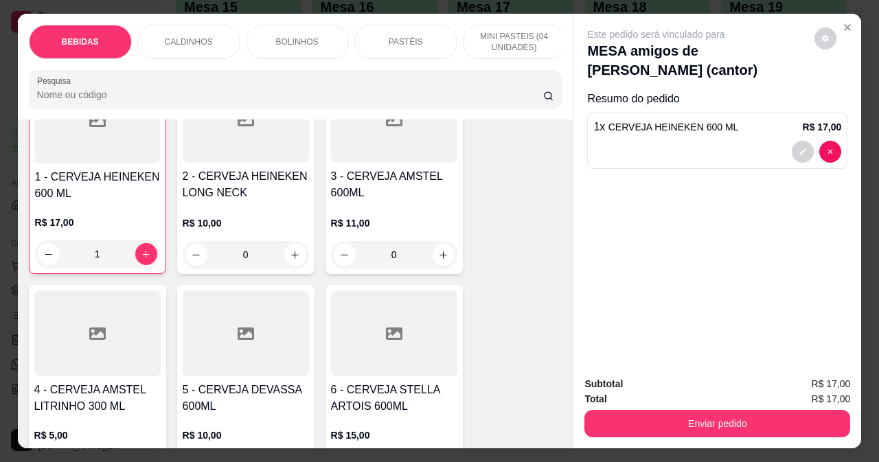
scroll to position [138, 0]
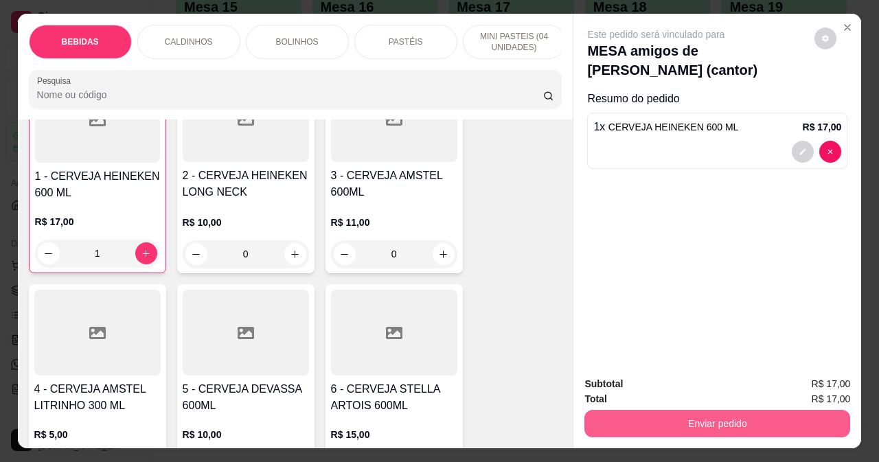
click at [662, 410] on button "Enviar pedido" at bounding box center [718, 423] width 266 height 27
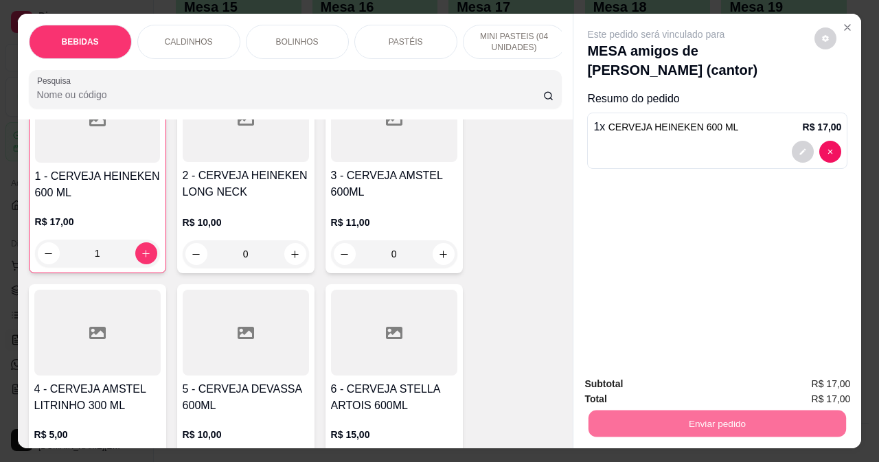
click at [708, 387] on button "Não registrar e enviar pedido" at bounding box center [672, 384] width 139 height 25
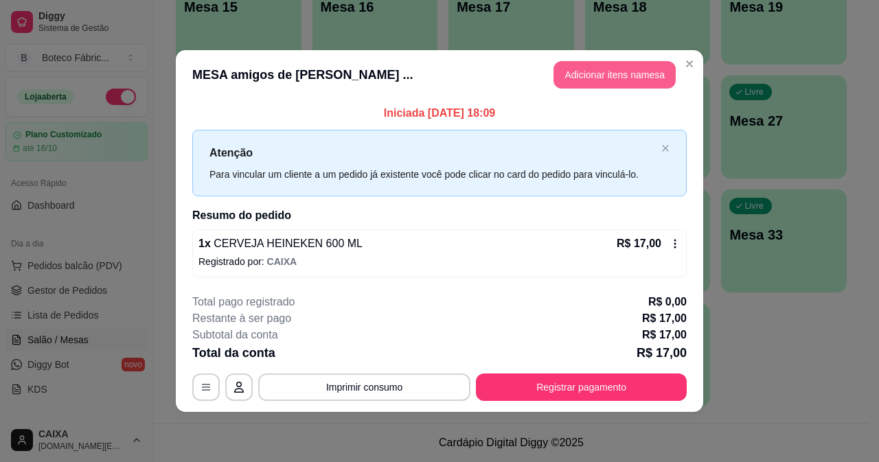
click at [641, 76] on button "Adicionar itens na mesa" at bounding box center [615, 74] width 122 height 27
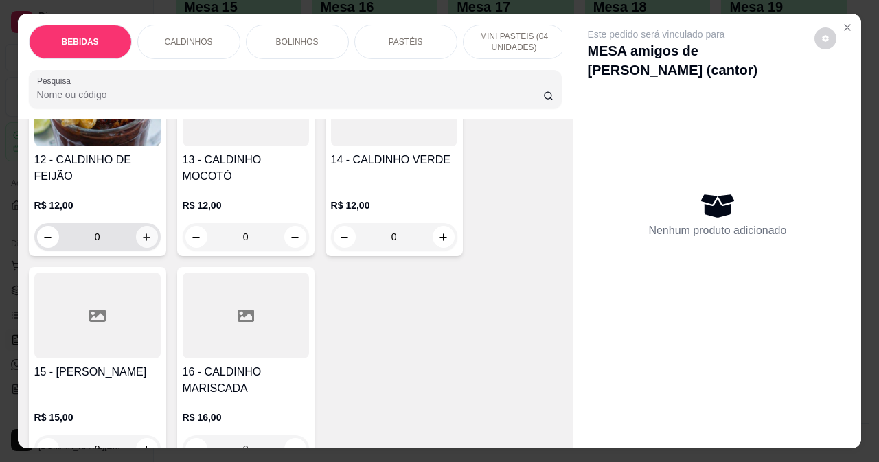
click at [136, 242] on button "increase-product-quantity" at bounding box center [147, 237] width 22 height 22
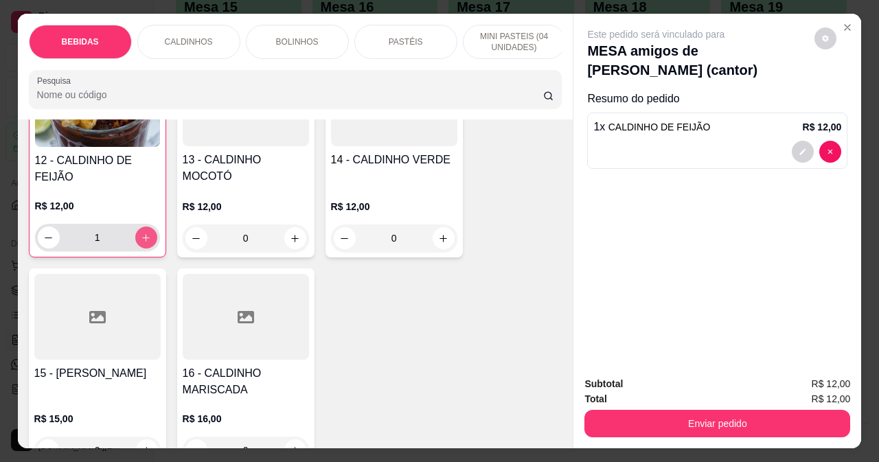
type input "1"
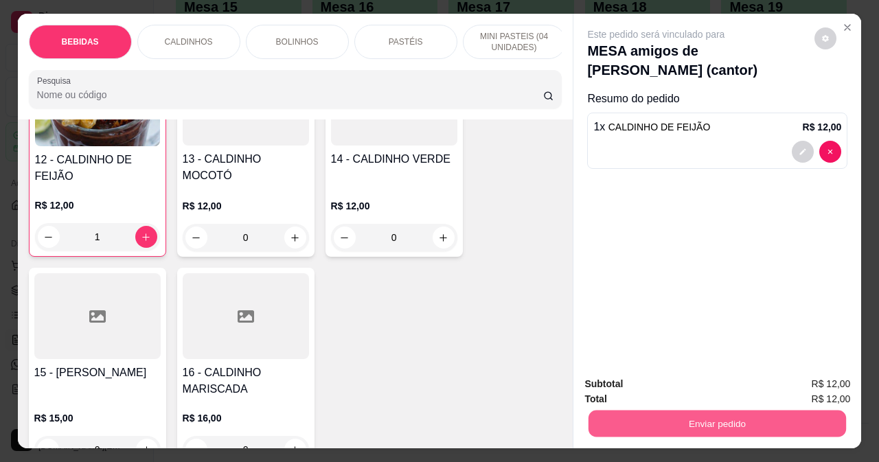
click at [745, 419] on button "Enviar pedido" at bounding box center [718, 423] width 258 height 27
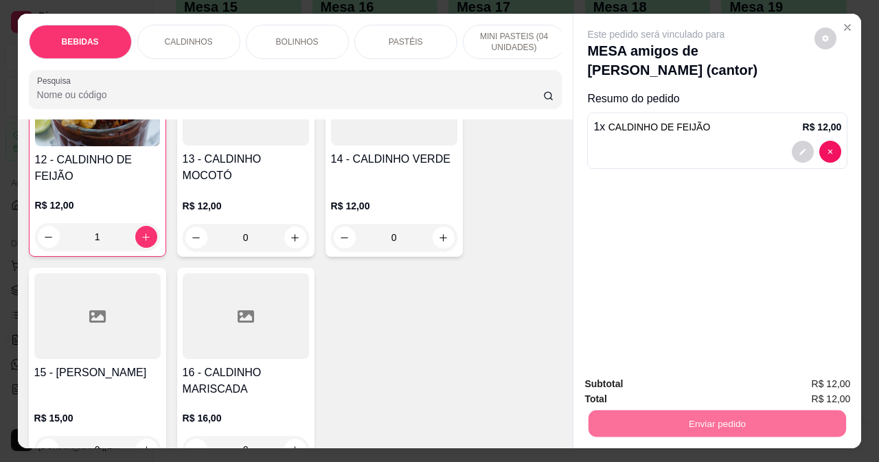
click at [671, 374] on button "Não registrar e enviar pedido" at bounding box center [672, 385] width 143 height 26
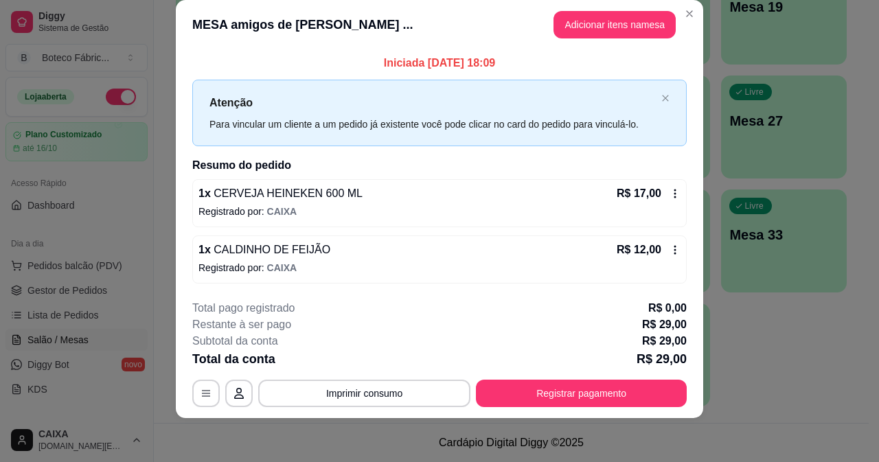
scroll to position [0, 0]
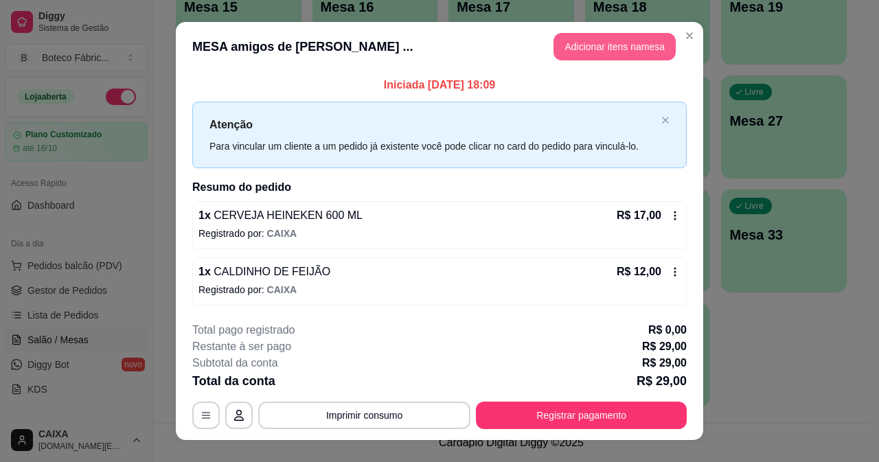
click at [580, 51] on button "Adicionar itens na mesa" at bounding box center [615, 46] width 122 height 27
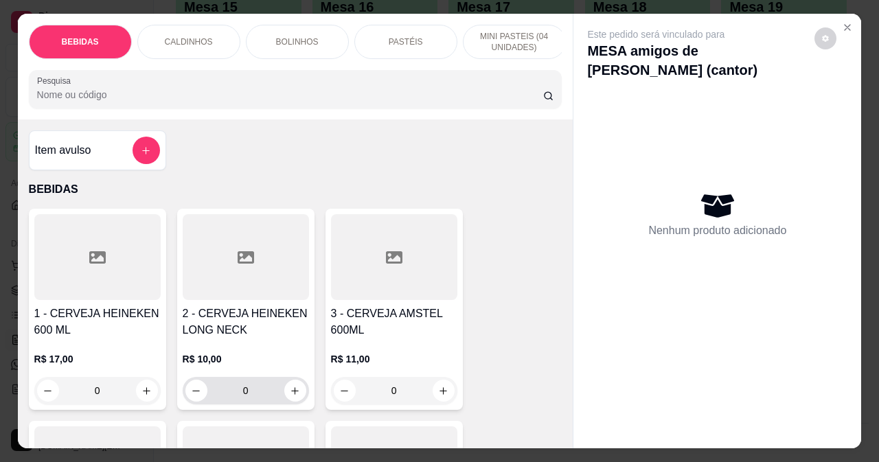
click at [293, 383] on div "0" at bounding box center [245, 390] width 121 height 27
click at [290, 392] on icon "increase-product-quantity" at bounding box center [295, 391] width 10 height 10
type input "1"
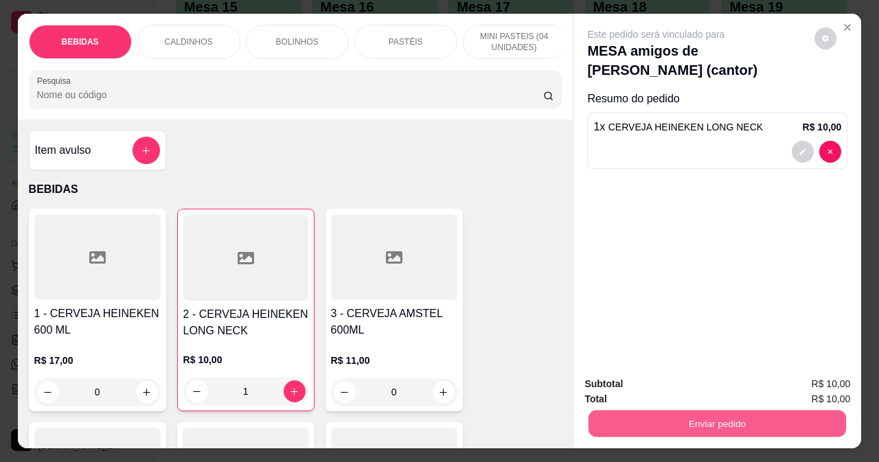
click at [629, 414] on button "Enviar pedido" at bounding box center [718, 423] width 258 height 27
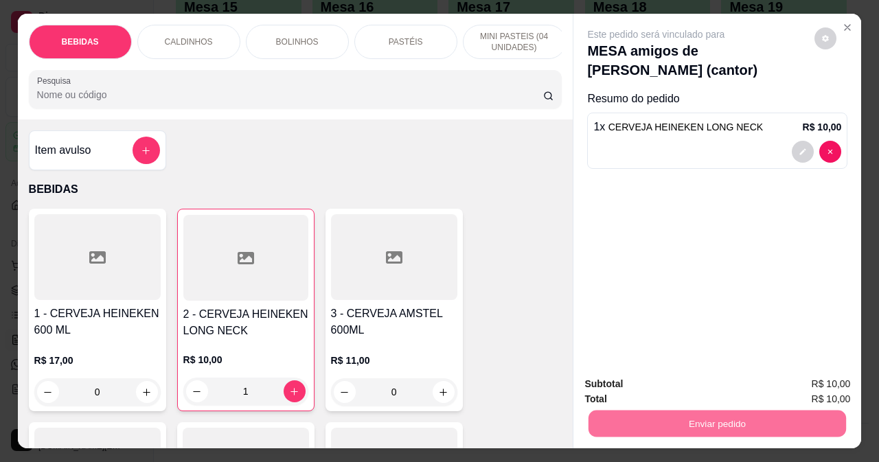
click at [784, 388] on button "Sim, quero registrar" at bounding box center [802, 385] width 102 height 26
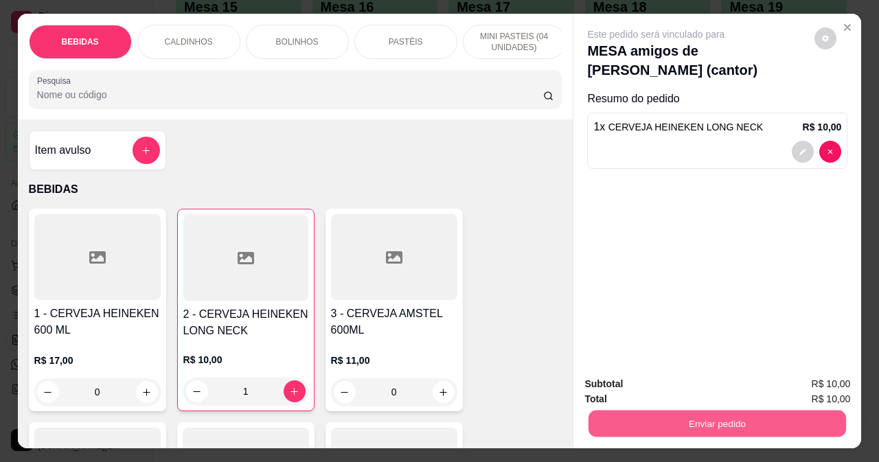
click at [631, 412] on button "Enviar pedido" at bounding box center [718, 423] width 258 height 27
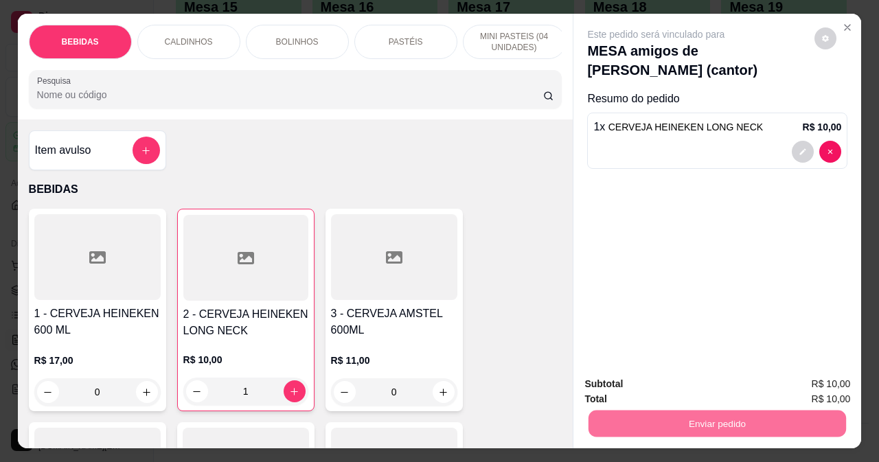
click at [645, 383] on button "Não registrar e enviar pedido" at bounding box center [672, 385] width 143 height 26
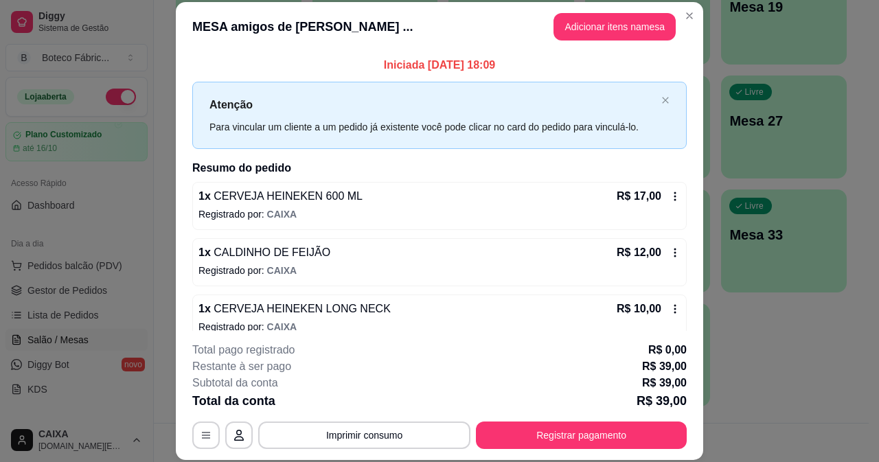
click at [670, 201] on icon at bounding box center [675, 196] width 11 height 11
click at [621, 25] on button "Adicionar itens na mesa" at bounding box center [615, 27] width 118 height 27
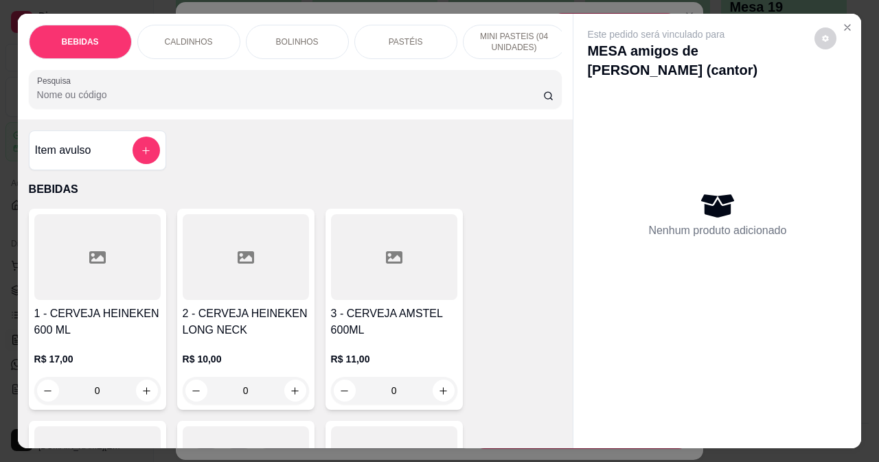
scroll to position [69, 0]
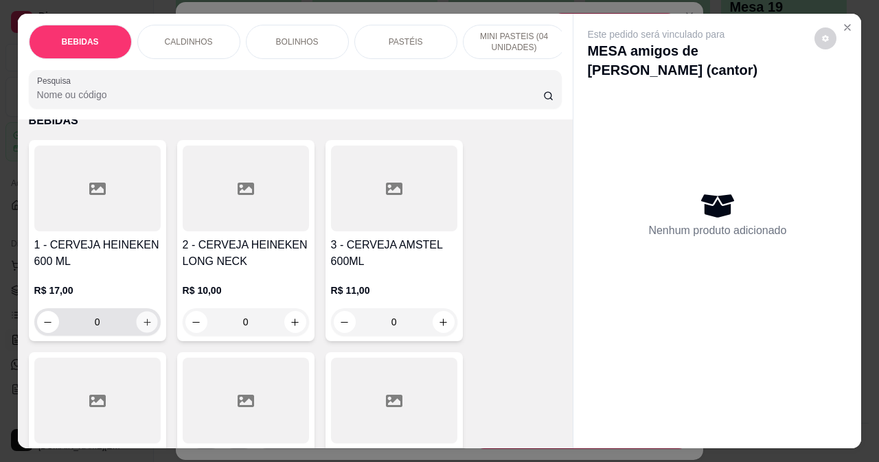
click at [141, 323] on icon "increase-product-quantity" at bounding box center [146, 322] width 10 height 10
type input "1"
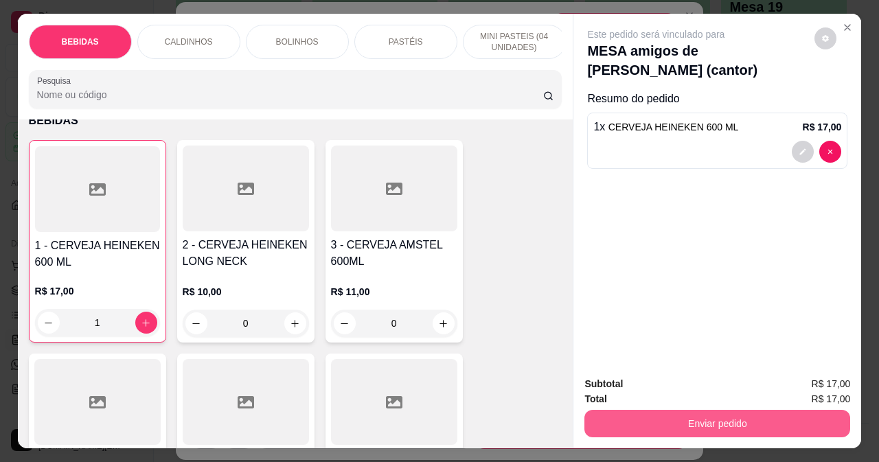
click at [683, 413] on button "Enviar pedido" at bounding box center [718, 423] width 266 height 27
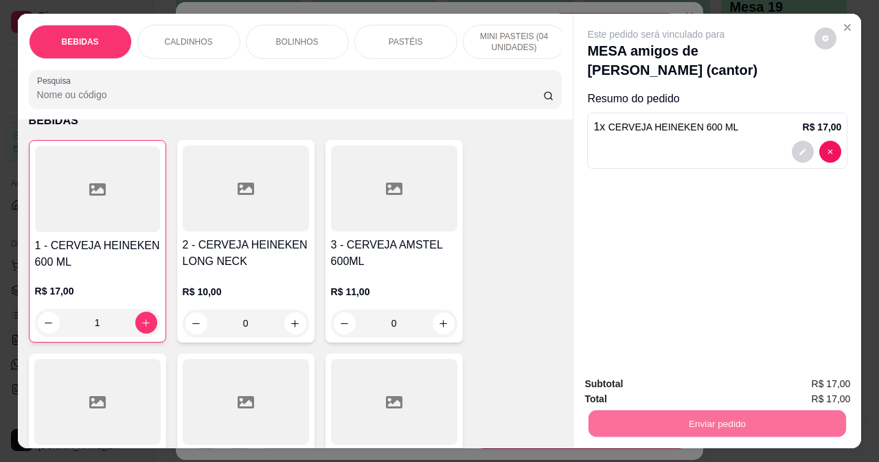
click at [795, 378] on button "Sim, quero registrar" at bounding box center [802, 385] width 102 height 26
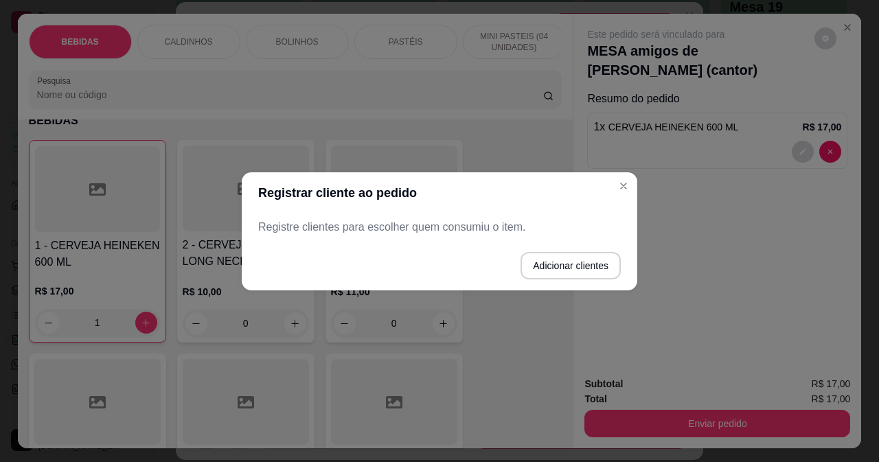
click at [415, 238] on div "Registre clientes para escolher quem consumiu o item." at bounding box center [440, 227] width 396 height 27
click at [415, 239] on div "Registre clientes para escolher quem consumiu o item." at bounding box center [440, 227] width 396 height 27
click at [434, 222] on p "Registre clientes para escolher quem consumiu o item." at bounding box center [439, 227] width 363 height 16
click at [489, 232] on p "Registre clientes para escolher quem consumiu o item." at bounding box center [439, 227] width 363 height 16
click at [455, 229] on p "Registre clientes para escolher quem consumiu o item." at bounding box center [439, 227] width 363 height 16
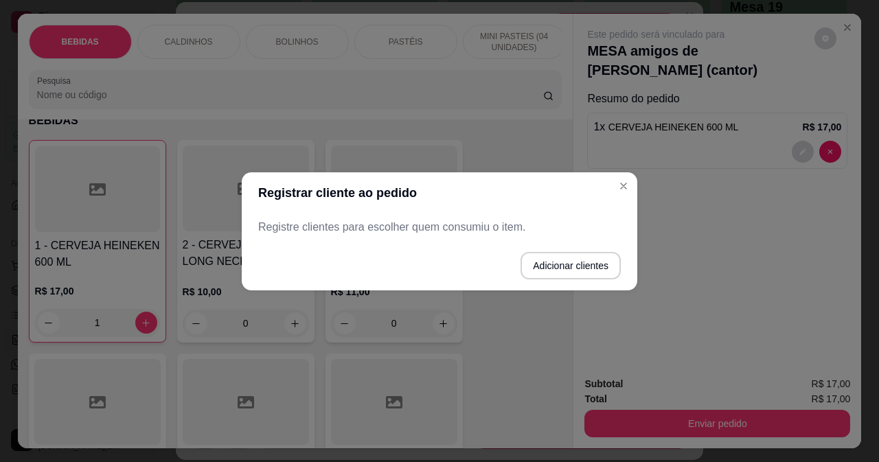
click at [504, 223] on p "Registre clientes para escolher quem consumiu o item." at bounding box center [439, 227] width 363 height 16
click at [566, 263] on button "Adicionar clientes" at bounding box center [571, 265] width 100 height 27
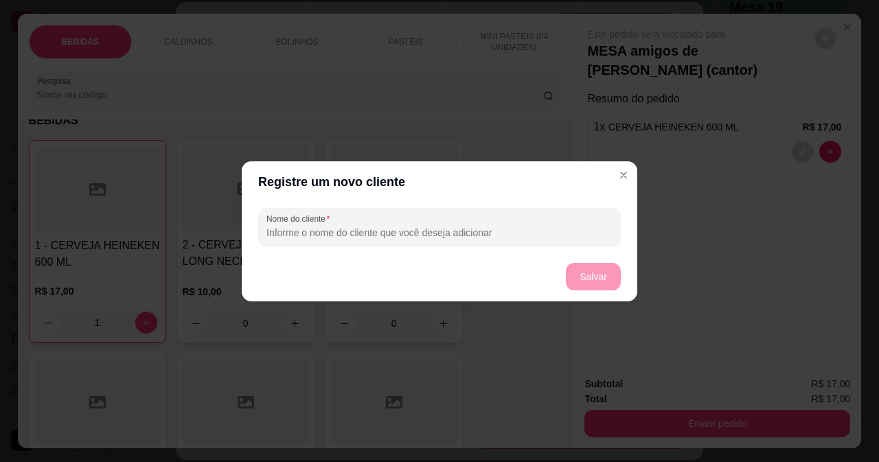
click at [413, 226] on input "Nome do cliente" at bounding box center [440, 233] width 346 height 14
type input "paulo"
click at [603, 282] on button "Salvar" at bounding box center [594, 276] width 54 height 27
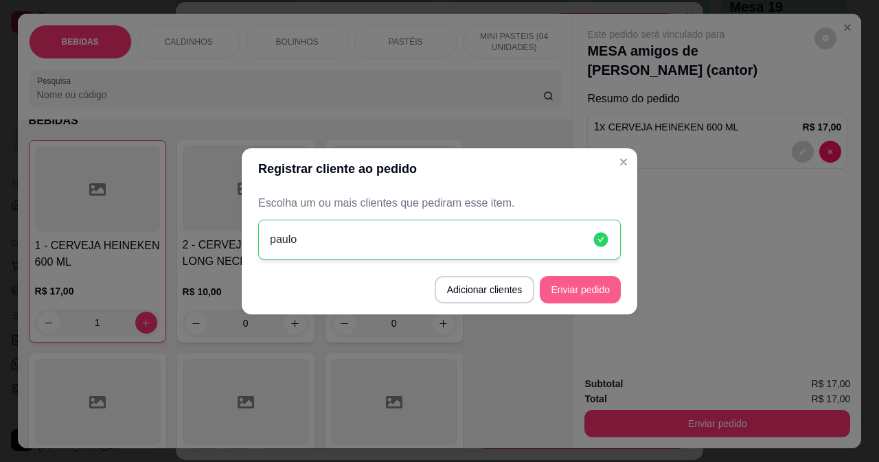
click at [585, 293] on button "Enviar pedido" at bounding box center [580, 289] width 81 height 27
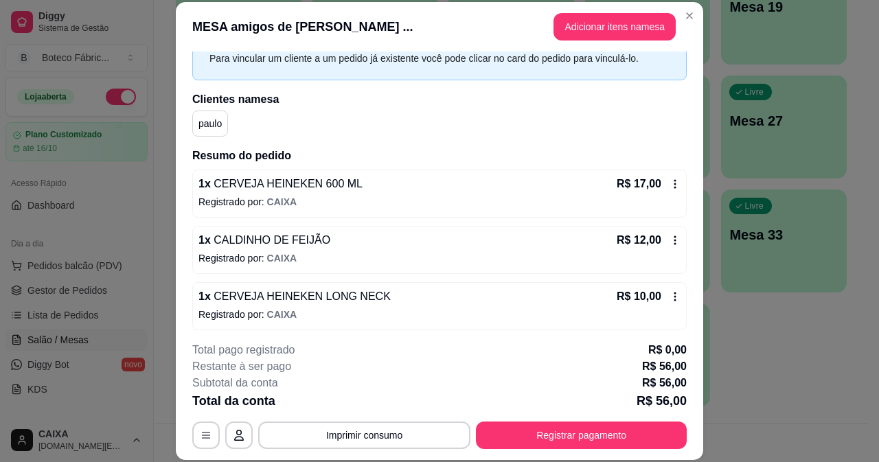
scroll to position [146, 0]
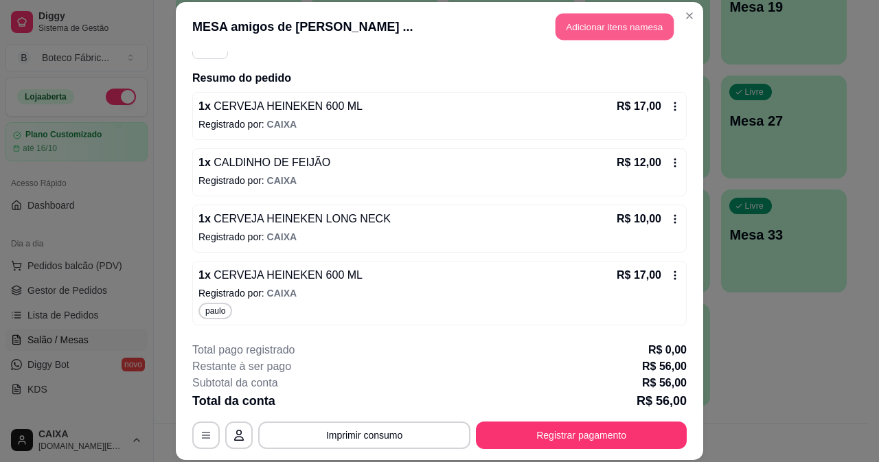
click at [623, 36] on button "Adicionar itens na mesa" at bounding box center [615, 27] width 118 height 27
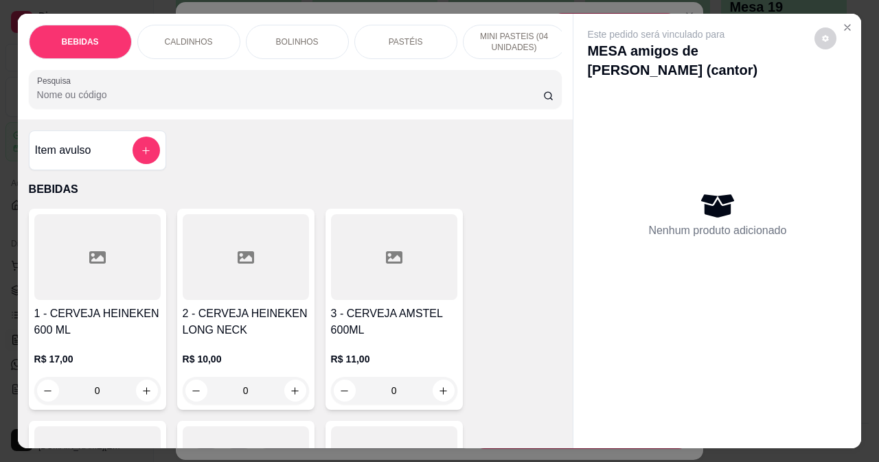
scroll to position [137, 0]
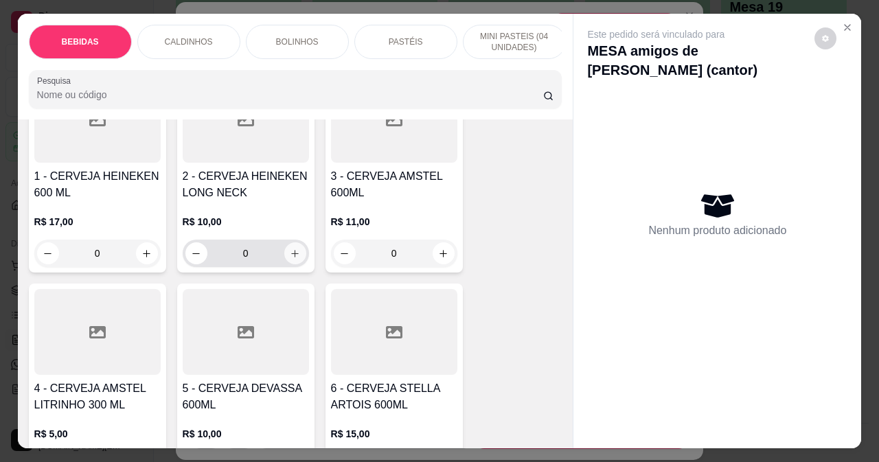
click at [290, 254] on icon "increase-product-quantity" at bounding box center [295, 254] width 10 height 10
type input "1"
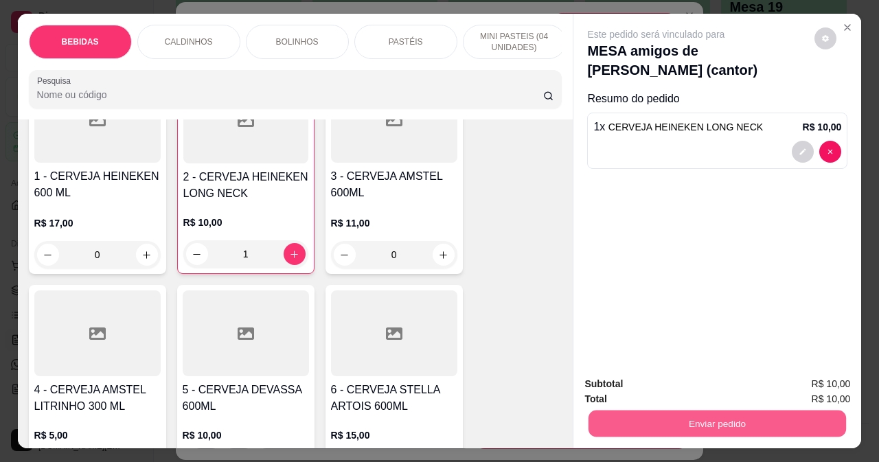
click at [705, 416] on button "Enviar pedido" at bounding box center [718, 423] width 258 height 27
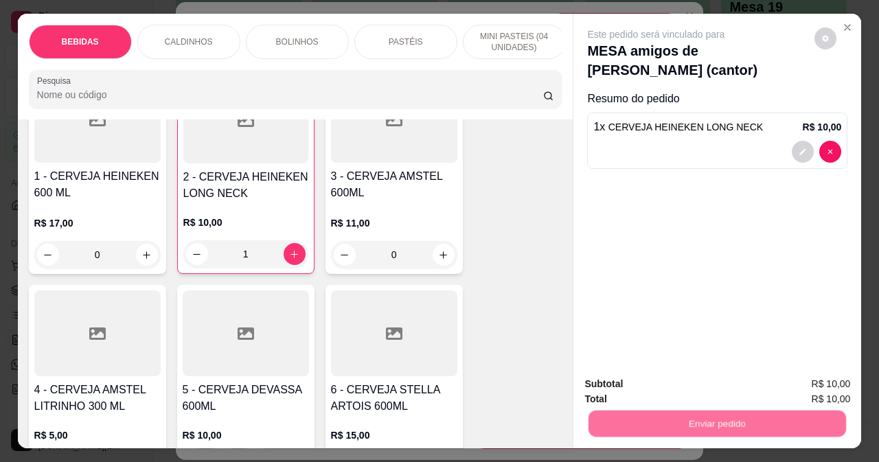
click at [811, 374] on button "Sim, quero registrar" at bounding box center [802, 384] width 99 height 25
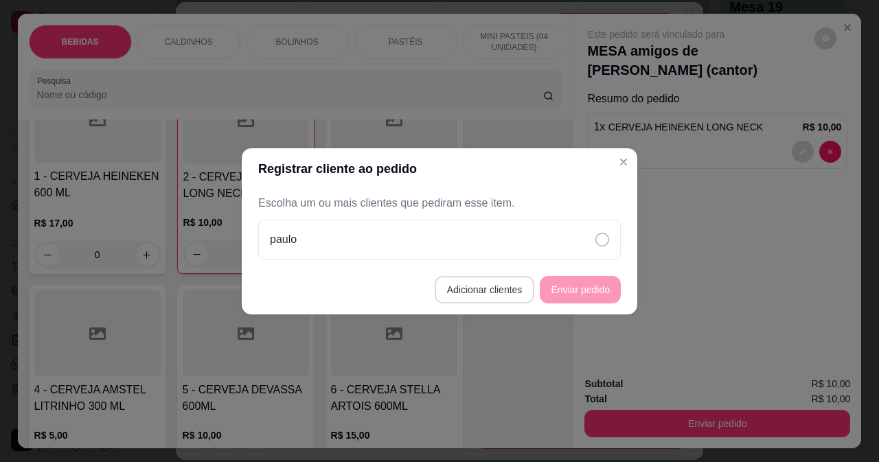
click at [475, 294] on button "Adicionar clientes" at bounding box center [485, 289] width 100 height 27
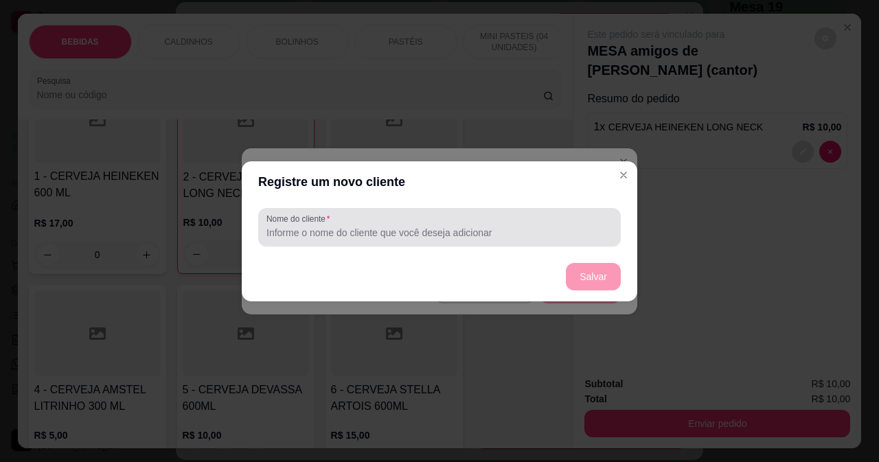
click at [461, 221] on div at bounding box center [440, 227] width 346 height 27
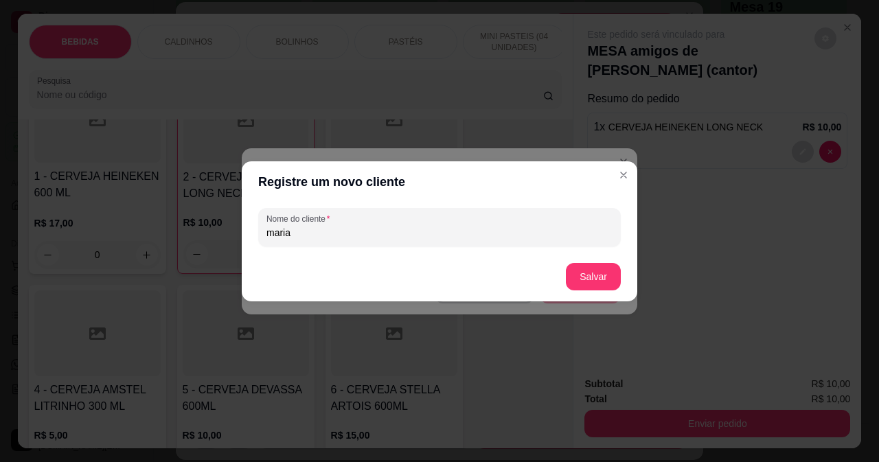
type input "maria"
click at [598, 284] on button "Salvar" at bounding box center [594, 276] width 54 height 27
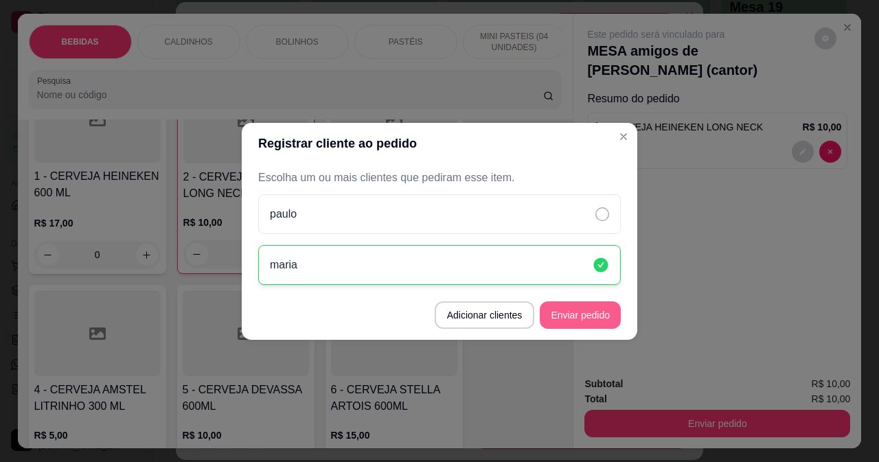
click at [596, 323] on button "Enviar pedido" at bounding box center [580, 315] width 81 height 27
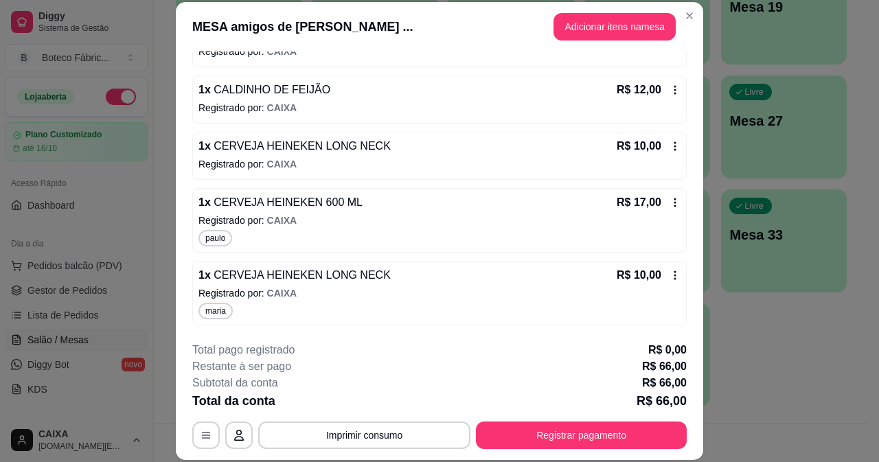
scroll to position [42, 0]
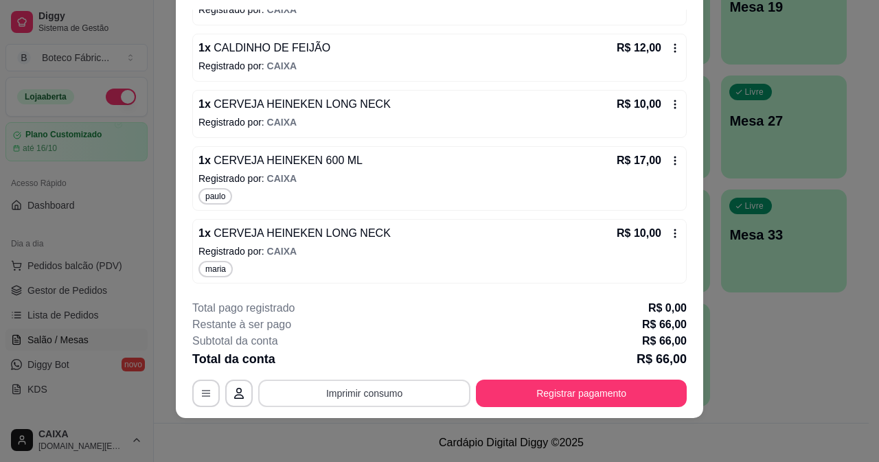
click at [407, 389] on button "Imprimir consumo" at bounding box center [364, 393] width 212 height 27
click at [381, 359] on button "IMPRESSORA" at bounding box center [365, 362] width 100 height 22
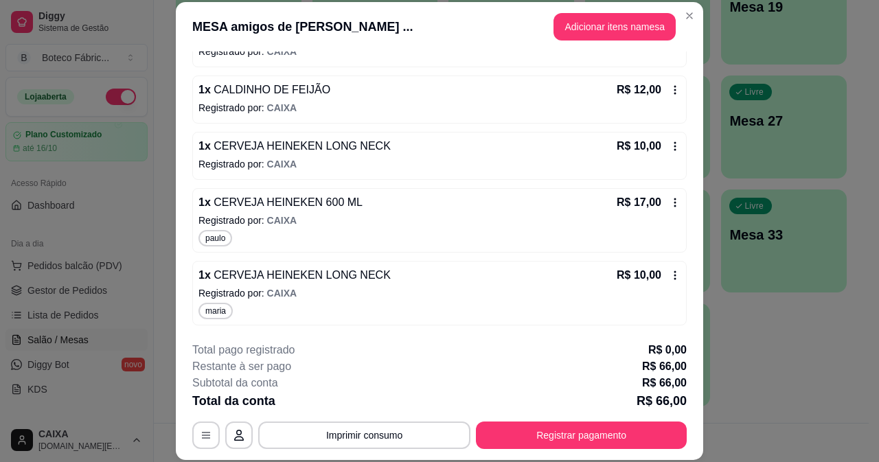
click at [670, 90] on icon at bounding box center [675, 89] width 11 height 11
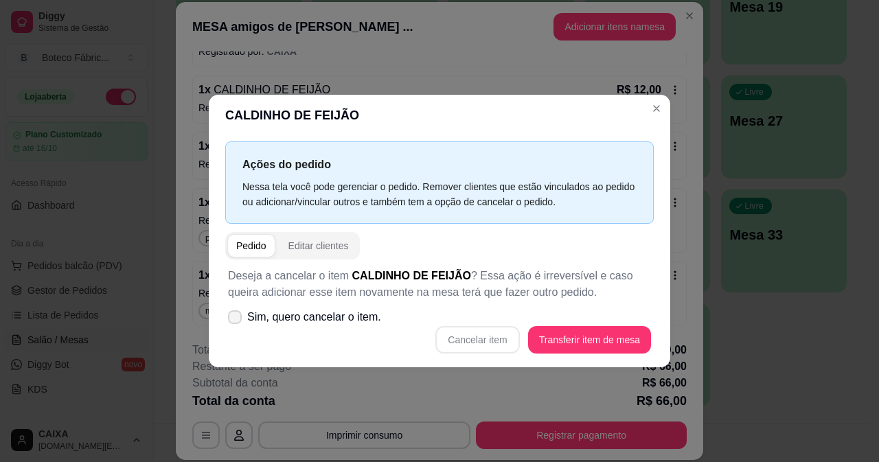
click at [329, 326] on label "Sim, quero cancelar o item." at bounding box center [305, 317] width 164 height 27
click at [236, 326] on input "Sim, quero cancelar o item." at bounding box center [231, 323] width 9 height 9
checkbox input "true"
click at [464, 335] on button "Cancelar item" at bounding box center [478, 339] width 82 height 27
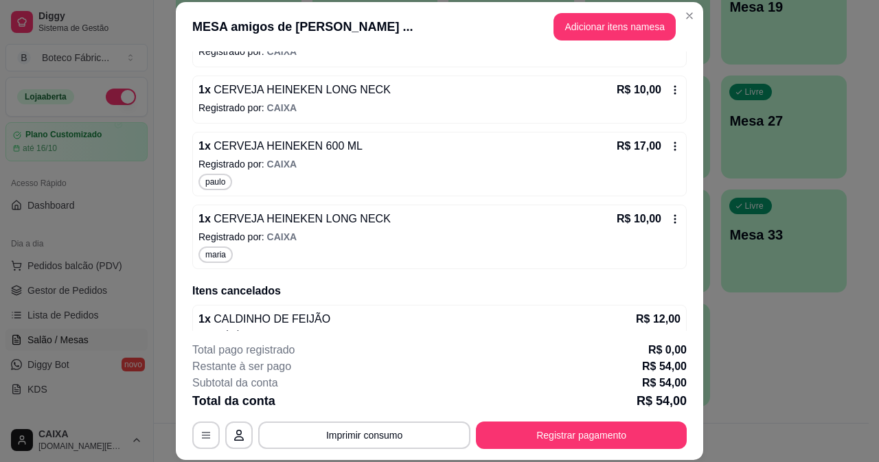
click at [670, 89] on icon at bounding box center [675, 89] width 11 height 11
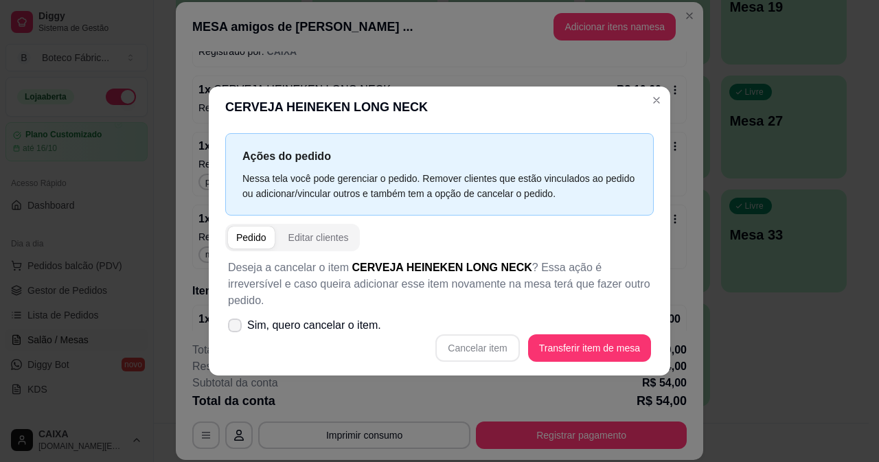
click at [349, 324] on span "Sim, quero cancelar o item." at bounding box center [314, 325] width 134 height 16
click at [236, 328] on input "Sim, quero cancelar o item." at bounding box center [231, 332] width 9 height 9
checkbox input "true"
click at [488, 337] on button "Cancelar item" at bounding box center [477, 348] width 84 height 27
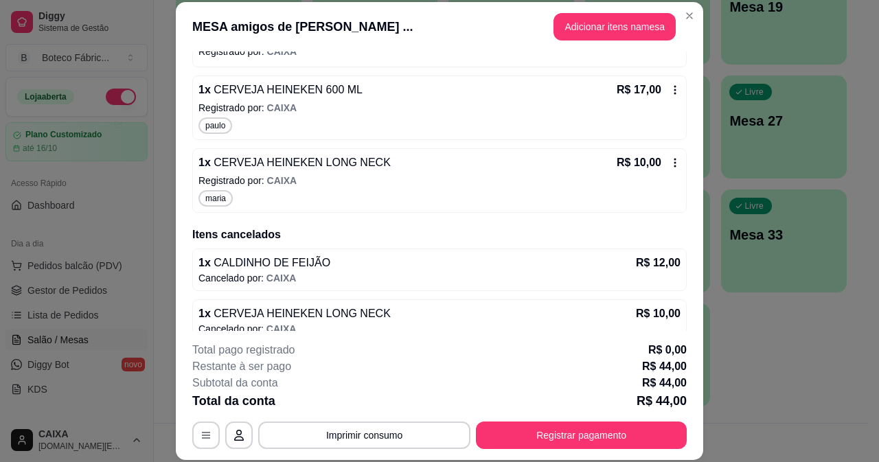
scroll to position [82, 0]
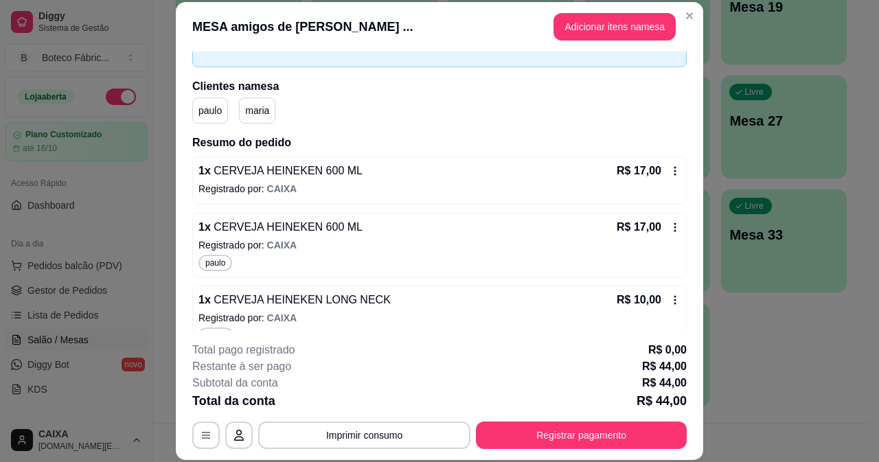
click at [670, 167] on icon at bounding box center [675, 171] width 11 height 11
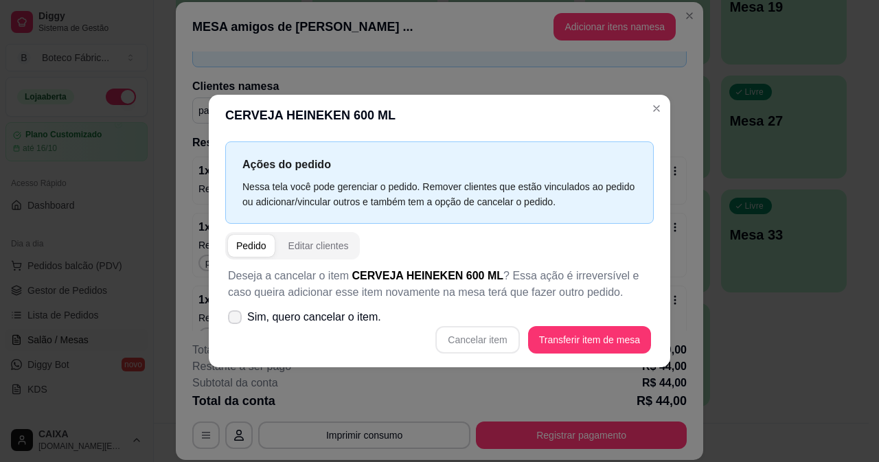
click at [306, 315] on span "Sim, quero cancelar o item." at bounding box center [314, 317] width 134 height 16
click at [236, 319] on input "Sim, quero cancelar o item." at bounding box center [231, 323] width 9 height 9
checkbox input "true"
click at [496, 328] on button "Cancelar item" at bounding box center [477, 339] width 84 height 27
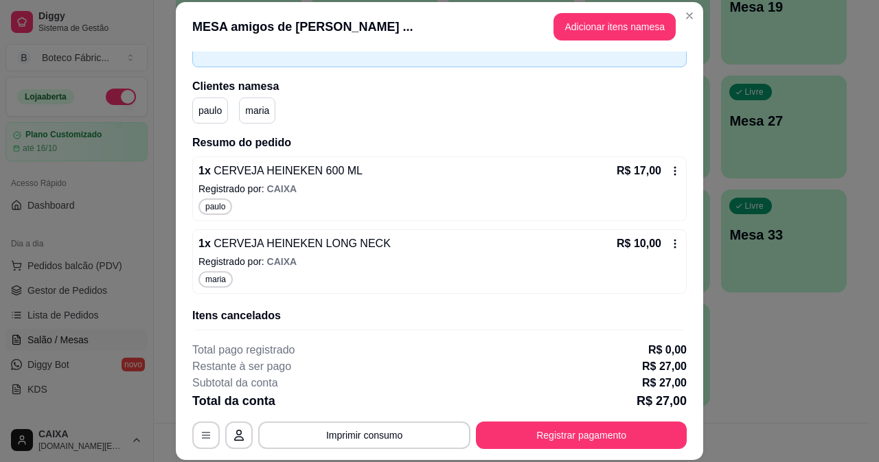
click at [670, 172] on icon at bounding box center [675, 171] width 11 height 11
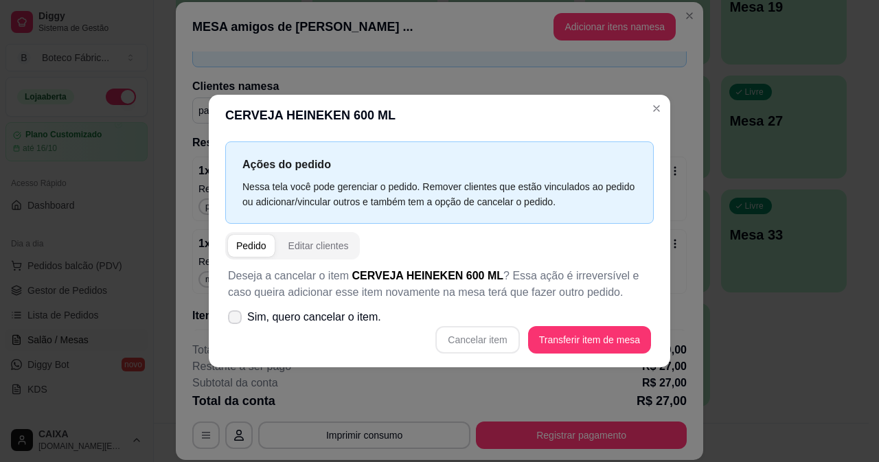
click at [331, 313] on span "Sim, quero cancelar o item." at bounding box center [314, 317] width 134 height 16
click at [236, 319] on input "Sim, quero cancelar o item." at bounding box center [231, 323] width 9 height 9
checkbox input "true"
click at [481, 337] on button "Cancelar item" at bounding box center [478, 339] width 82 height 27
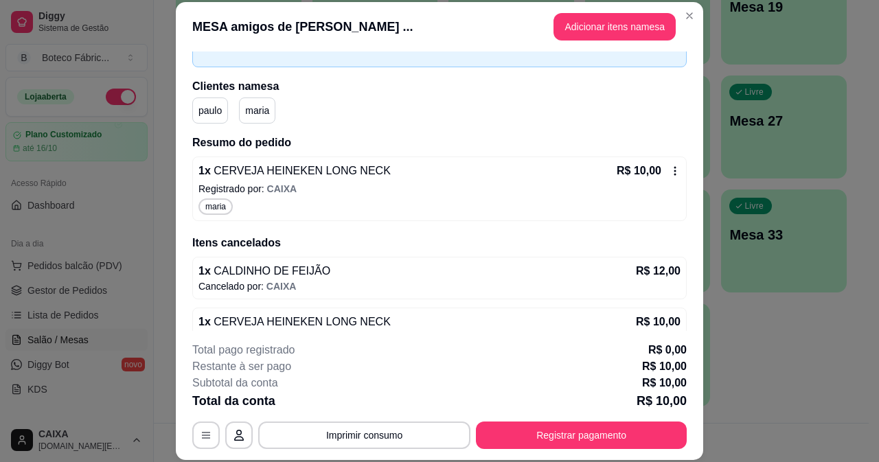
click at [670, 176] on icon at bounding box center [675, 171] width 11 height 11
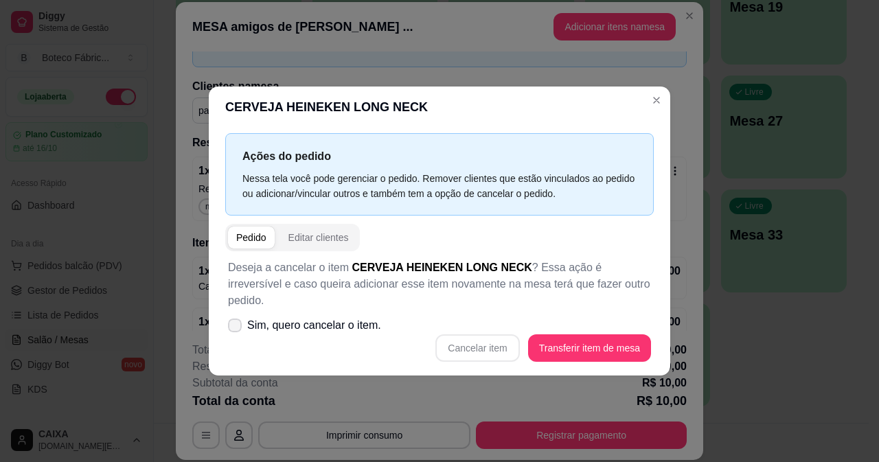
click at [352, 317] on span "Sim, quero cancelar o item." at bounding box center [314, 325] width 134 height 16
click at [236, 328] on input "Sim, quero cancelar o item." at bounding box center [231, 332] width 9 height 9
checkbox input "true"
click at [482, 350] on button "Cancelar item" at bounding box center [477, 348] width 84 height 27
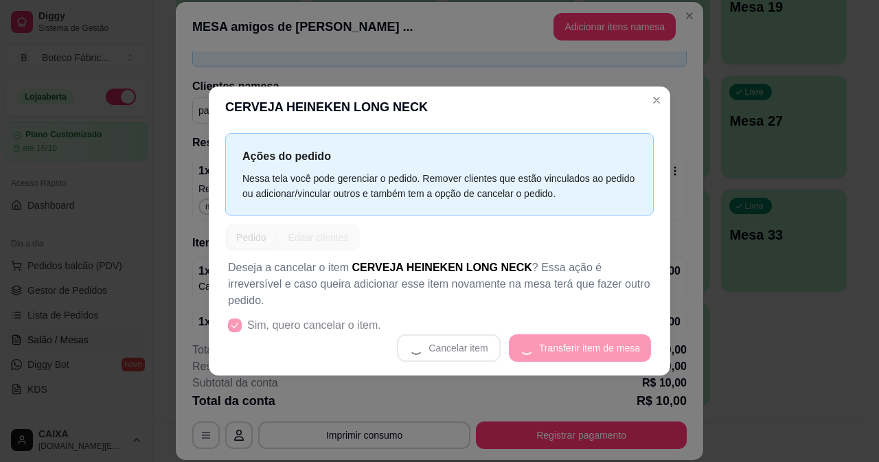
scroll to position [7, 0]
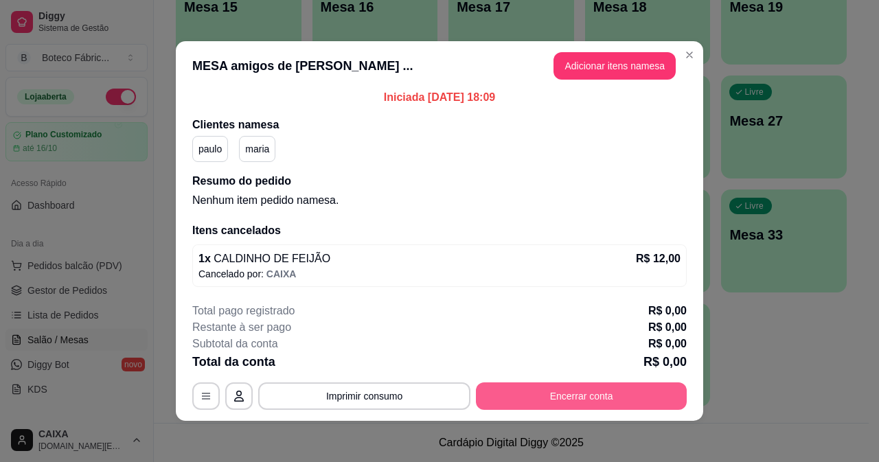
click at [581, 390] on button "Encerrar conta" at bounding box center [581, 396] width 211 height 27
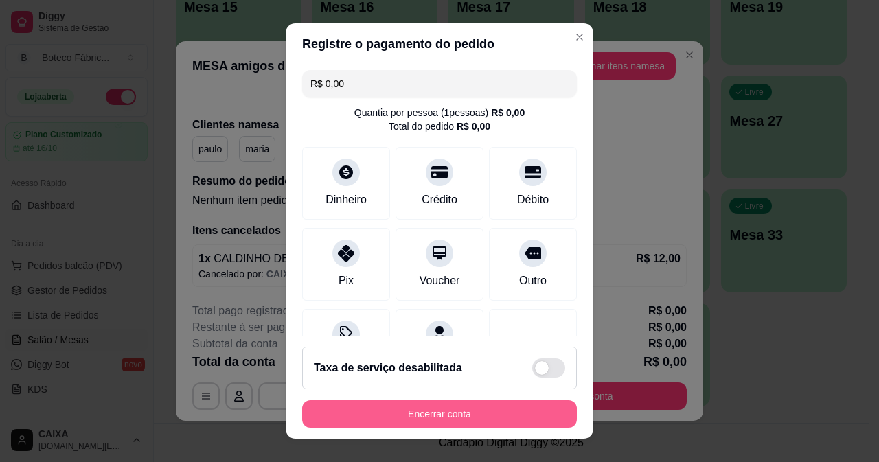
click at [447, 412] on button "Encerrar conta" at bounding box center [439, 413] width 275 height 27
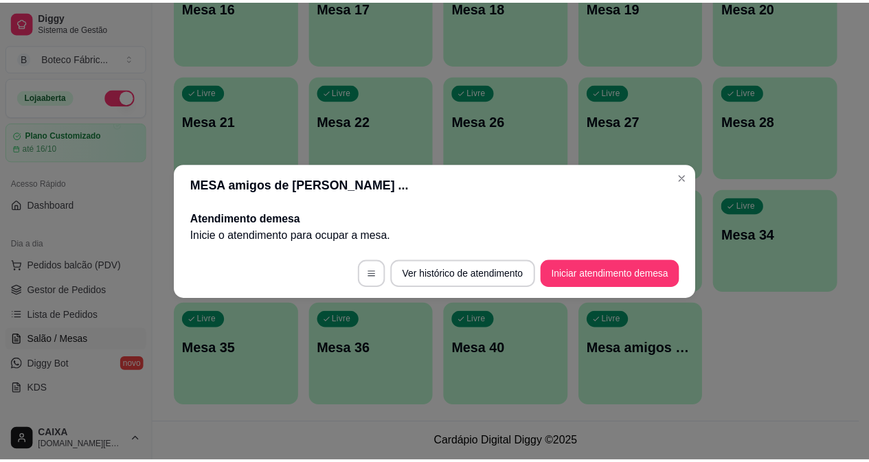
scroll to position [0, 0]
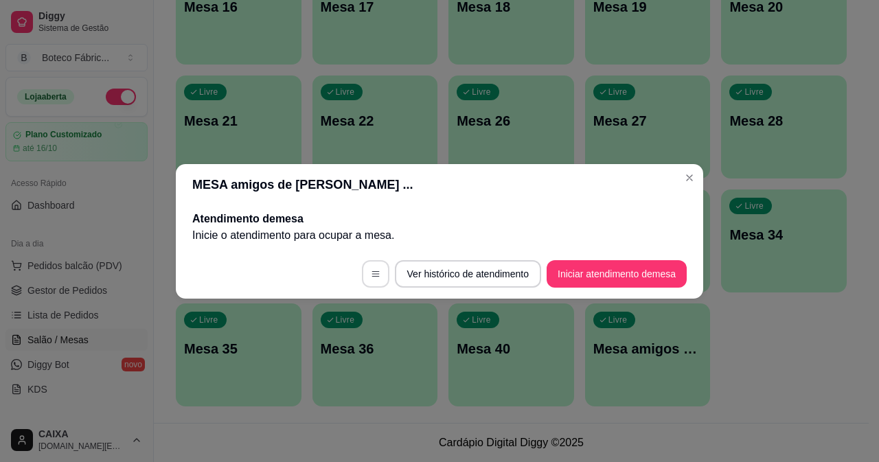
click at [373, 264] on button "button" at bounding box center [375, 273] width 27 height 27
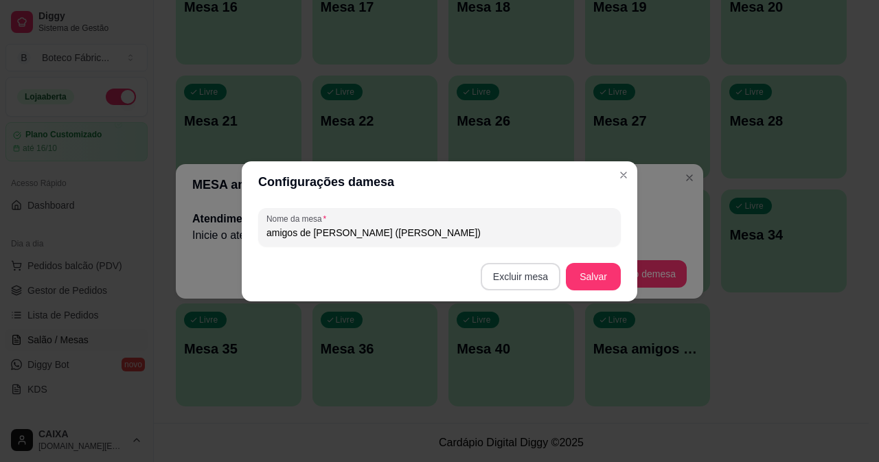
click at [542, 275] on button "Excluir mesa" at bounding box center [521, 276] width 80 height 27
click at [513, 367] on button "Confirmar" at bounding box center [523, 362] width 51 height 21
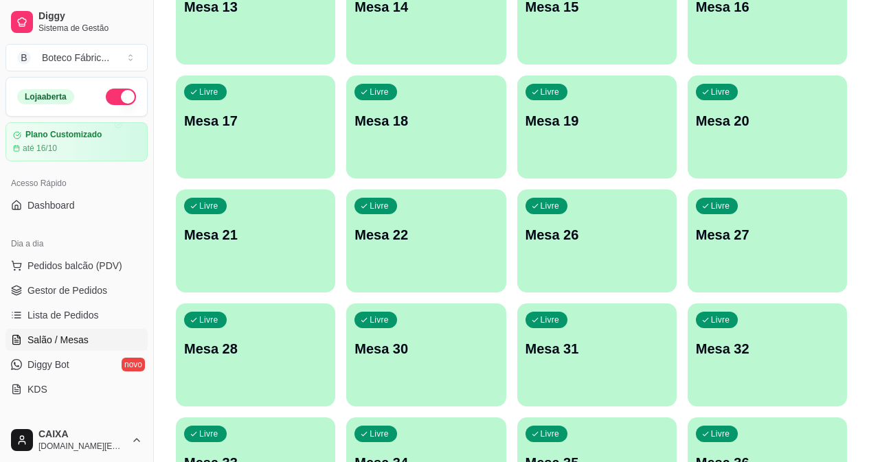
click at [648, 338] on div "Livre Mesa 1 Livre Mesa 2 Livre Mesa 3 Livre Mesa 4 Livre Mesa 5 Livre Mesa 6 L…" at bounding box center [511, 126] width 671 height 1015
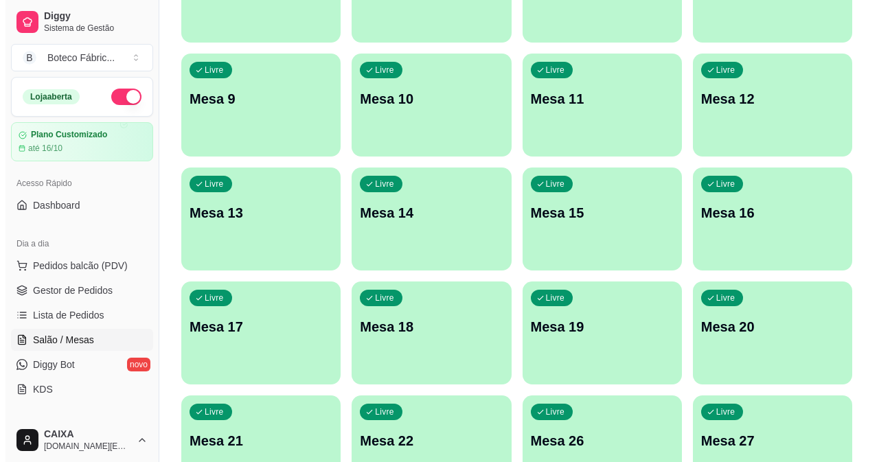
scroll to position [117, 0]
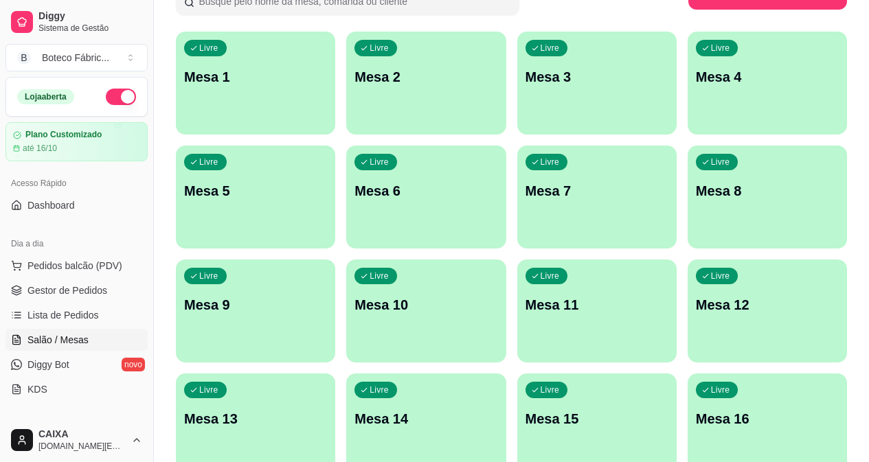
click at [258, 93] on div "Livre Mesa 1" at bounding box center [255, 75] width 159 height 87
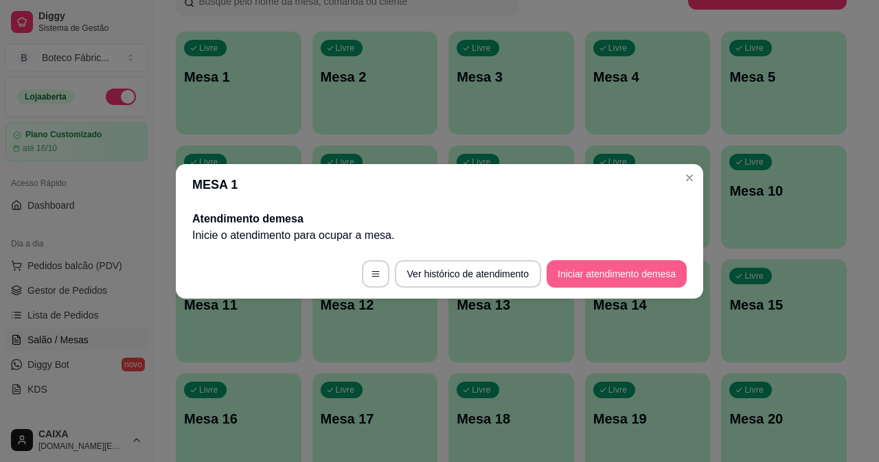
click at [595, 272] on button "Iniciar atendimento de mesa" at bounding box center [617, 273] width 140 height 27
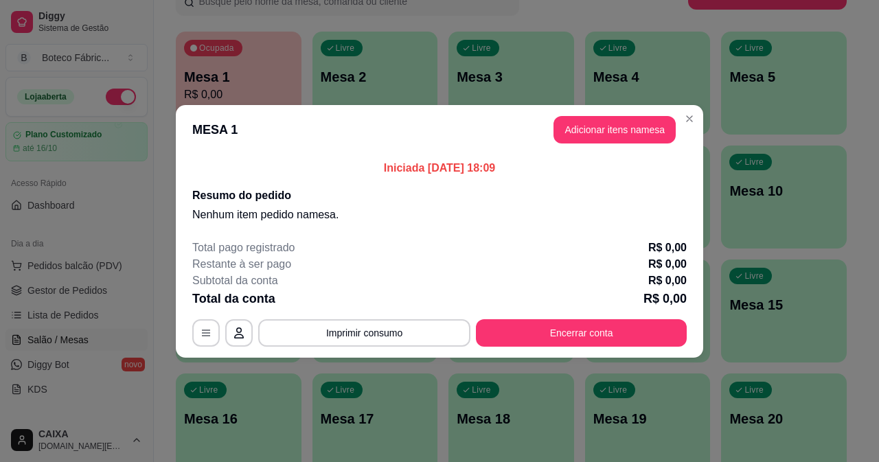
click at [617, 134] on button "Adicionar itens na mesa" at bounding box center [615, 129] width 122 height 27
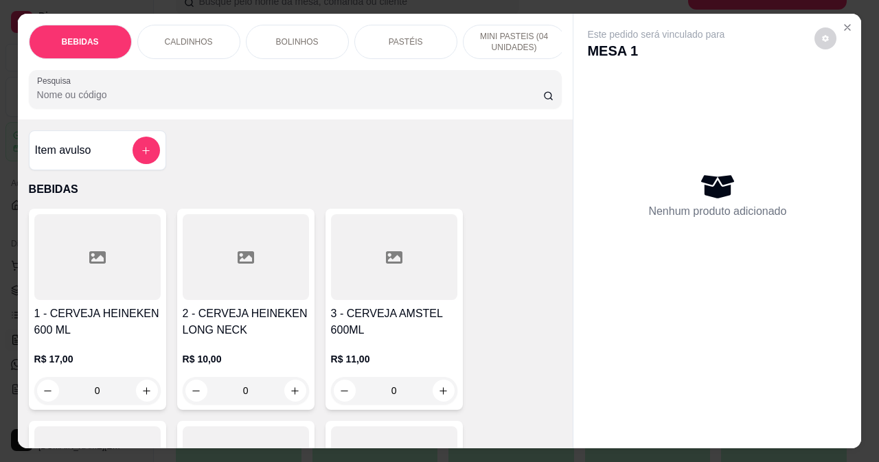
scroll to position [137, 0]
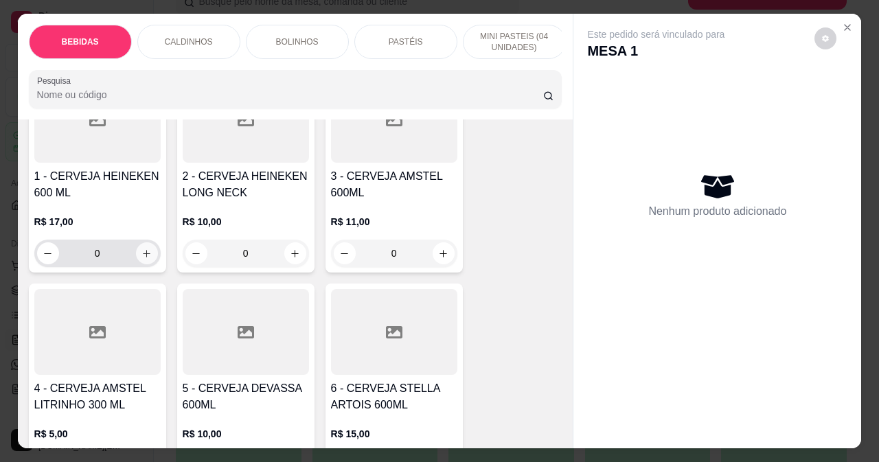
click at [141, 258] on icon "increase-product-quantity" at bounding box center [146, 254] width 10 height 10
type input "1"
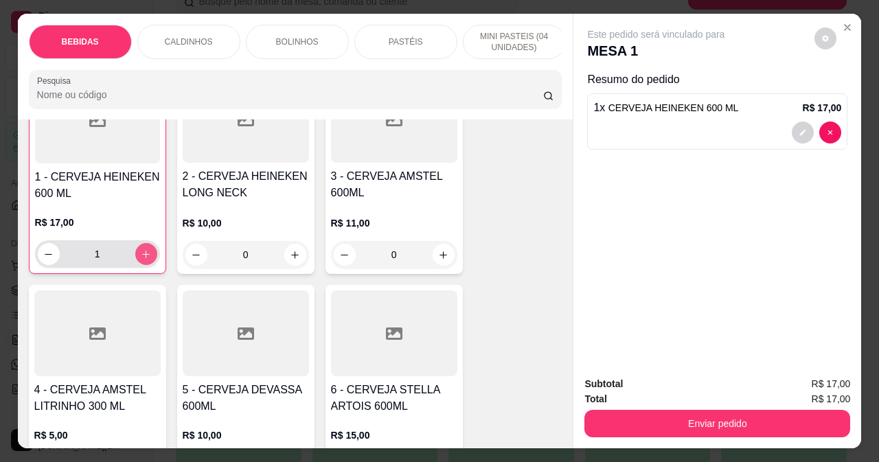
scroll to position [138, 0]
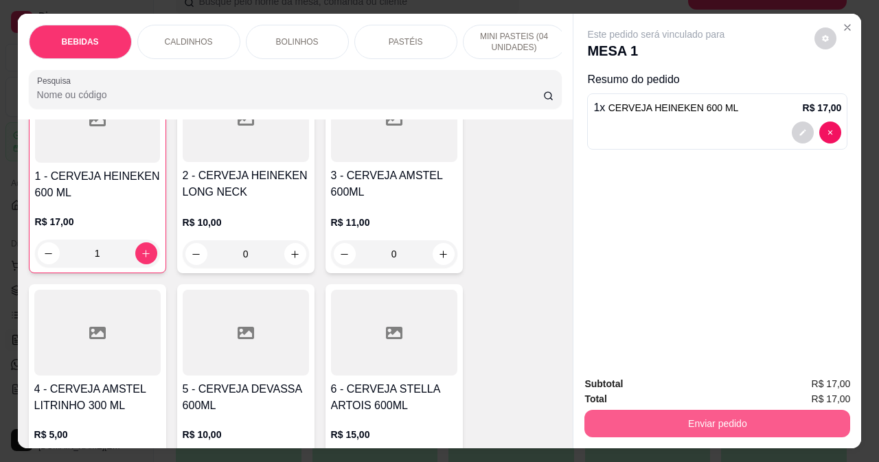
click at [659, 416] on button "Enviar pedido" at bounding box center [718, 423] width 266 height 27
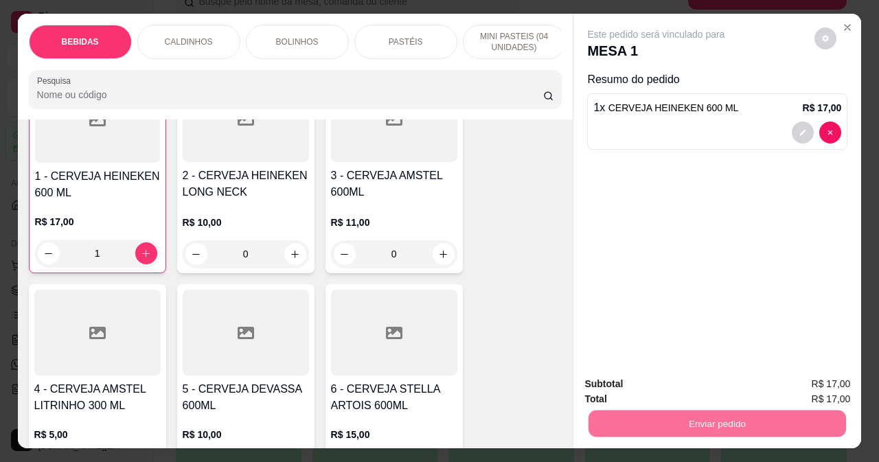
click at [677, 385] on button "Não registrar e enviar pedido" at bounding box center [672, 385] width 143 height 26
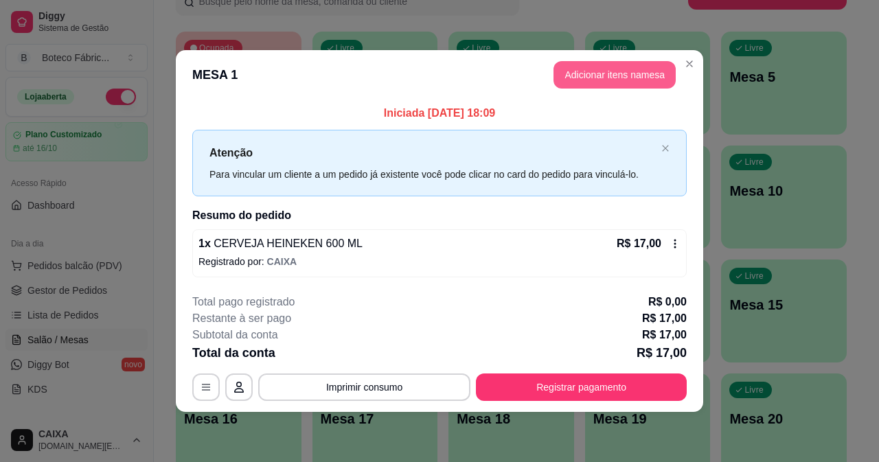
click at [624, 77] on button "Adicionar itens na mesa" at bounding box center [615, 74] width 122 height 27
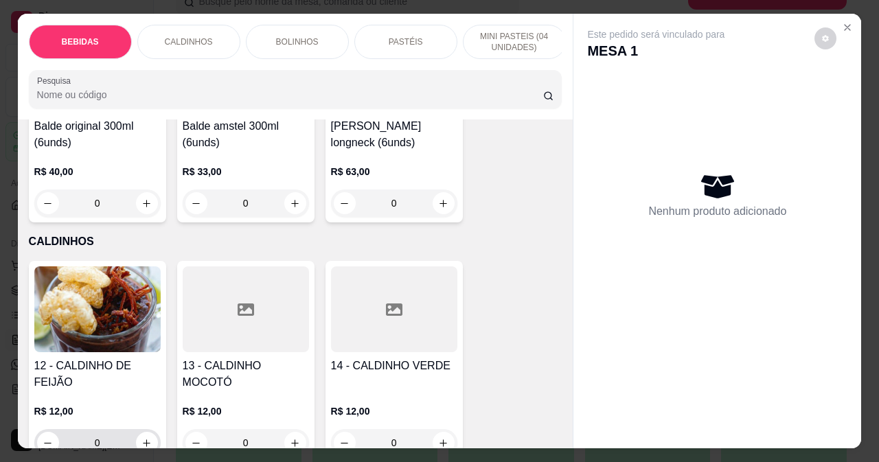
scroll to position [962, 0]
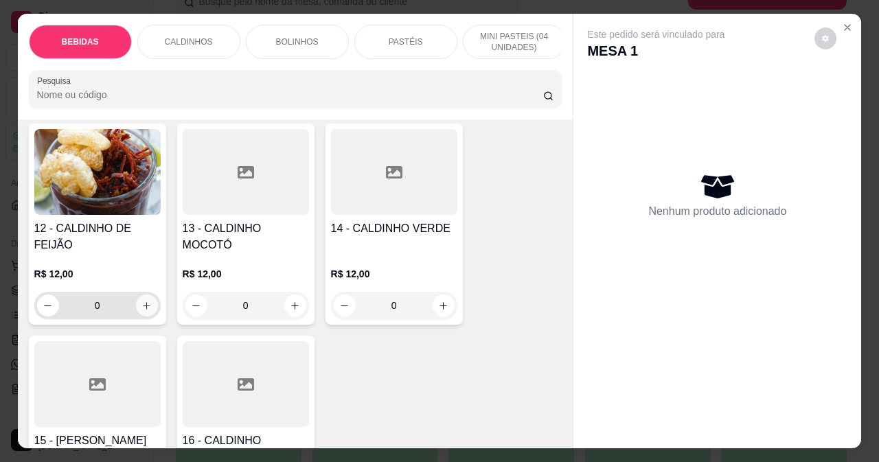
click at [144, 310] on icon "increase-product-quantity" at bounding box center [147, 306] width 8 height 8
type input "1"
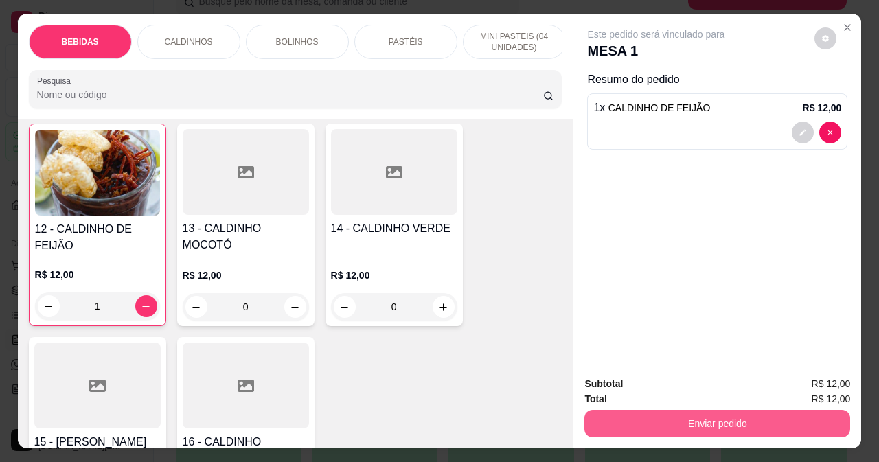
click at [759, 412] on button "Enviar pedido" at bounding box center [718, 423] width 266 height 27
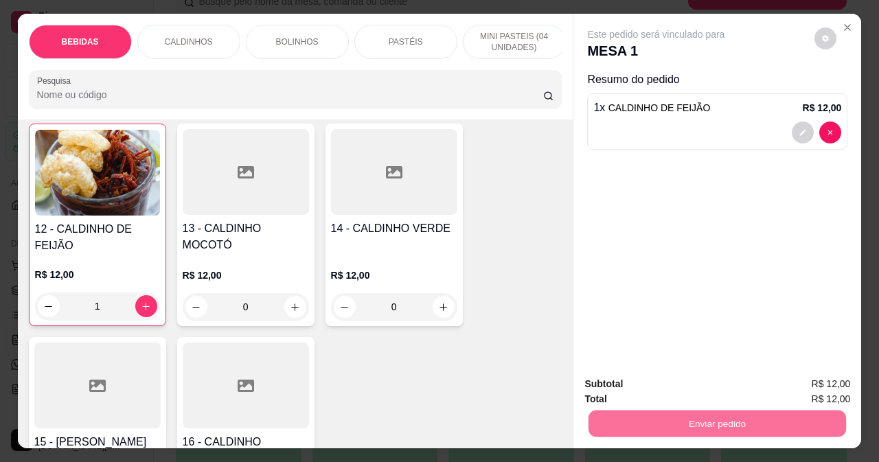
click at [690, 385] on button "Não registrar e enviar pedido" at bounding box center [672, 385] width 143 height 26
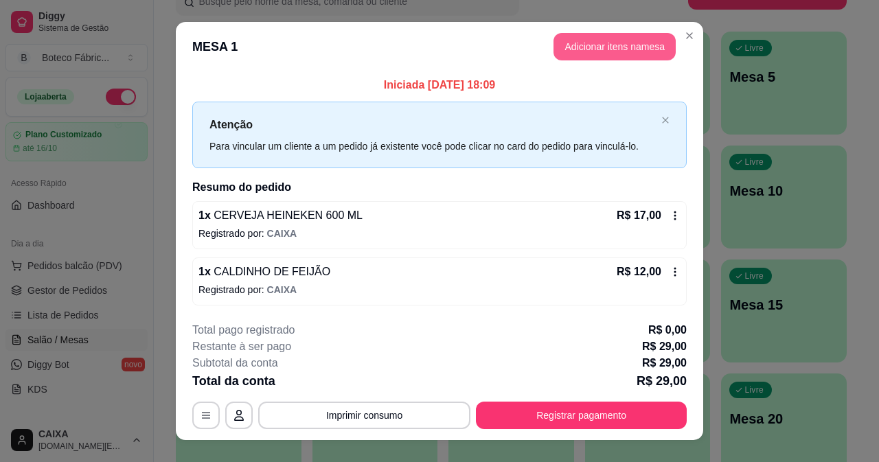
click at [595, 53] on button "Adicionar itens na mesa" at bounding box center [615, 46] width 122 height 27
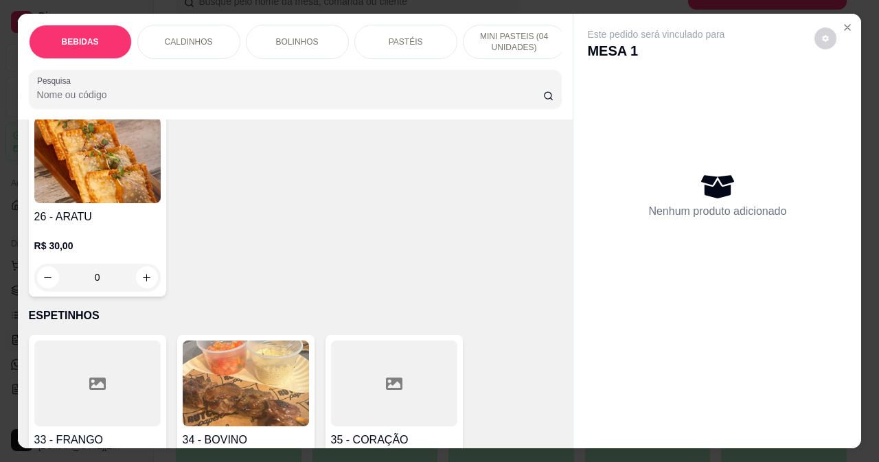
scroll to position [2748, 0]
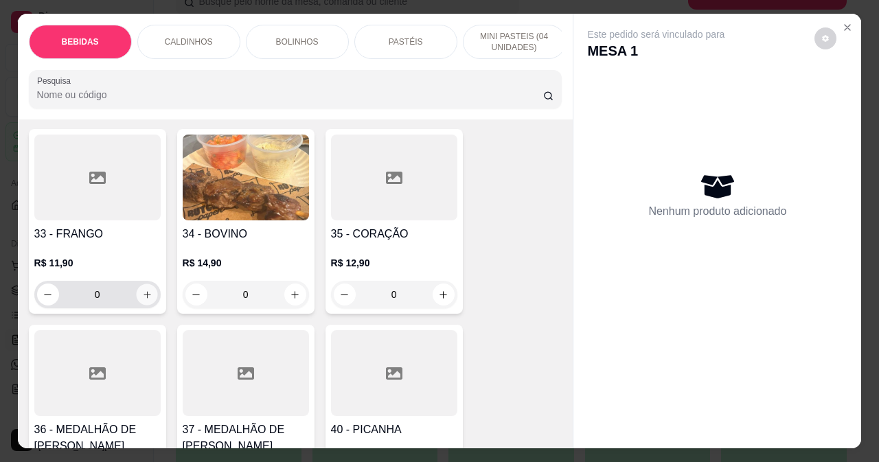
click at [144, 291] on icon "increase-product-quantity" at bounding box center [147, 294] width 7 height 7
type input "1"
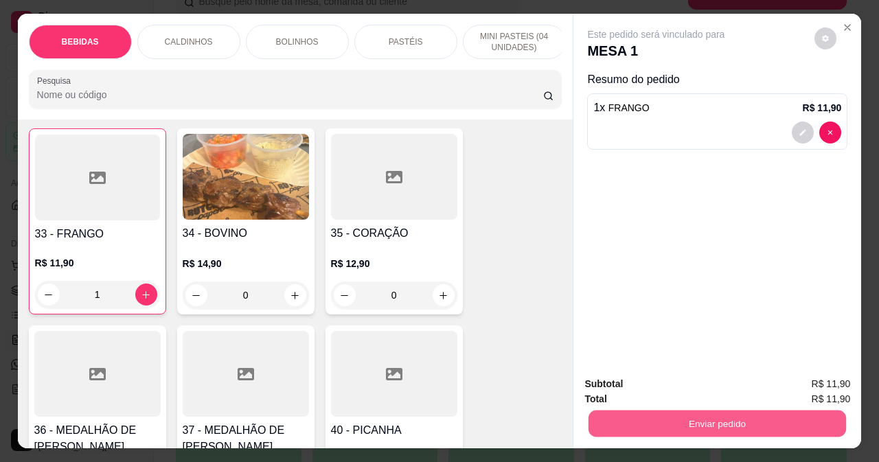
click at [727, 410] on button "Enviar pedido" at bounding box center [718, 423] width 258 height 27
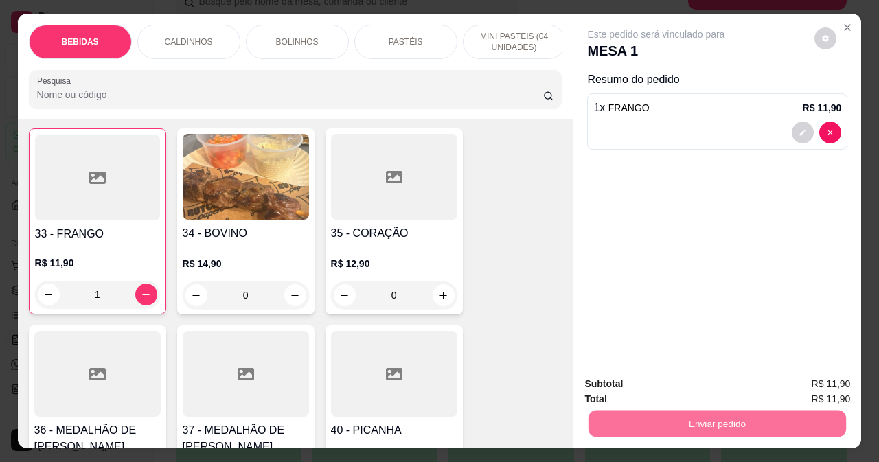
click at [677, 384] on button "Não registrar e enviar pedido" at bounding box center [672, 385] width 143 height 26
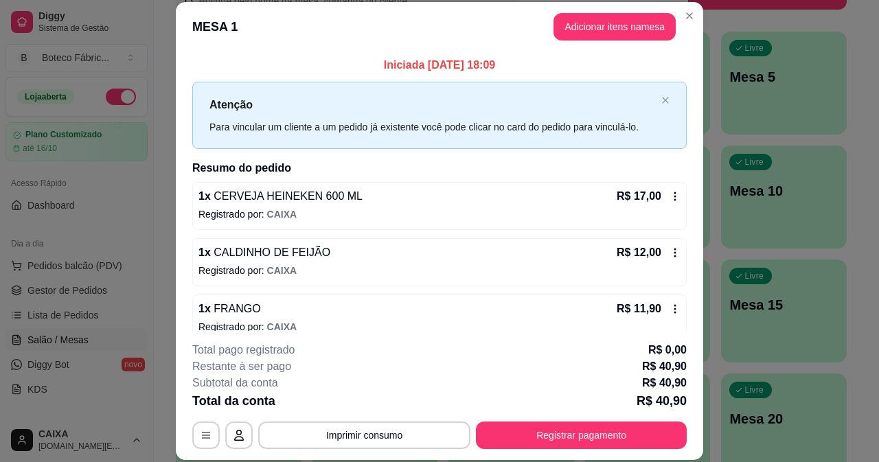
scroll to position [17, 0]
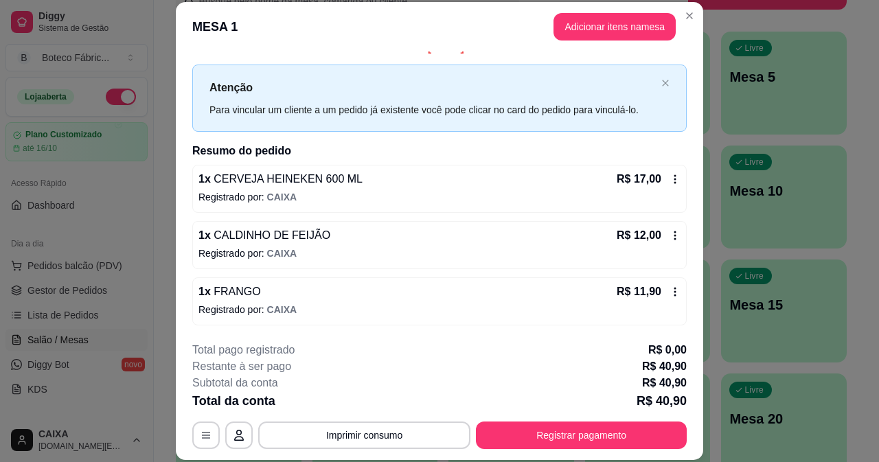
click at [670, 178] on icon at bounding box center [675, 179] width 11 height 11
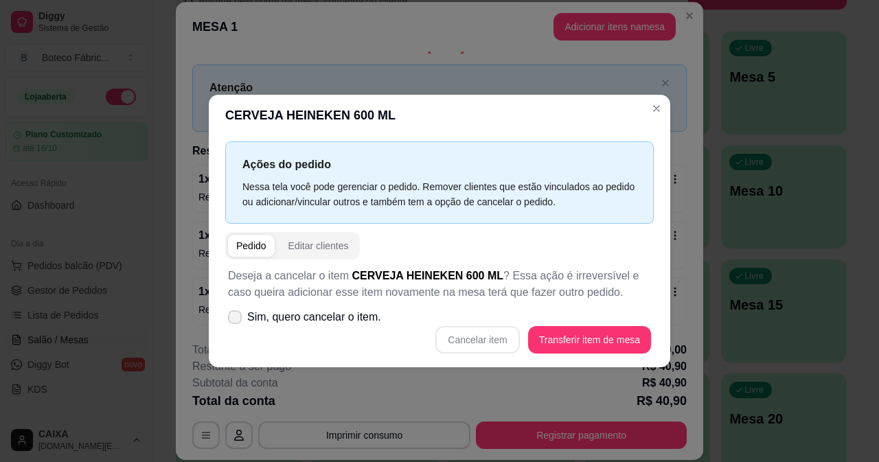
click at [331, 315] on span "Sim, quero cancelar o item." at bounding box center [314, 317] width 134 height 16
click at [236, 319] on input "Sim, quero cancelar o item." at bounding box center [231, 323] width 9 height 9
checkbox input "true"
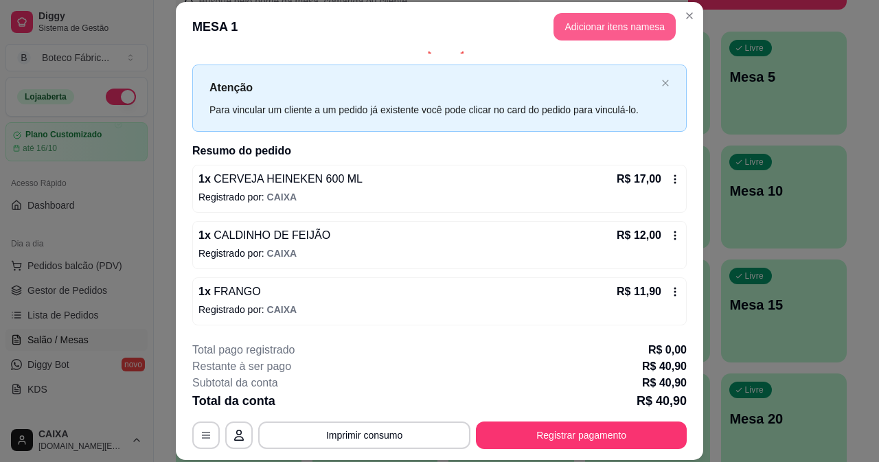
click at [619, 28] on button "Adicionar itens na mesa" at bounding box center [615, 26] width 122 height 27
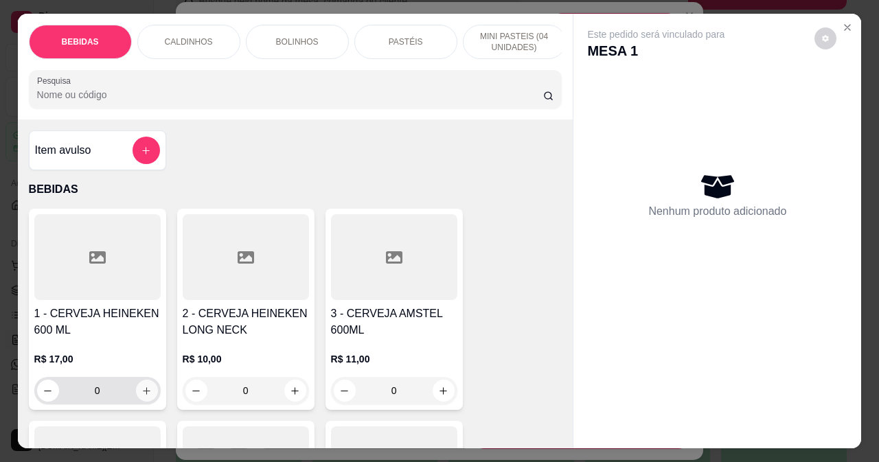
click at [146, 396] on icon "increase-product-quantity" at bounding box center [146, 391] width 10 height 10
type input "1"
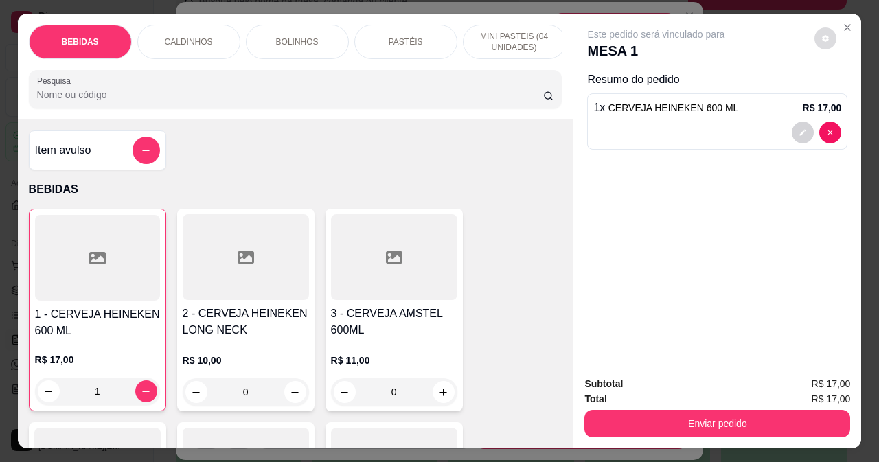
click at [815, 31] on button "decrease-product-quantity" at bounding box center [826, 38] width 22 height 22
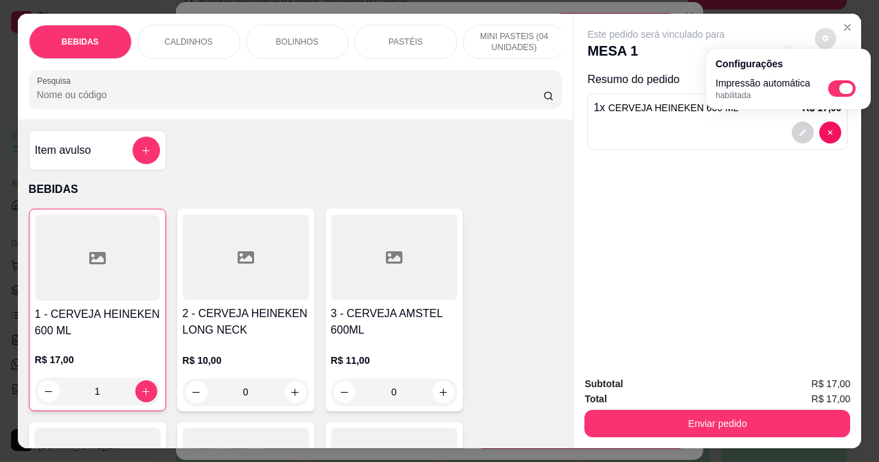
click at [844, 90] on span "Automatic updates" at bounding box center [846, 88] width 14 height 11
click at [837, 90] on input "Automatic updates" at bounding box center [832, 93] width 9 height 9
checkbox input "false"
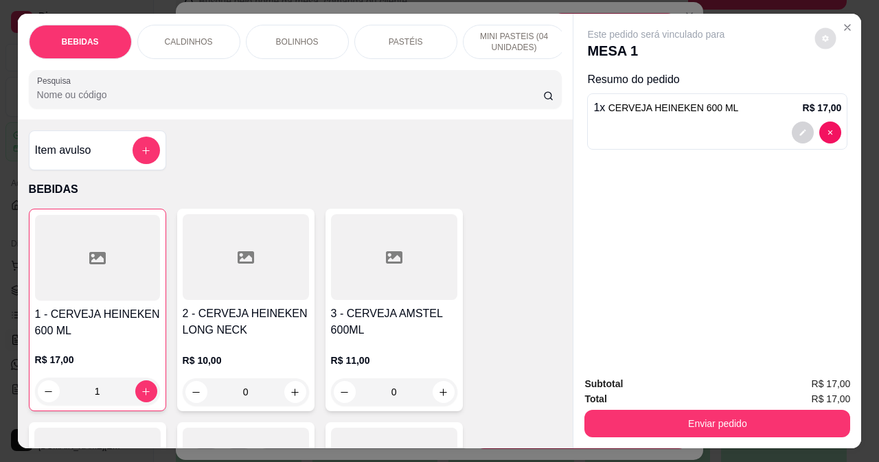
click at [690, 231] on div "Este pedido será vinculado para MESA 1 Resumo do pedido 1 x CERVEJA HEINEKEN 60…" at bounding box center [718, 190] width 288 height 352
click at [824, 34] on icon "decrease-product-quantity" at bounding box center [826, 38] width 8 height 8
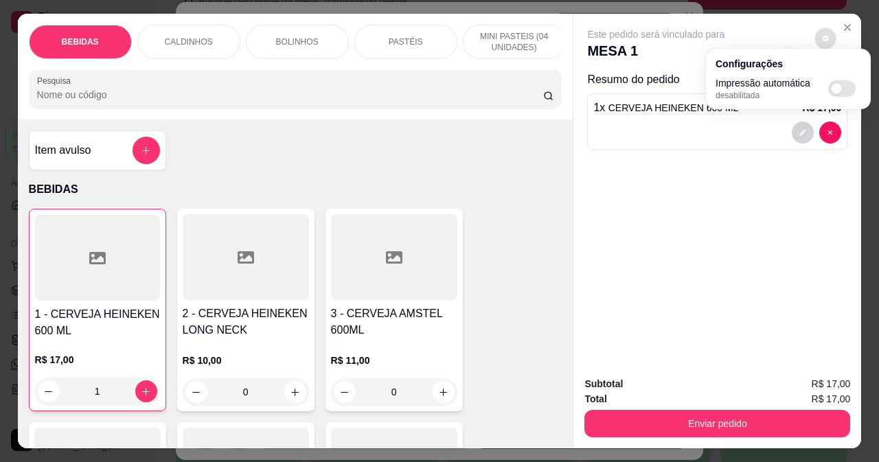
click at [842, 89] on span "Automatic updates" at bounding box center [841, 88] width 27 height 16
click at [837, 89] on input "Automatic updates" at bounding box center [832, 93] width 9 height 9
checkbox input "true"
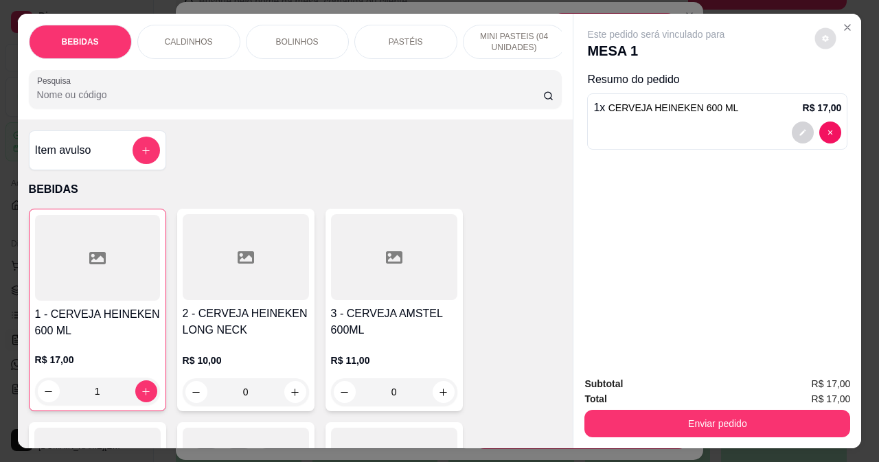
click at [755, 196] on div "Este pedido será vinculado para MESA 1 Resumo do pedido 1 x CERVEJA HEINEKEN 60…" at bounding box center [718, 190] width 288 height 352
type input "0"
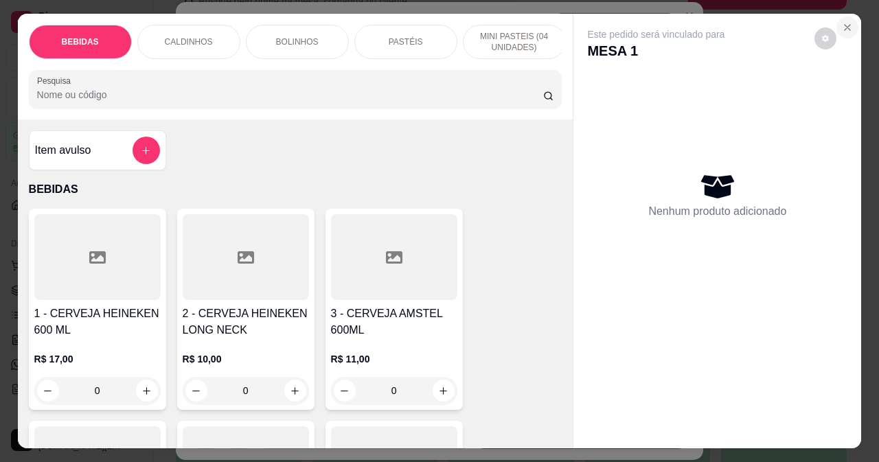
click at [843, 25] on icon "Close" at bounding box center [847, 27] width 11 height 11
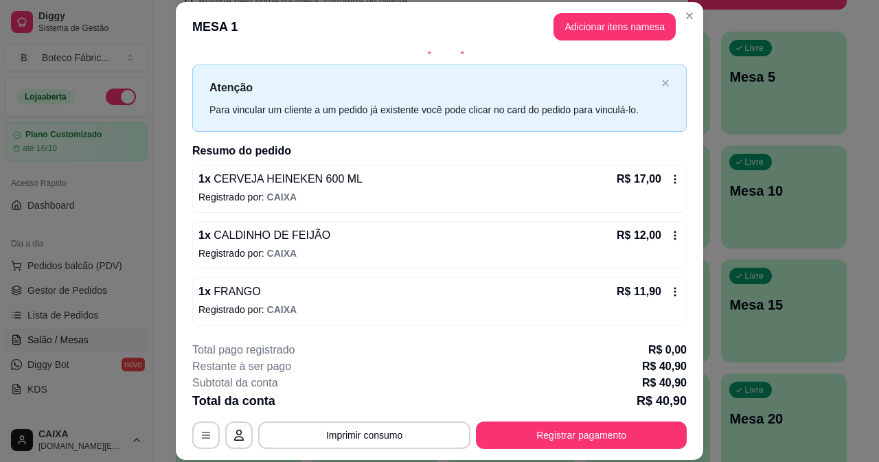
click at [670, 178] on icon at bounding box center [675, 179] width 11 height 11
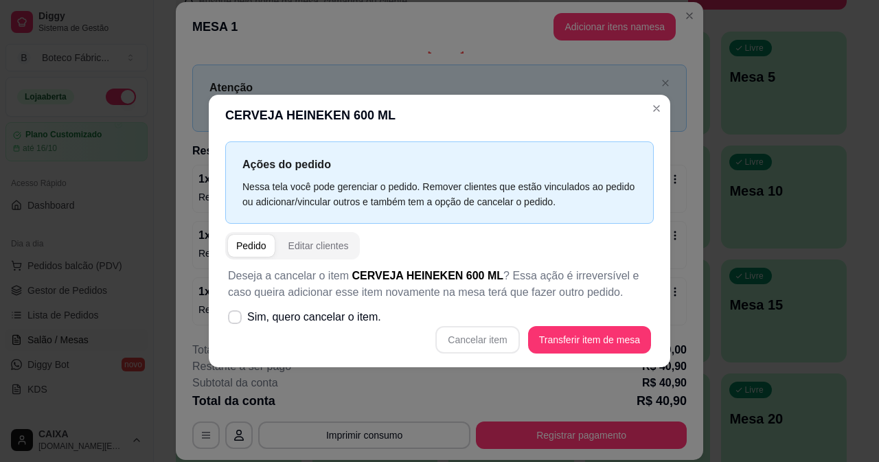
click at [378, 310] on label "Sim, quero cancelar o item." at bounding box center [305, 317] width 164 height 27
click at [236, 319] on input "Sim, quero cancelar o item." at bounding box center [231, 323] width 9 height 9
checkbox input "true"
click at [512, 346] on button "Cancelar item" at bounding box center [477, 339] width 84 height 27
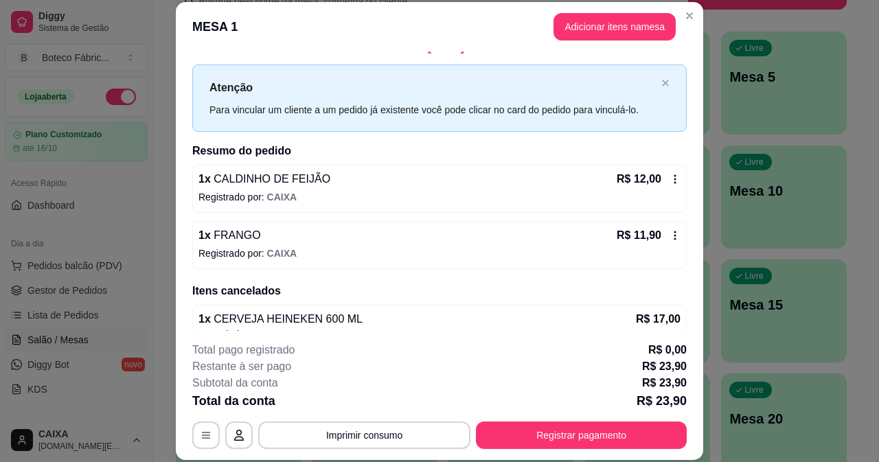
click at [675, 179] on icon at bounding box center [676, 178] width 2 height 9
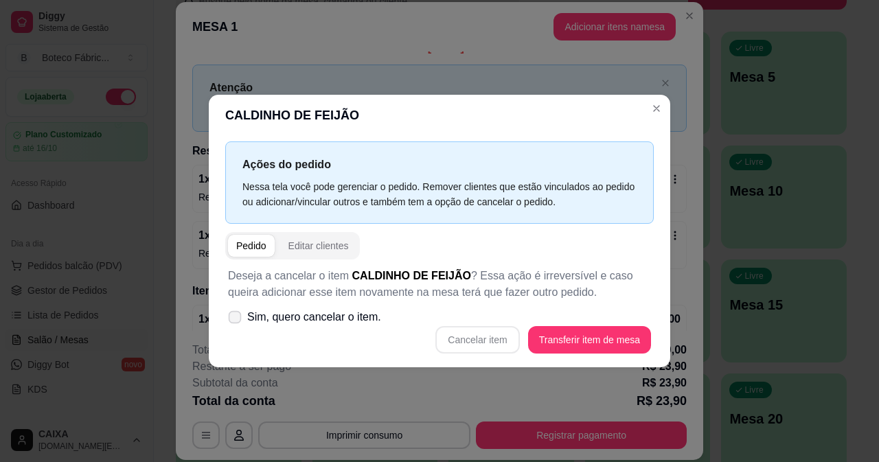
click at [324, 315] on span "Sim, quero cancelar o item." at bounding box center [314, 317] width 134 height 16
click at [236, 319] on input "Sim, quero cancelar o item." at bounding box center [231, 323] width 9 height 9
checkbox input "true"
click at [479, 337] on button "Cancelar item" at bounding box center [477, 339] width 84 height 27
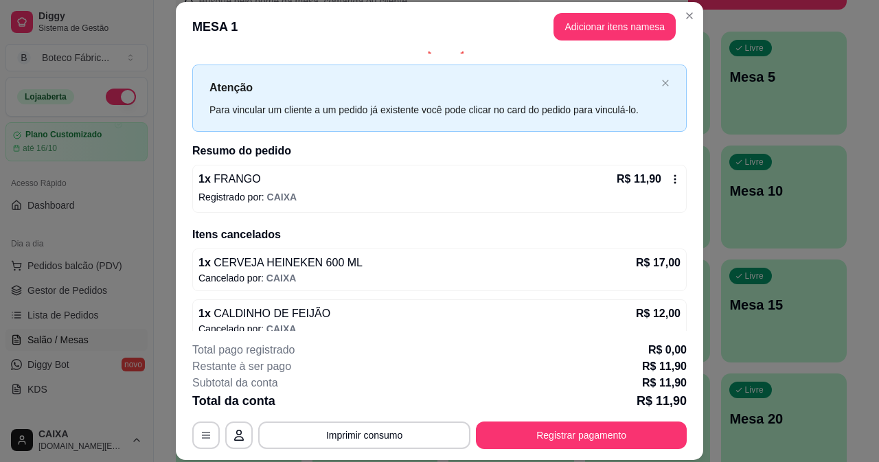
click at [670, 180] on icon at bounding box center [675, 179] width 11 height 11
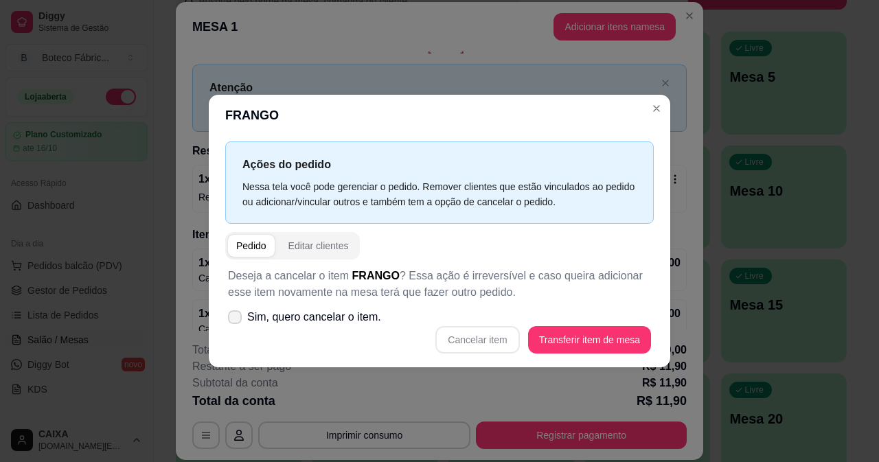
click at [289, 317] on span "Sim, quero cancelar o item." at bounding box center [314, 317] width 134 height 16
click at [236, 319] on input "Sim, quero cancelar o item." at bounding box center [231, 323] width 9 height 9
checkbox input "true"
click at [473, 329] on button "Cancelar item" at bounding box center [478, 339] width 82 height 27
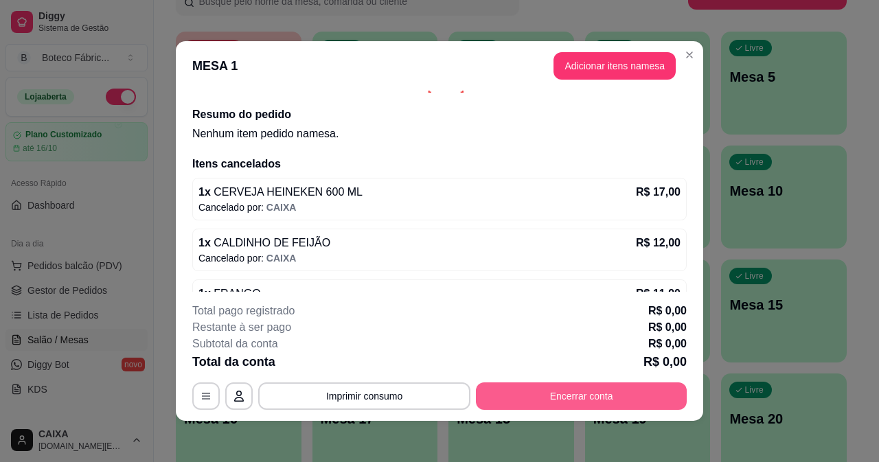
click at [534, 386] on button "Encerrar conta" at bounding box center [581, 396] width 211 height 27
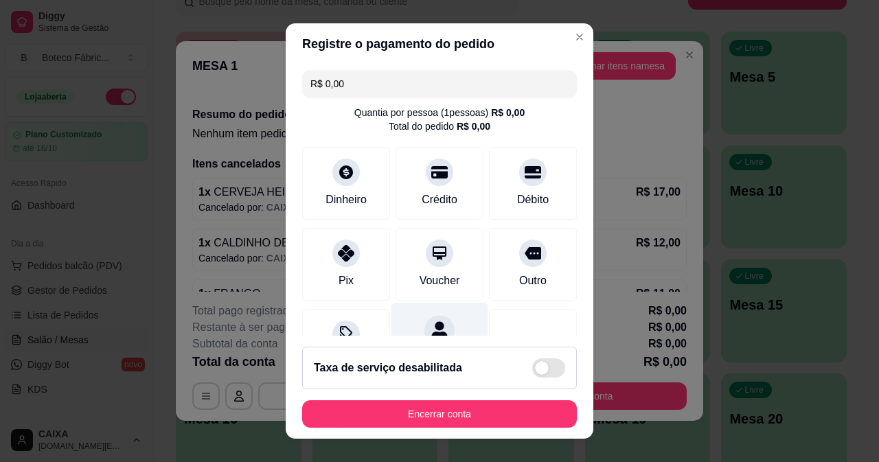
scroll to position [67, 0]
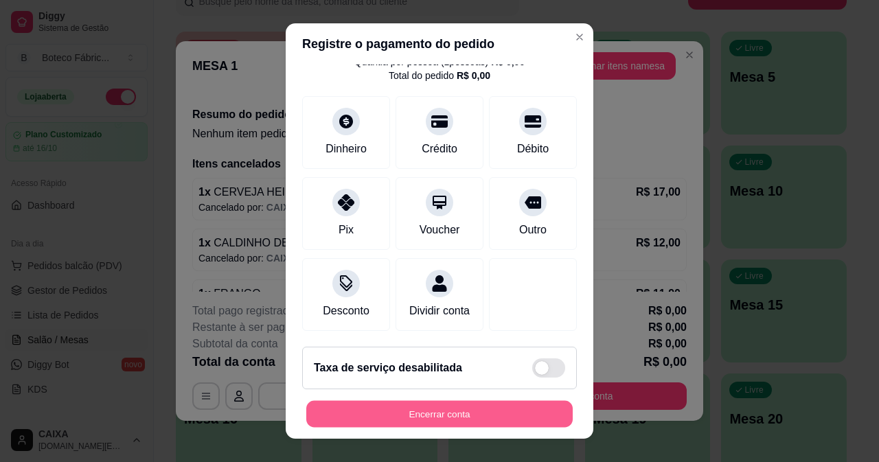
click at [440, 410] on button "Encerrar conta" at bounding box center [439, 414] width 267 height 27
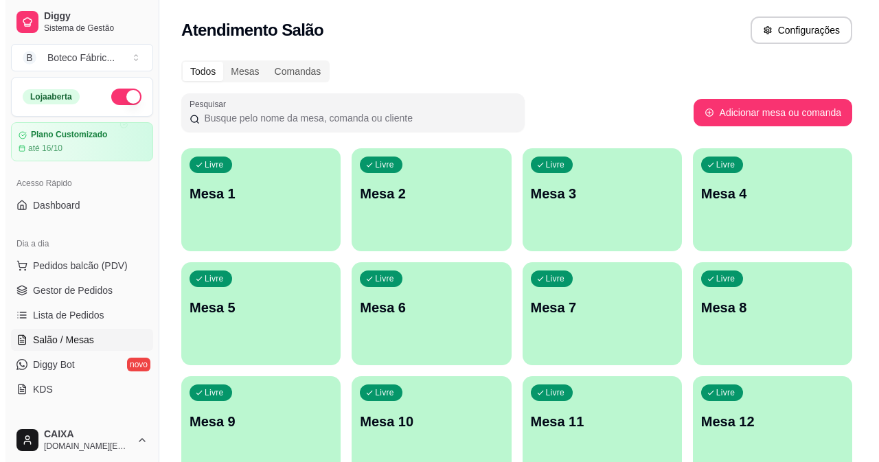
scroll to position [137, 0]
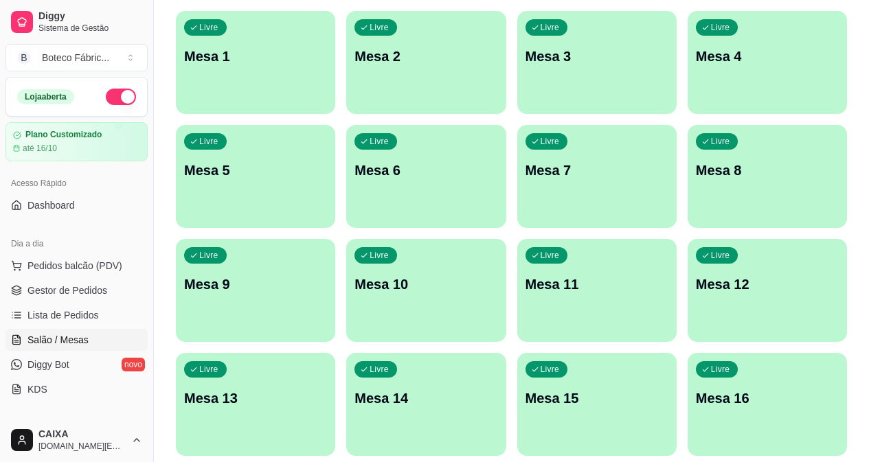
click at [346, 193] on div "Livre Mesa 6" at bounding box center [425, 168] width 159 height 87
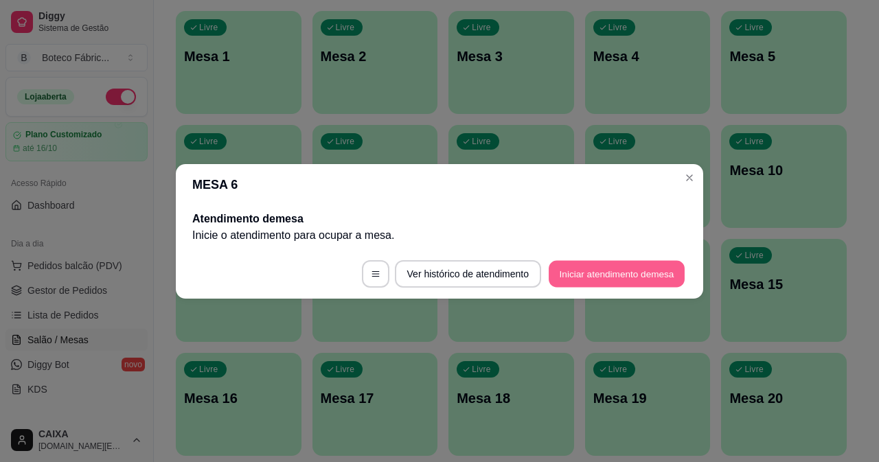
click at [613, 279] on button "Iniciar atendimento de mesa" at bounding box center [617, 273] width 136 height 27
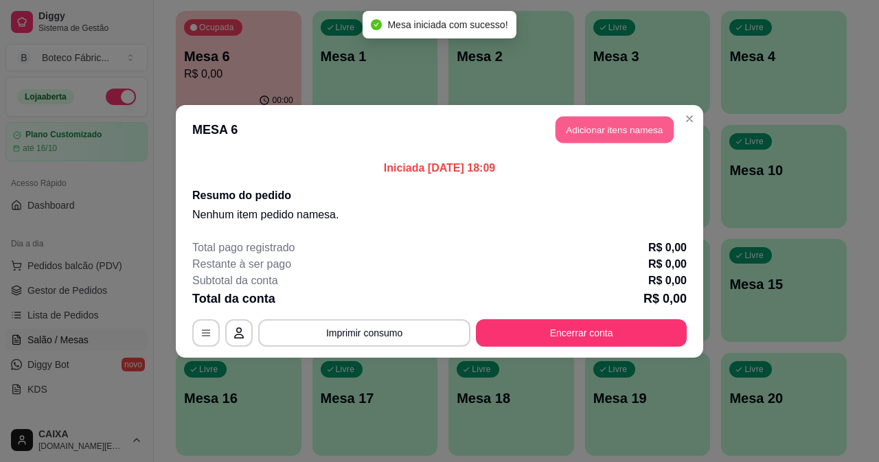
click at [589, 137] on button "Adicionar itens na mesa" at bounding box center [615, 129] width 118 height 27
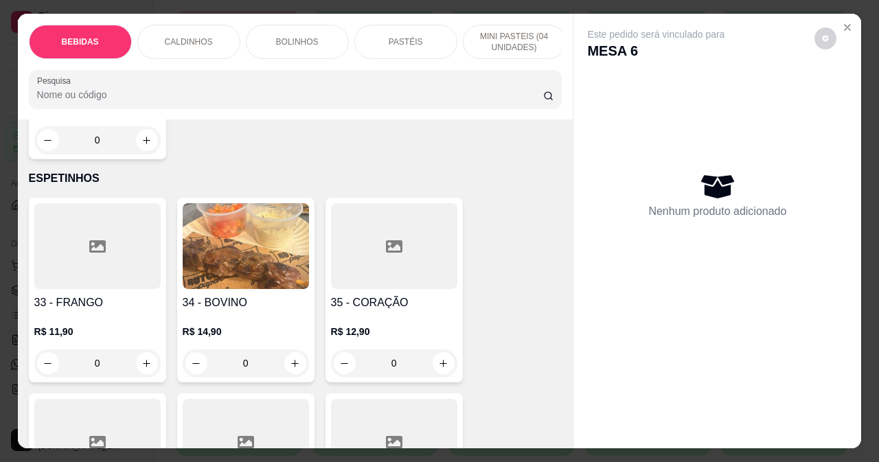
scroll to position [2816, 0]
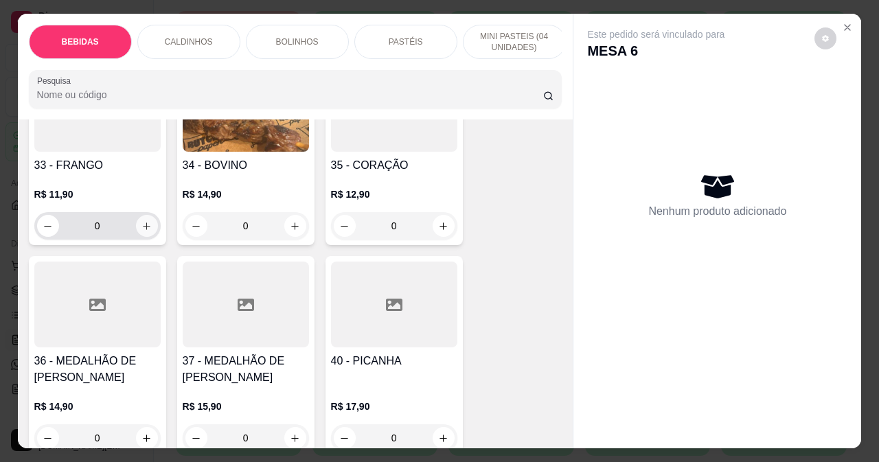
click at [144, 221] on icon "increase-product-quantity" at bounding box center [146, 226] width 10 height 10
type input "1"
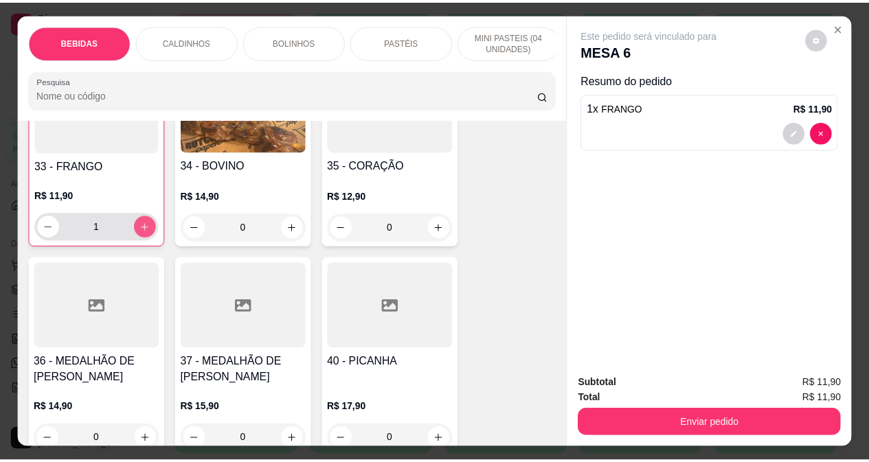
scroll to position [2817, 0]
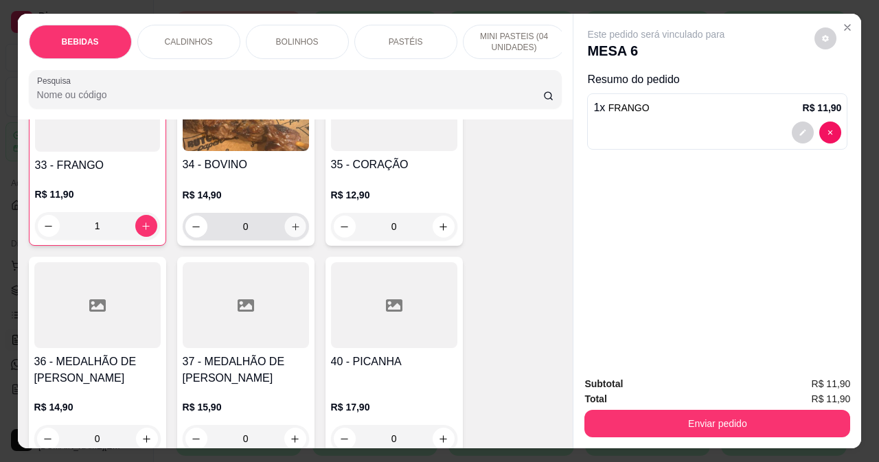
click at [293, 222] on icon "increase-product-quantity" at bounding box center [295, 227] width 10 height 10
type input "1"
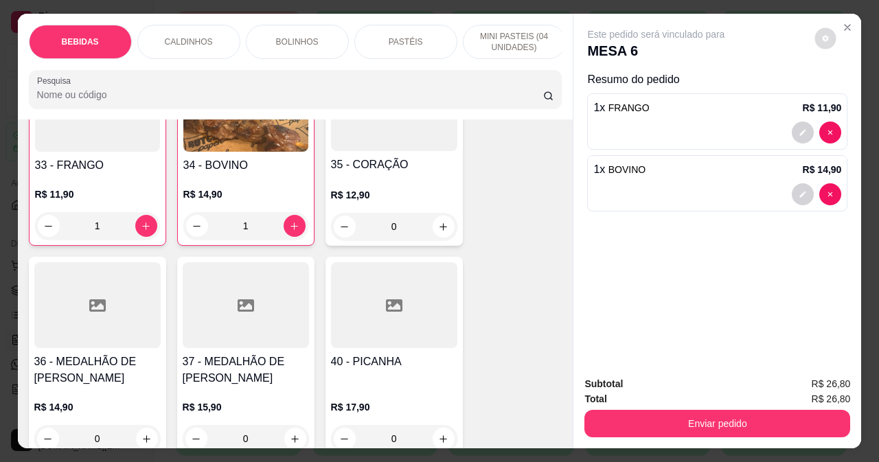
click at [824, 36] on icon "decrease-product-quantity" at bounding box center [826, 38] width 8 height 8
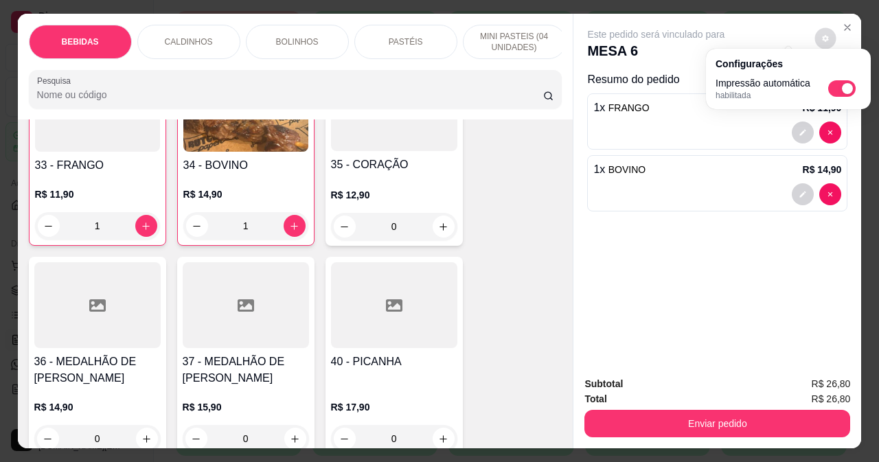
click at [822, 34] on icon "decrease-product-quantity" at bounding box center [826, 38] width 8 height 8
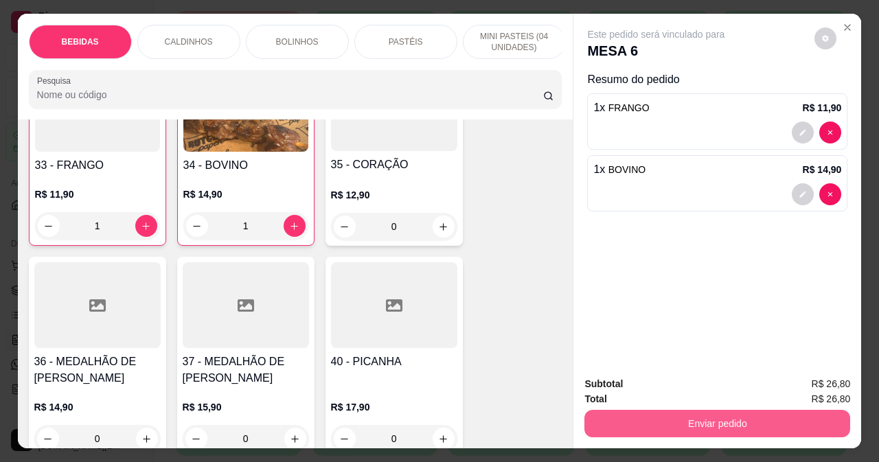
click at [712, 418] on button "Enviar pedido" at bounding box center [718, 423] width 266 height 27
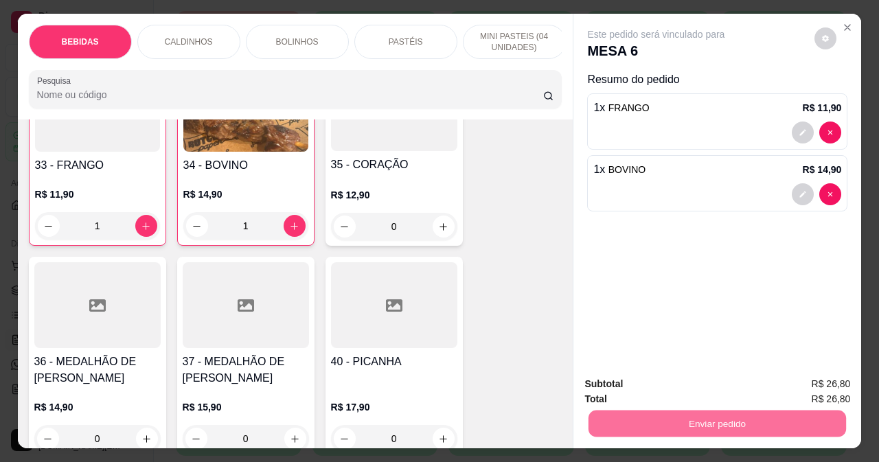
click at [701, 394] on button "Não registrar e enviar pedido" at bounding box center [672, 385] width 143 height 26
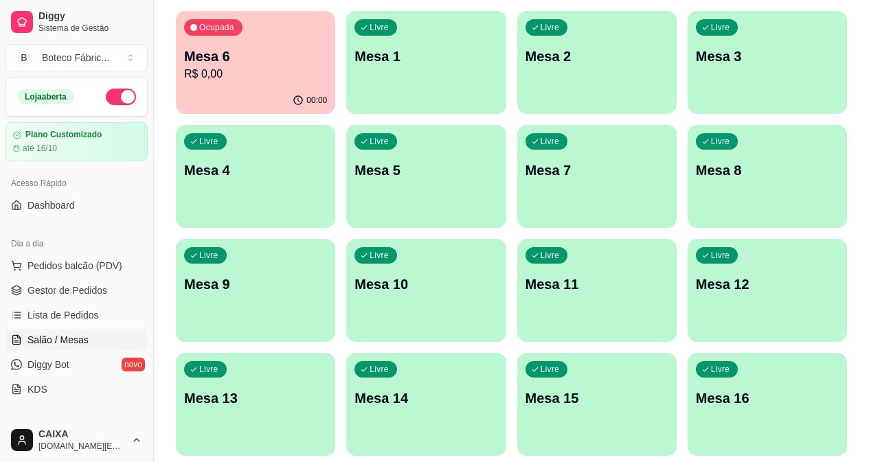
click at [272, 41] on div "Ocupada Mesa 6 R$ 0,00" at bounding box center [255, 49] width 159 height 76
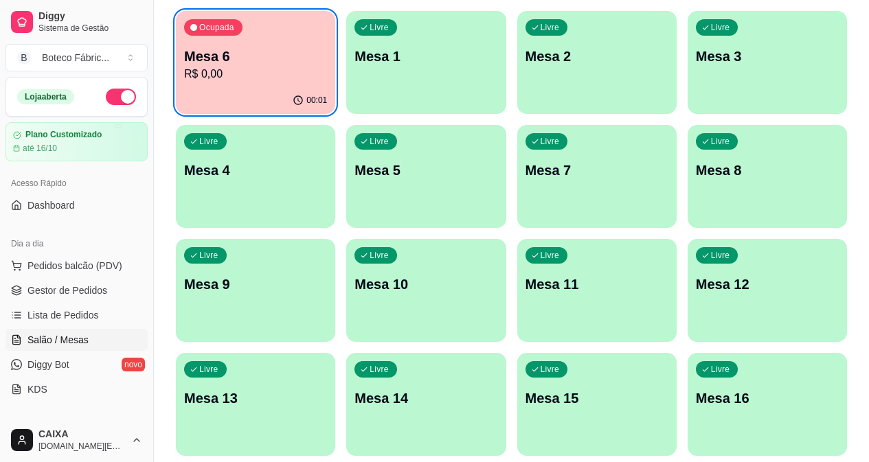
scroll to position [0, 0]
